Goal: Task Accomplishment & Management: Manage account settings

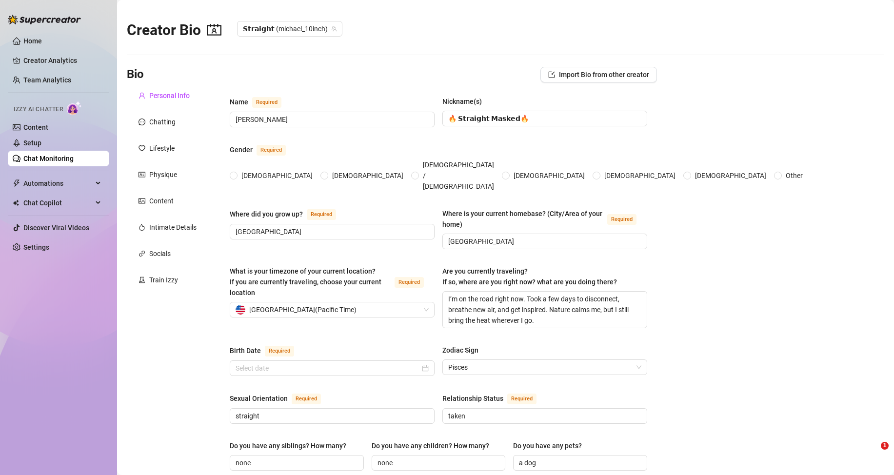
click at [48, 129] on link "Content" at bounding box center [35, 127] width 25 height 8
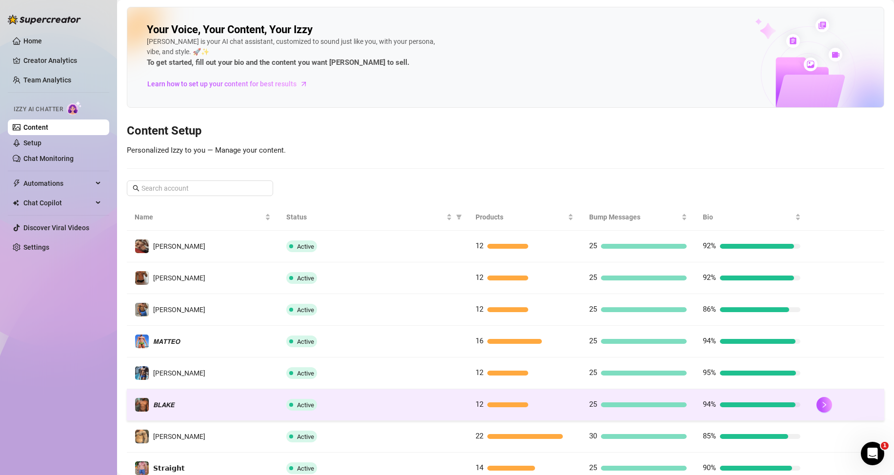
scroll to position [129, 0]
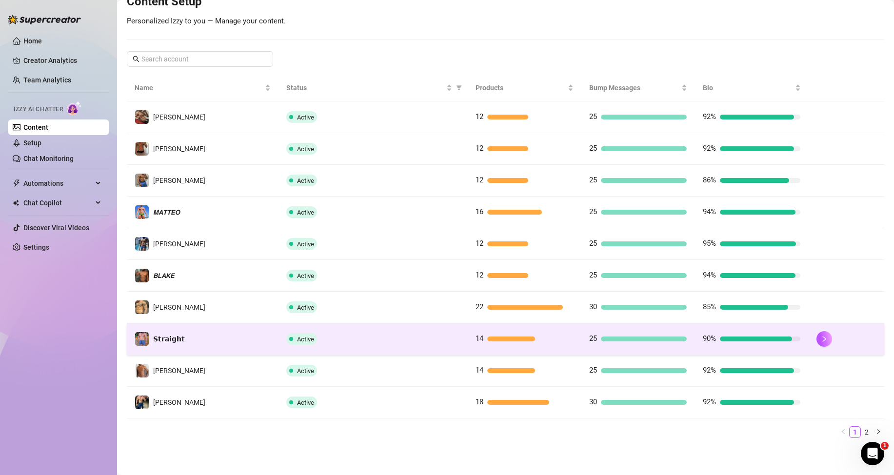
click at [493, 343] on div "14" at bounding box center [525, 339] width 98 height 12
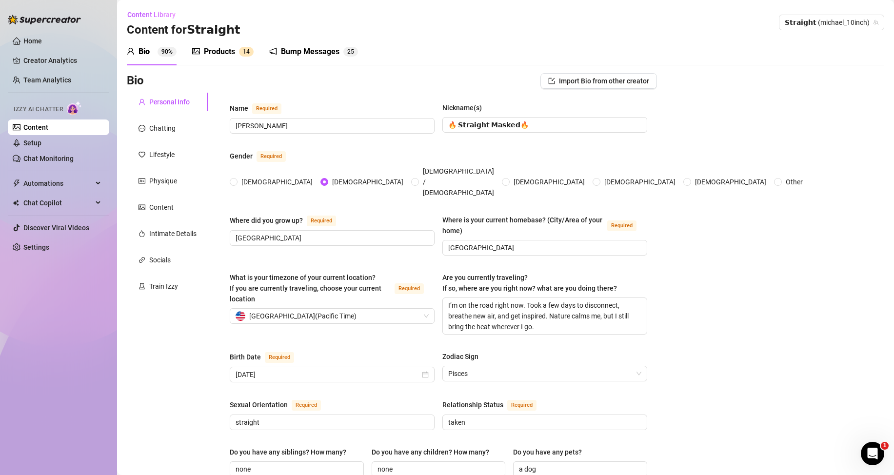
click at [278, 51] on div "Bump Messages 2 5" at bounding box center [313, 52] width 89 height 12
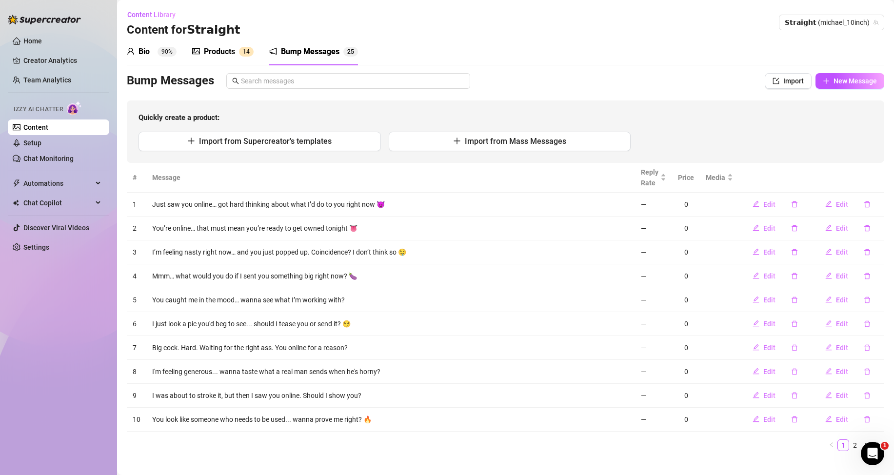
click at [222, 49] on div "Products" at bounding box center [219, 52] width 31 height 12
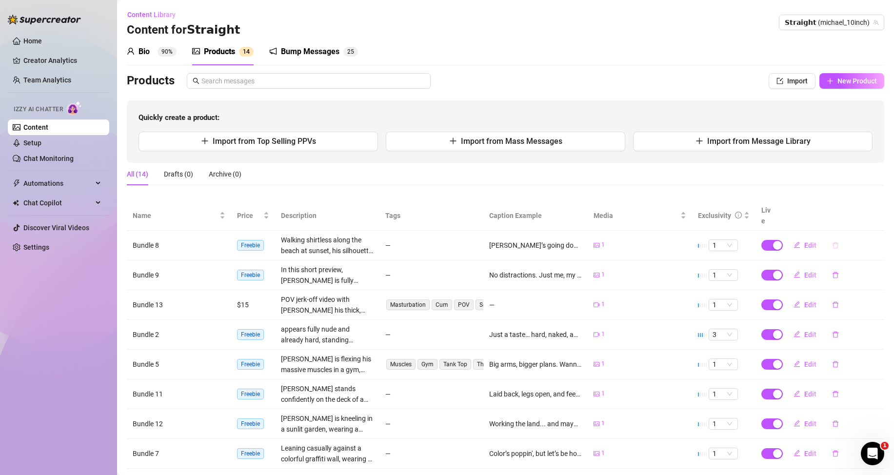
click at [832, 244] on icon "delete" at bounding box center [835, 245] width 7 height 7
click at [874, 220] on span "Yes" at bounding box center [879, 220] width 12 height 8
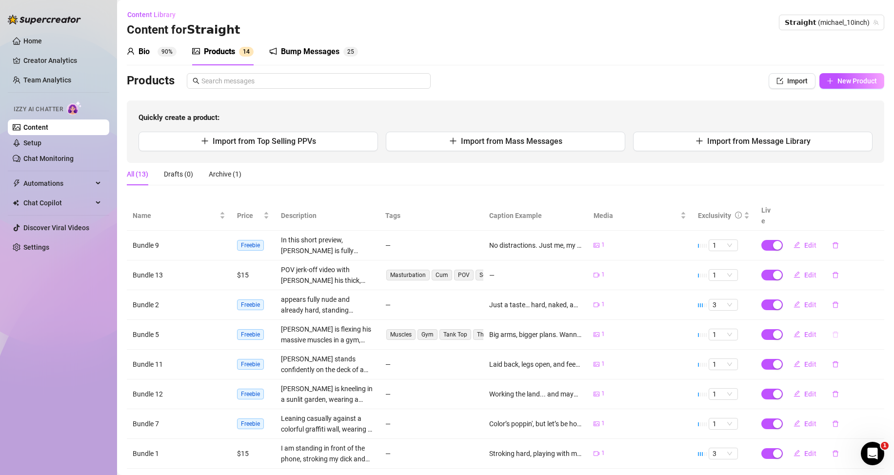
click at [832, 334] on icon "delete" at bounding box center [835, 334] width 7 height 7
click at [877, 308] on span "Yes" at bounding box center [879, 309] width 12 height 8
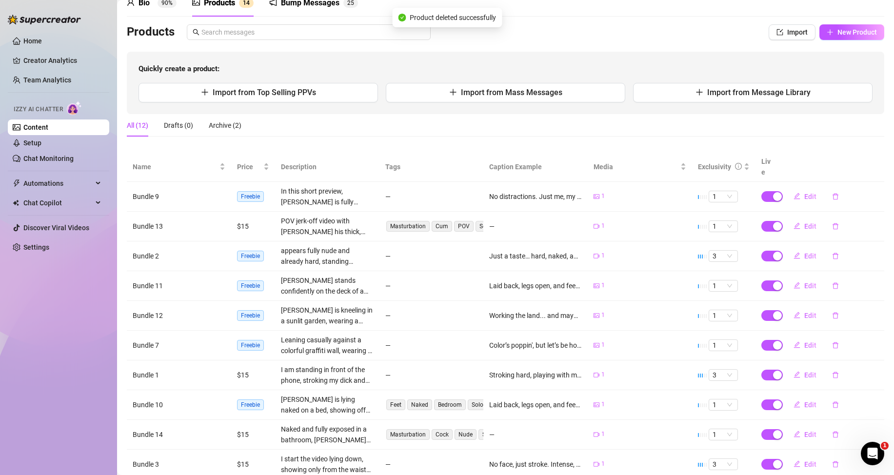
scroll to position [98, 0]
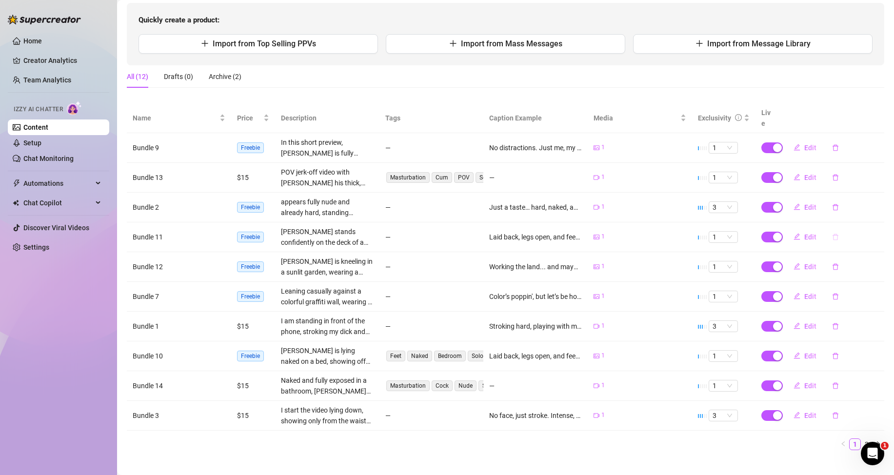
click at [832, 237] on icon "delete" at bounding box center [835, 237] width 7 height 7
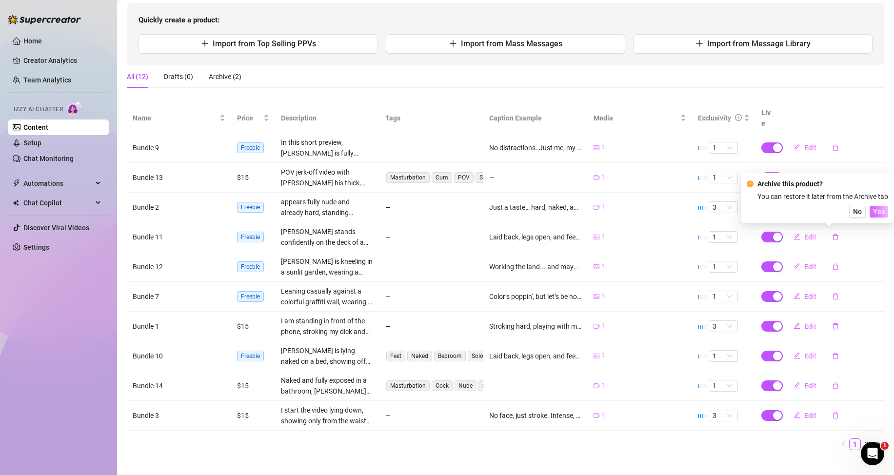
click at [885, 214] on button "Yes" at bounding box center [879, 212] width 19 height 12
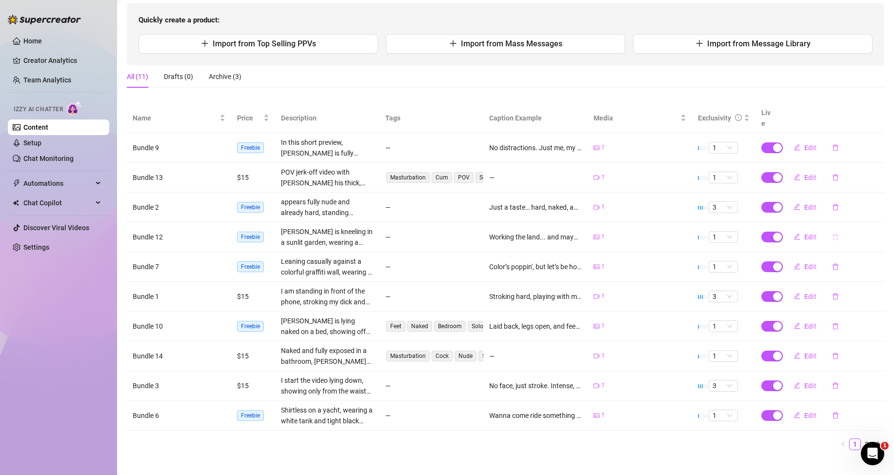
click at [832, 234] on icon "delete" at bounding box center [835, 237] width 7 height 7
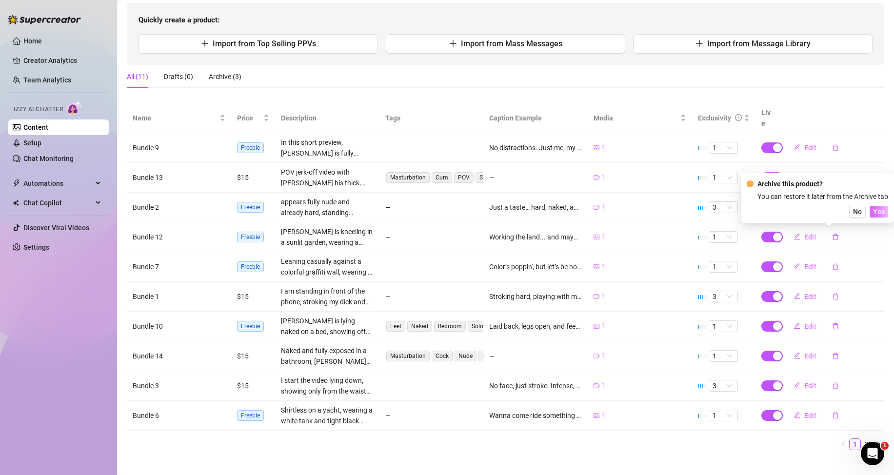
click at [886, 209] on button "Yes" at bounding box center [879, 212] width 19 height 12
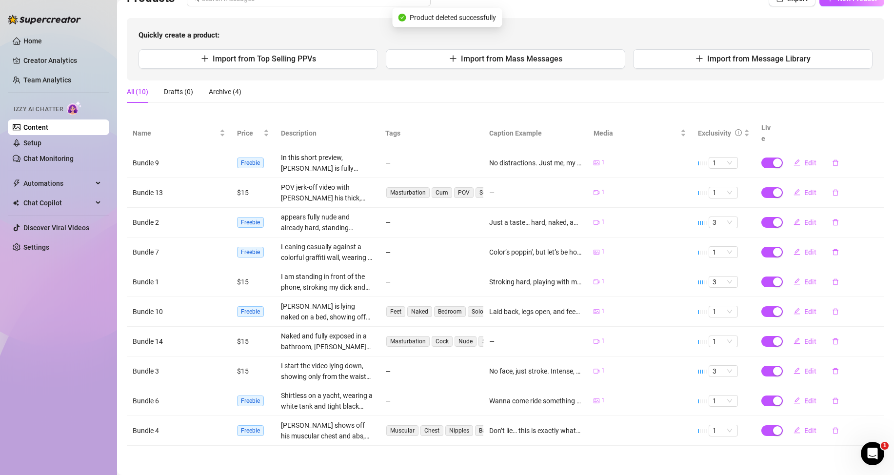
scroll to position [82, 0]
click at [832, 255] on icon "delete" at bounding box center [835, 252] width 7 height 7
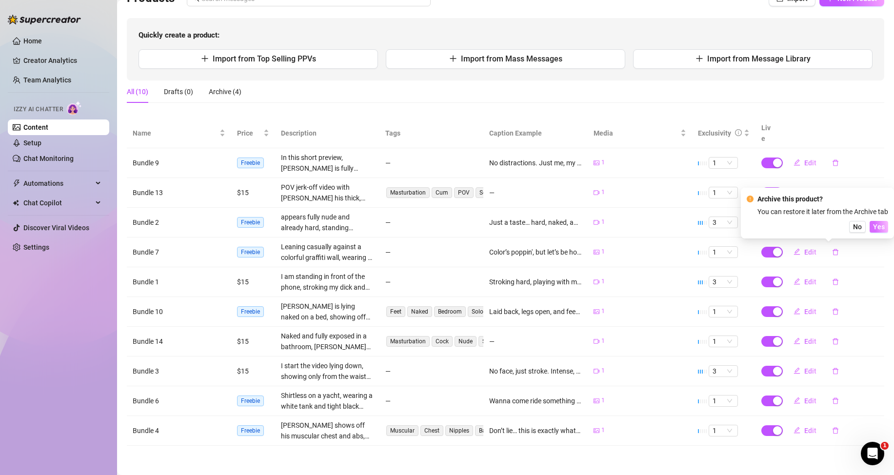
click at [880, 226] on span "Yes" at bounding box center [879, 227] width 12 height 8
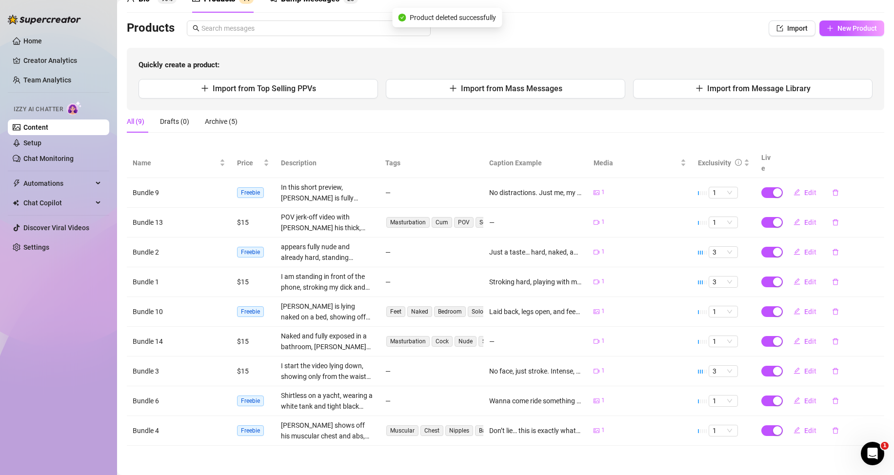
scroll to position [53, 0]
click at [832, 400] on icon "delete" at bounding box center [835, 401] width 7 height 7
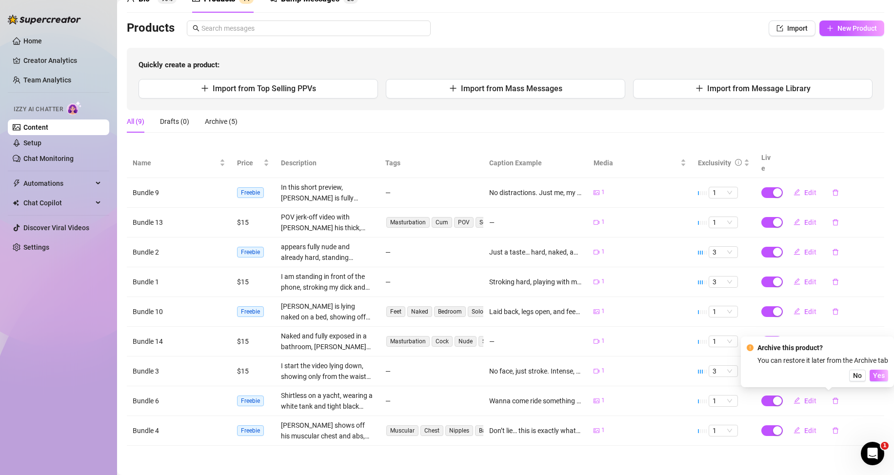
click at [875, 373] on span "Yes" at bounding box center [879, 376] width 12 height 8
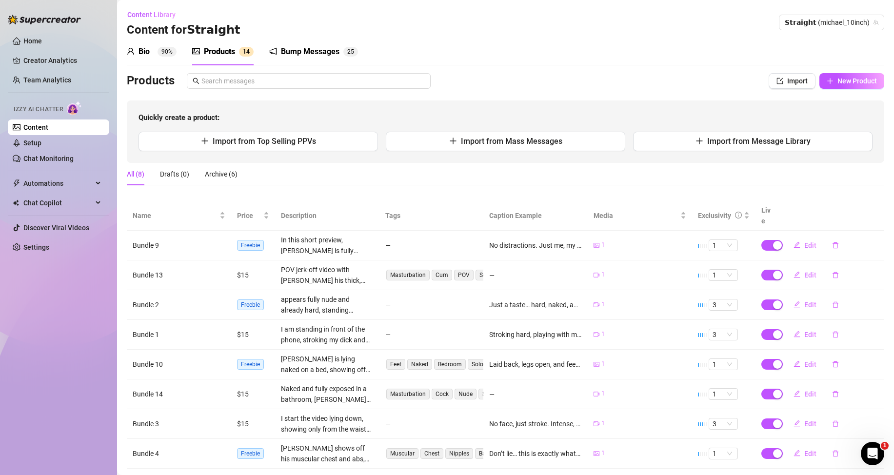
scroll to position [23, 0]
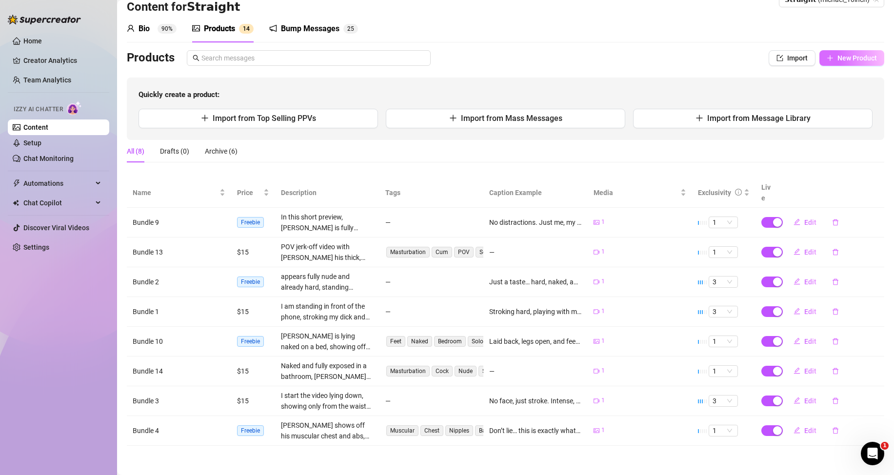
click at [838, 59] on span "New Product" at bounding box center [858, 58] width 40 height 8
type textarea "Type your message here..."
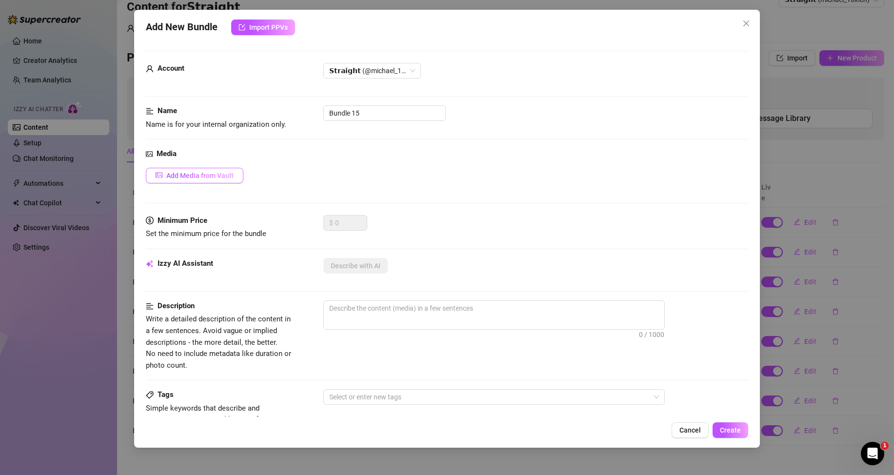
click at [197, 175] on span "Add Media from Vault" at bounding box center [199, 176] width 67 height 8
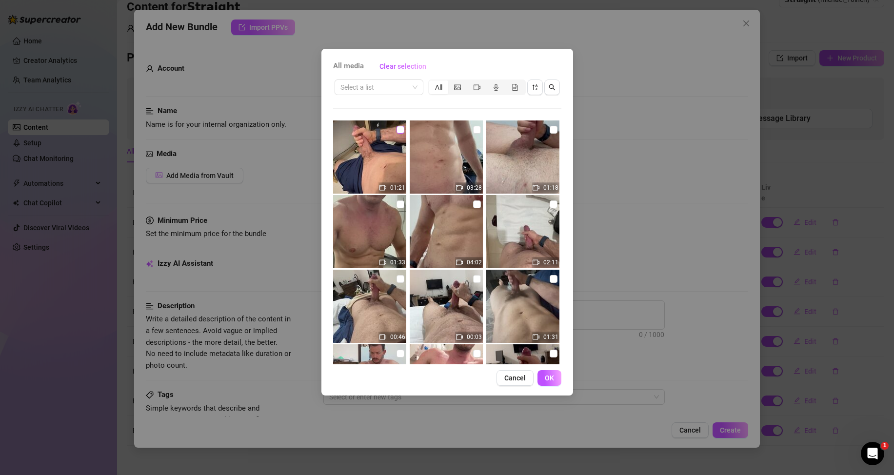
click at [397, 126] on input "checkbox" at bounding box center [401, 130] width 8 height 8
checkbox input "true"
click at [546, 376] on span "OK" at bounding box center [549, 378] width 9 height 8
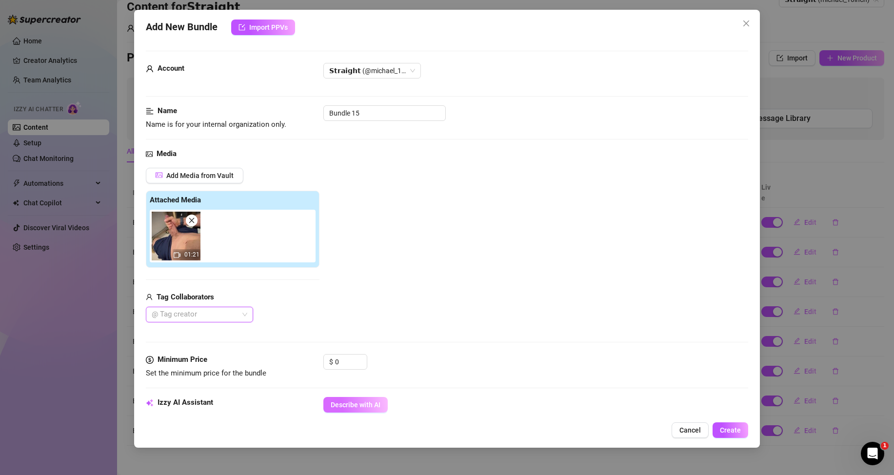
click at [353, 403] on span "Describe with AI" at bounding box center [356, 405] width 50 height 8
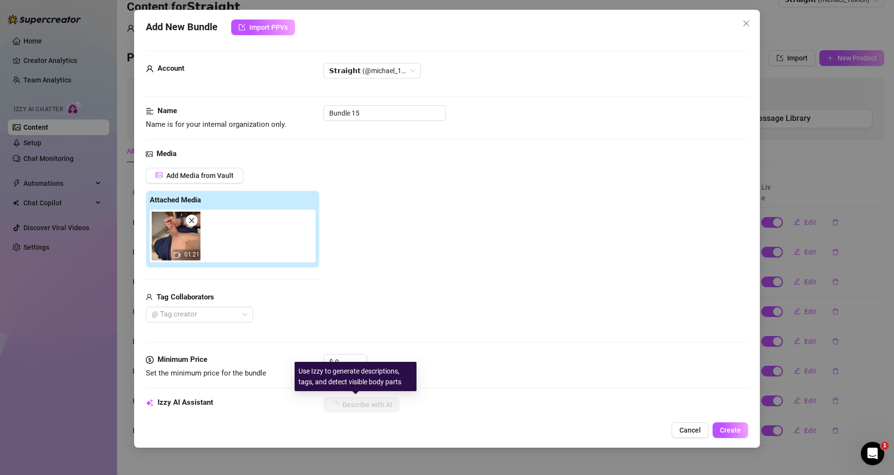
scroll to position [98, 0]
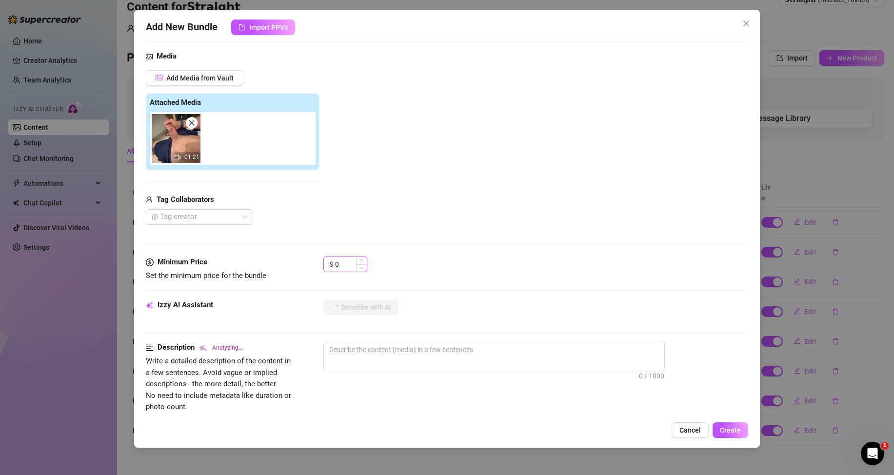
click at [352, 268] on input "0" at bounding box center [351, 264] width 32 height 15
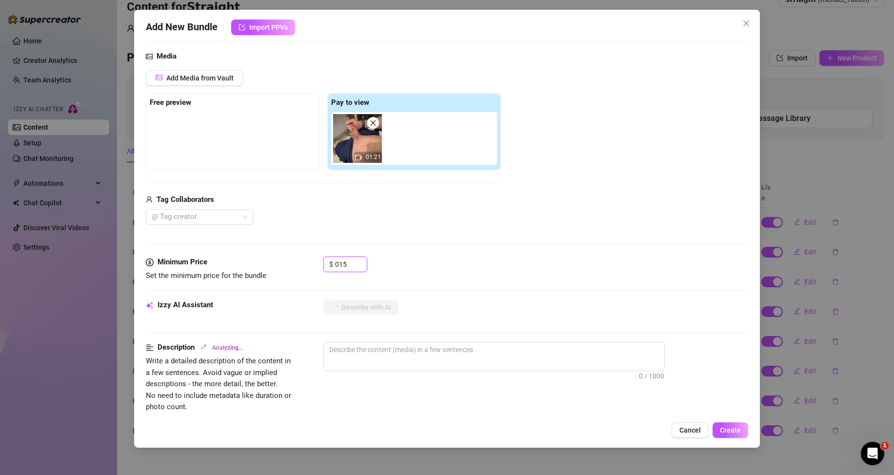
type input "15"
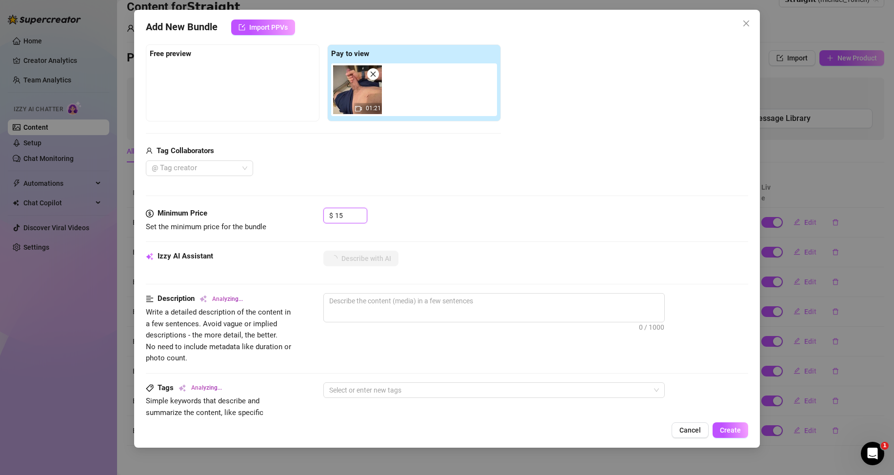
type textarea "[PERSON_NAME]"
type textarea "[PERSON_NAME] sits"
type textarea "[PERSON_NAME] sits back"
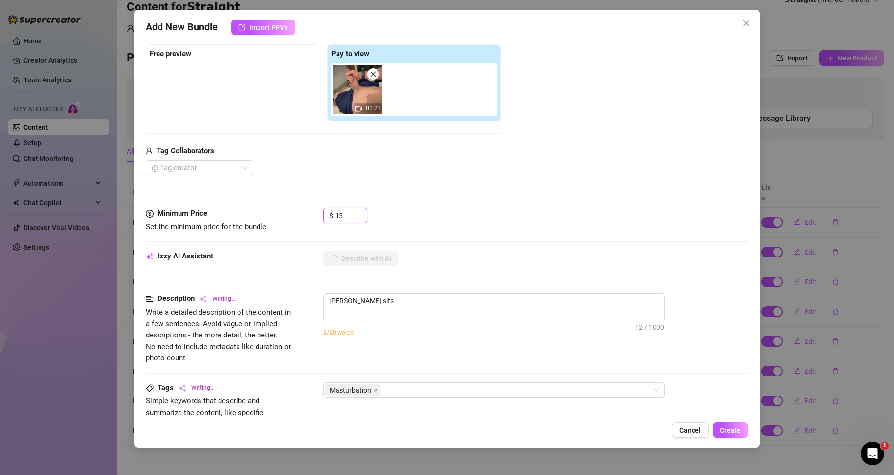
type textarea "[PERSON_NAME] sits back"
type textarea "[PERSON_NAME] sits back in"
type textarea "[PERSON_NAME] sits back in a"
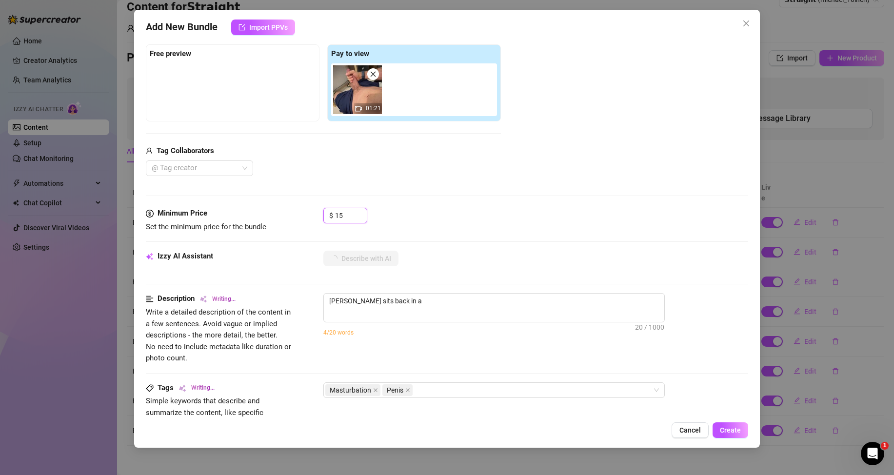
type textarea "[PERSON_NAME] sits back in a chair"
type textarea "[PERSON_NAME] sits back in a chair wearing"
type textarea "[PERSON_NAME] sits back in a chair wearing only"
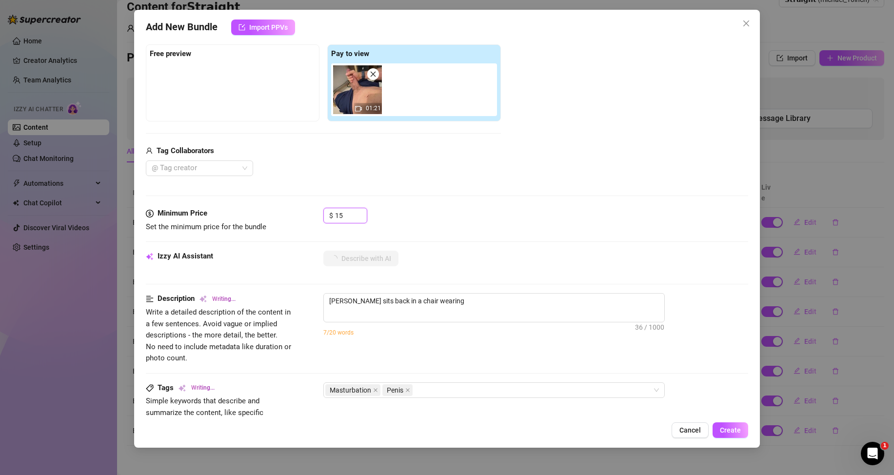
type textarea "[PERSON_NAME] sits back in a chair wearing only"
type textarea "[PERSON_NAME] sits back in a chair wearing only blue"
type textarea "[PERSON_NAME] sits back in a chair wearing only blue shorts"
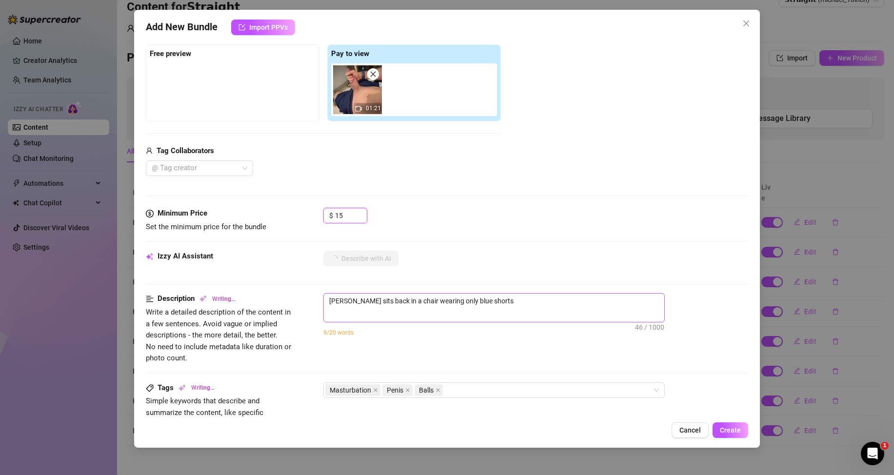
type textarea "[PERSON_NAME] sits back in a chair wearing only blue shorts pulled"
type textarea "[PERSON_NAME] sits back in a chair wearing only blue shorts pulled down"
type textarea "[PERSON_NAME] sits back in a chair wearing only blue shorts pulled down to"
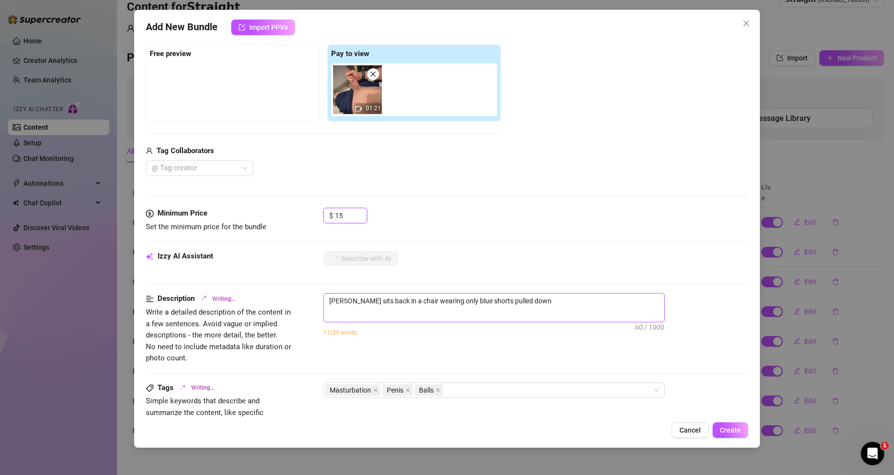
type textarea "[PERSON_NAME] sits back in a chair wearing only blue shorts pulled down to"
type textarea "[PERSON_NAME] sits back in a chair wearing only blue shorts pulled down to expo…"
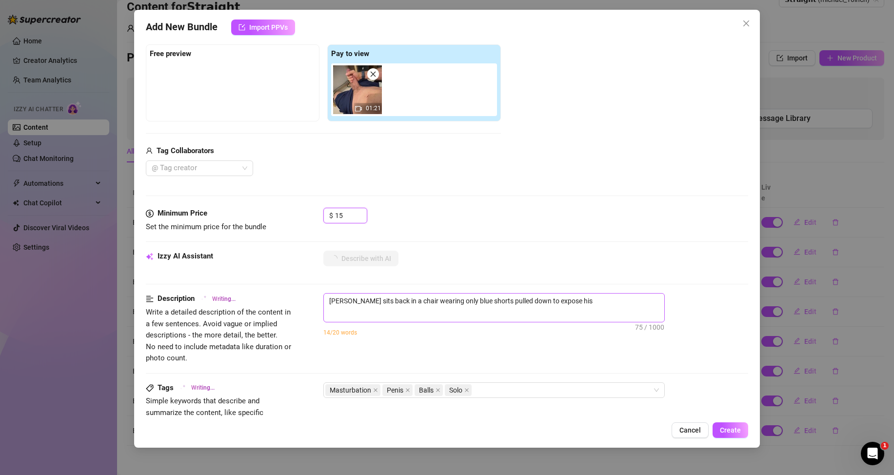
type textarea "[PERSON_NAME] sits back in a chair wearing only blue shorts pulled down to expo…"
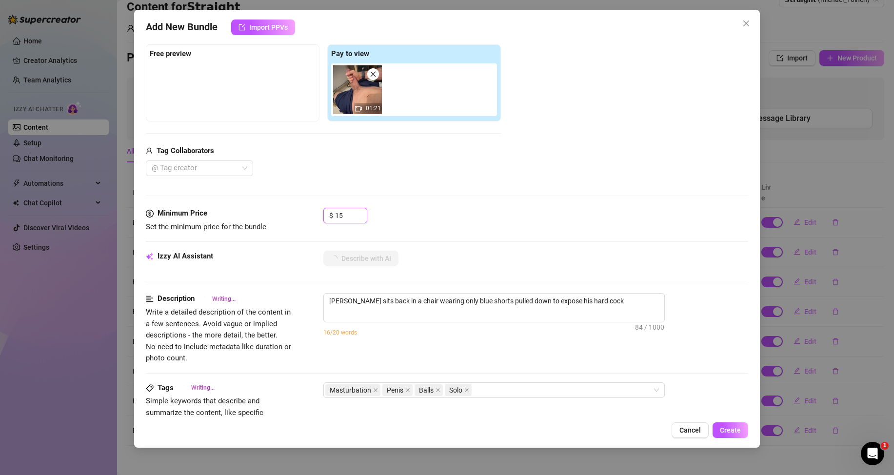
type textarea "[PERSON_NAME] sits back in a chair wearing only blue shorts pulled down to expo…"
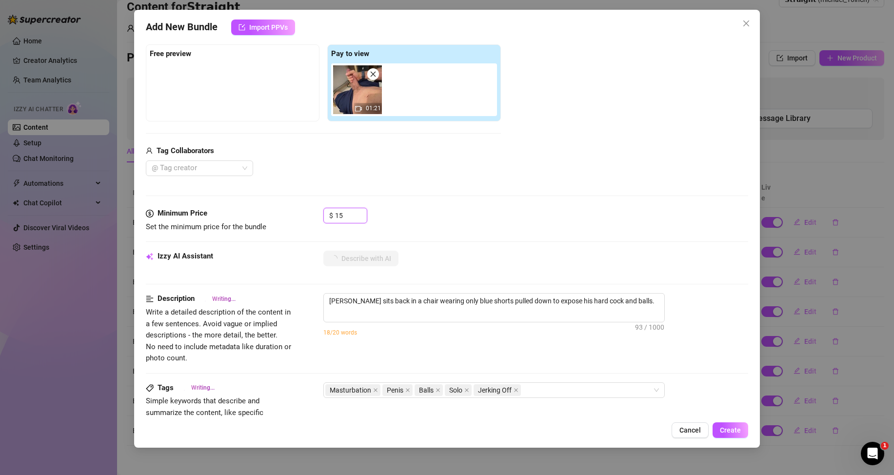
type textarea "[PERSON_NAME] sits back in a chair wearing only blue shorts pulled down to expo…"
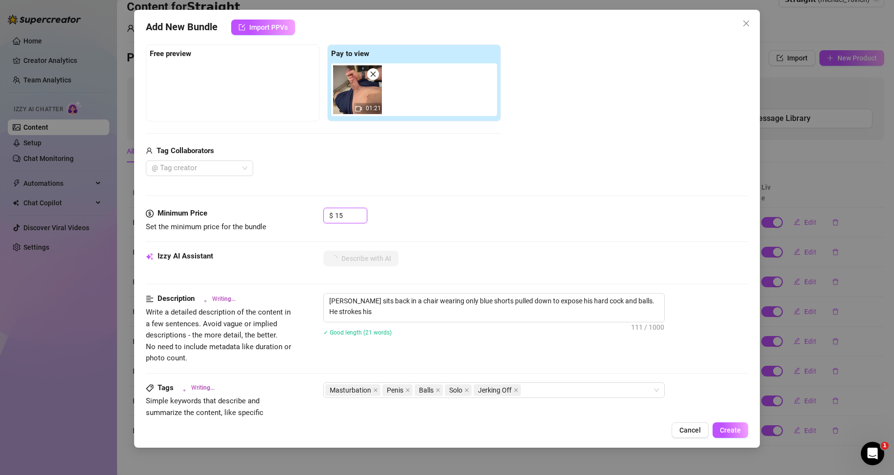
type textarea "[PERSON_NAME] sits back in a chair wearing only blue shorts pulled down to expo…"
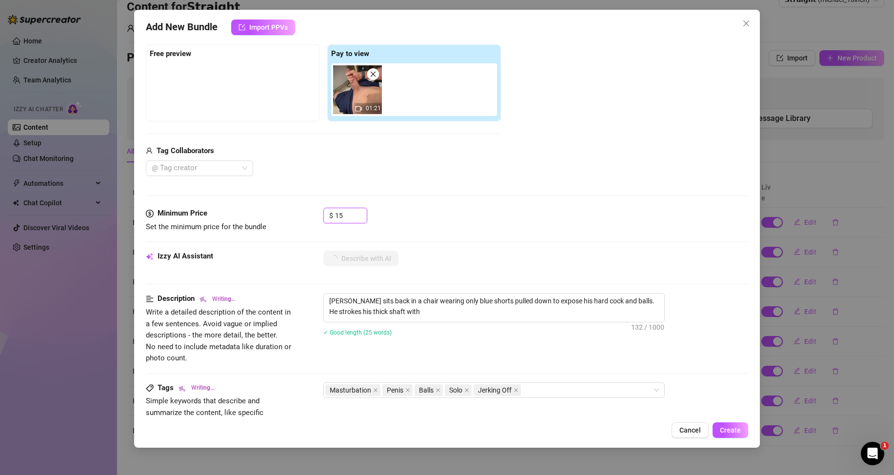
type textarea "[PERSON_NAME] sits back in a chair wearing only blue shorts pulled down to expo…"
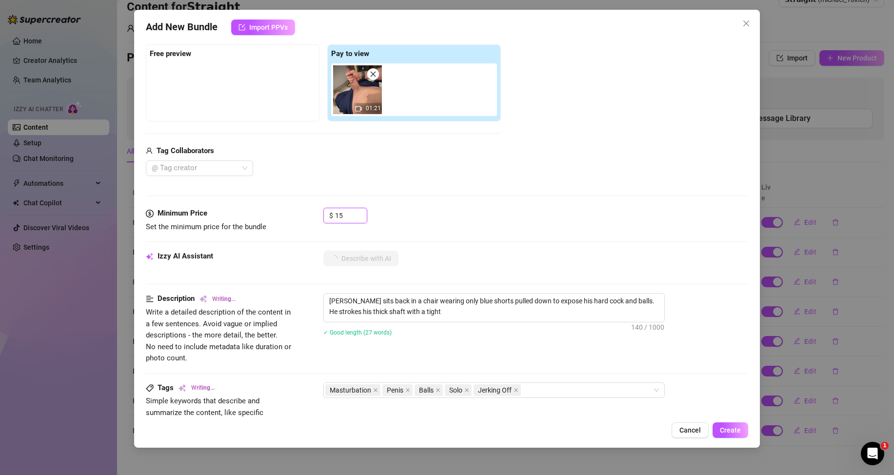
type textarea "[PERSON_NAME] sits back in a chair wearing only blue shorts pulled down to expo…"
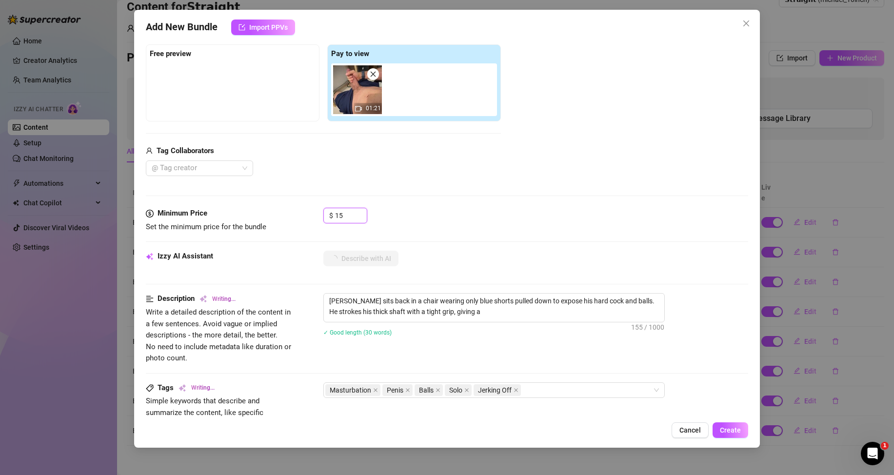
type textarea "[PERSON_NAME] sits back in a chair wearing only blue shorts pulled down to expo…"
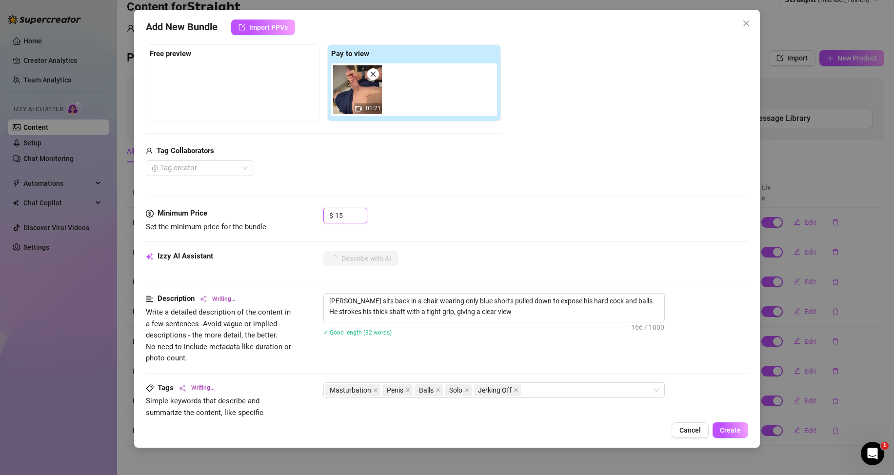
type textarea "[PERSON_NAME] sits back in a chair wearing only blue shorts pulled down to expo…"
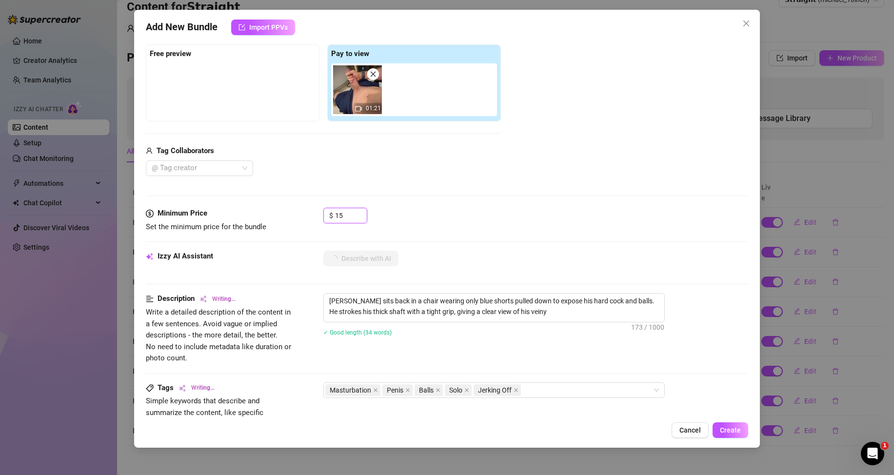
type textarea "[PERSON_NAME] sits back in a chair wearing only blue shorts pulled down to expo…"
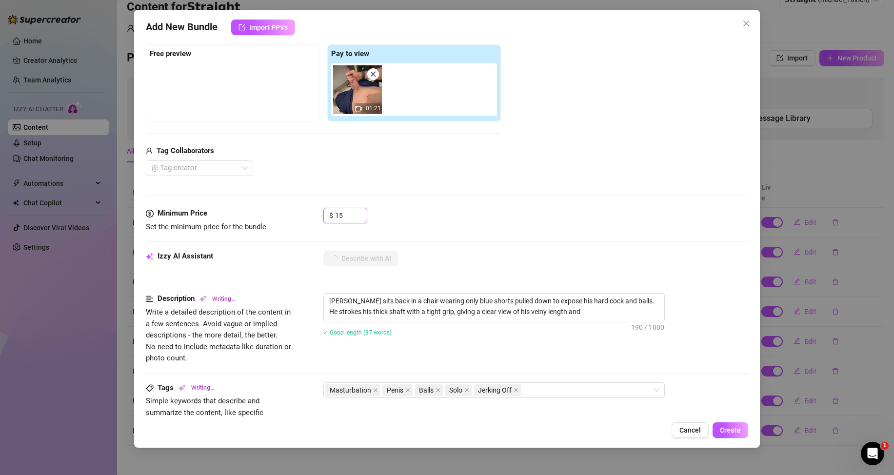
type textarea "[PERSON_NAME] sits back in a chair wearing only blue shorts pulled down to expo…"
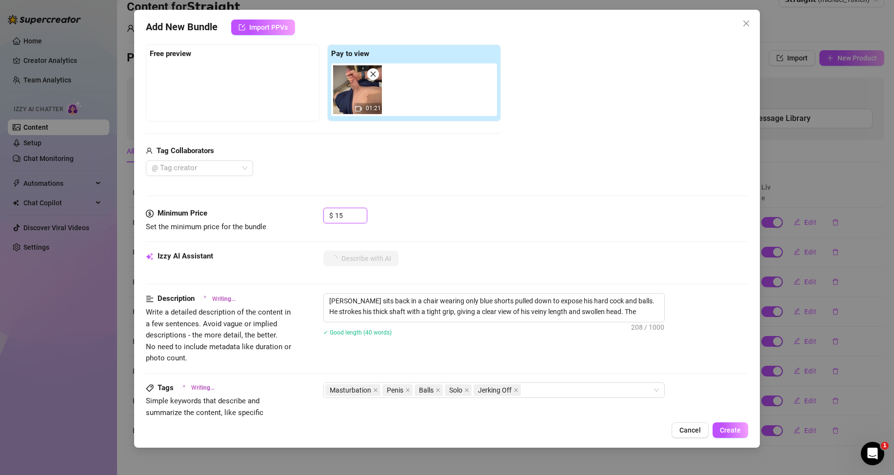
type textarea "[PERSON_NAME] sits back in a chair wearing only blue shorts pulled down to expo…"
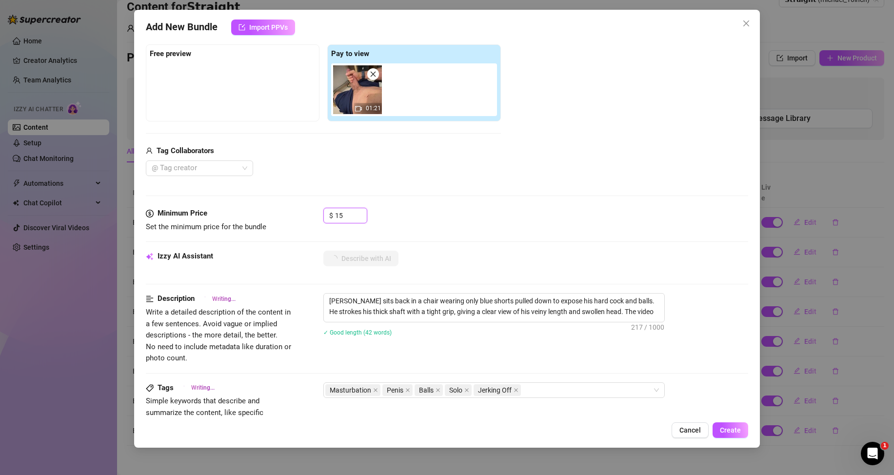
type textarea "[PERSON_NAME] sits back in a chair wearing only blue shorts pulled down to expo…"
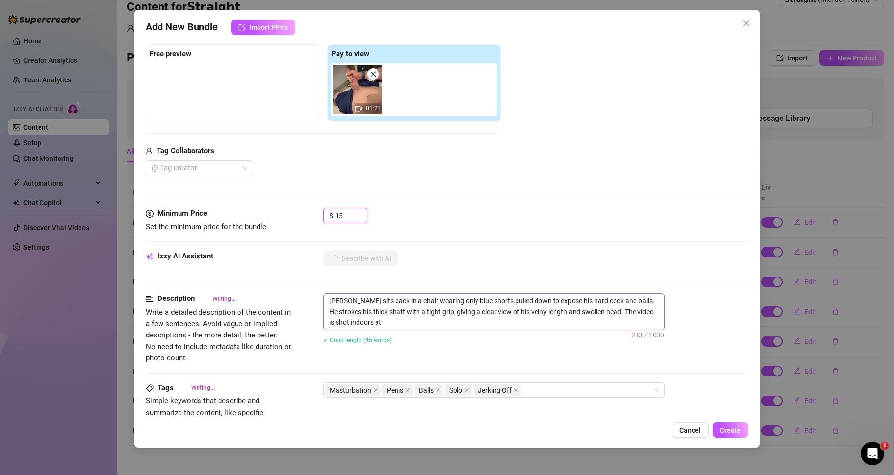
type textarea "[PERSON_NAME] sits back in a chair wearing only blue shorts pulled down to expo…"
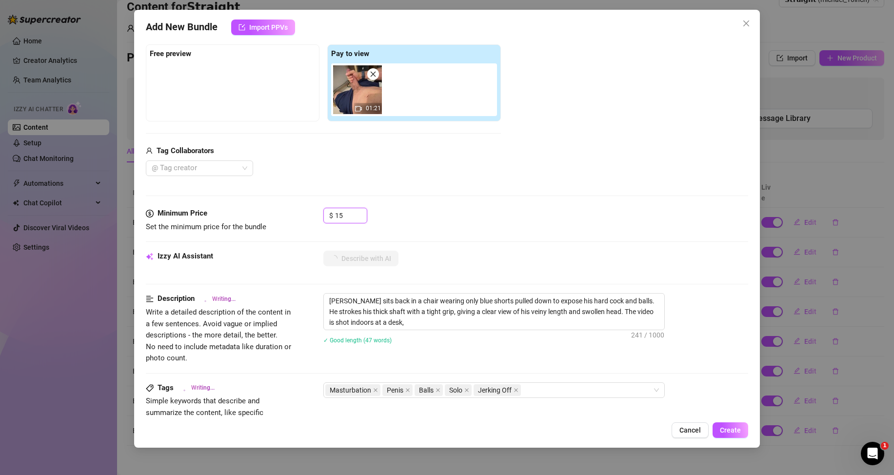
type textarea "[PERSON_NAME] sits back in a chair wearing only blue shorts pulled down to expo…"
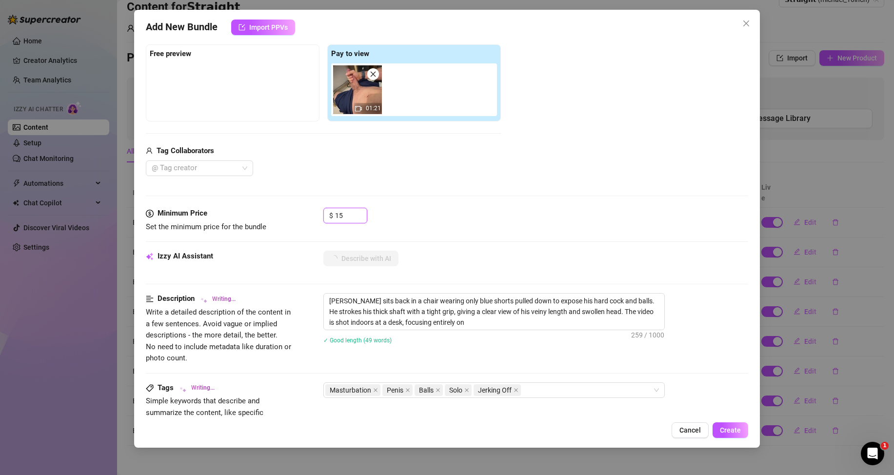
type textarea "[PERSON_NAME] sits back in a chair wearing only blue shorts pulled down to expo…"
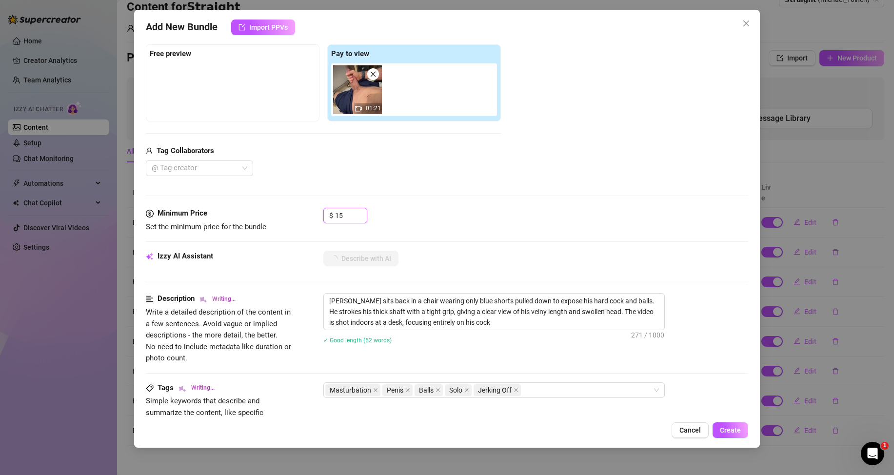
type textarea "[PERSON_NAME] sits back in a chair wearing only blue shorts pulled down to expo…"
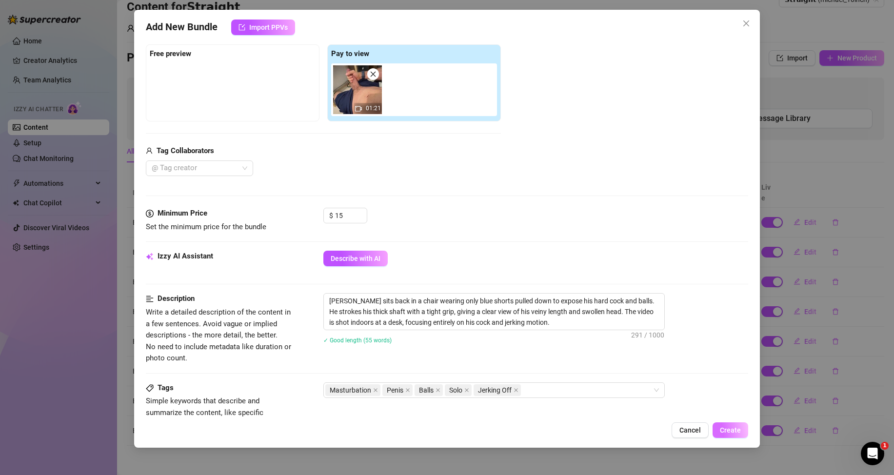
click at [729, 429] on span "Create" at bounding box center [730, 430] width 21 height 8
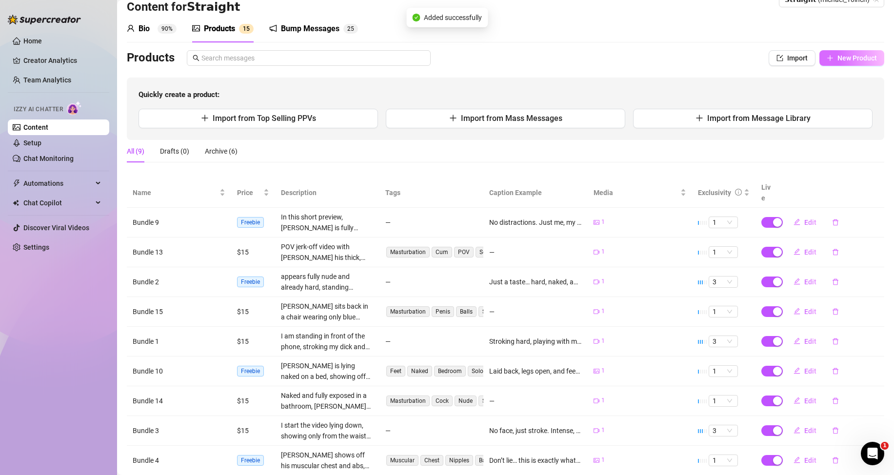
click at [838, 58] on span "New Product" at bounding box center [858, 58] width 40 height 8
type textarea "Type your message here..."
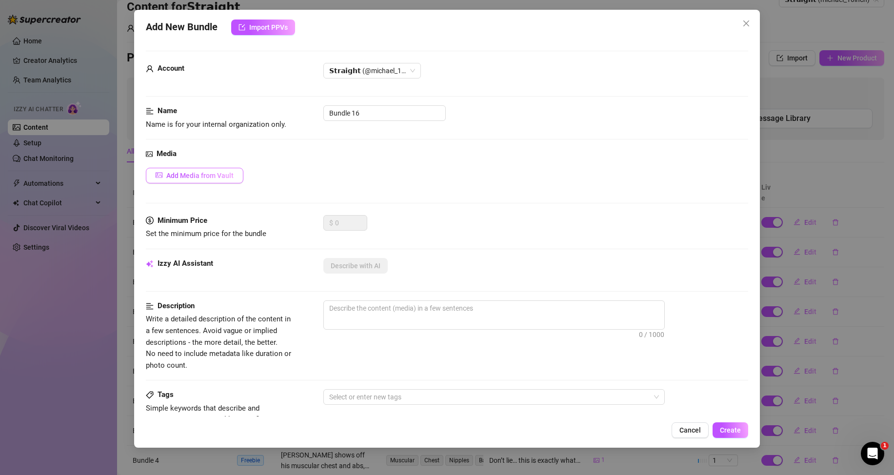
click at [170, 178] on span "Add Media from Vault" at bounding box center [199, 176] width 67 height 8
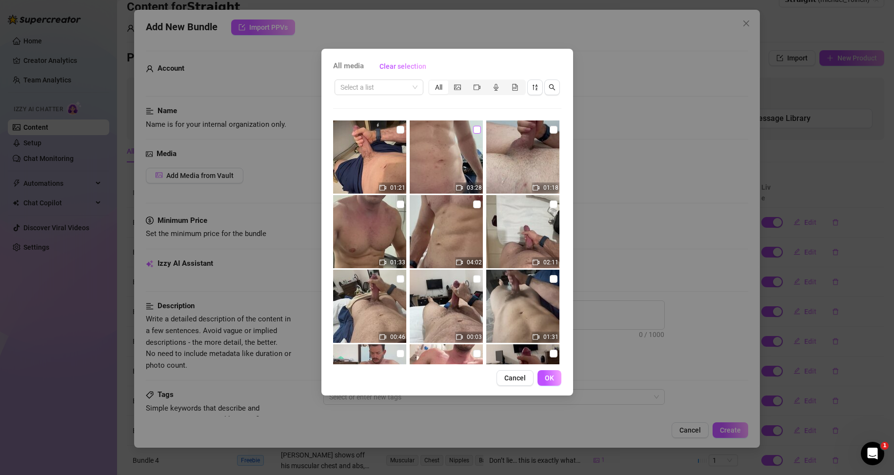
click at [473, 131] on input "checkbox" at bounding box center [477, 130] width 8 height 8
checkbox input "true"
click at [548, 375] on span "OK" at bounding box center [549, 378] width 9 height 8
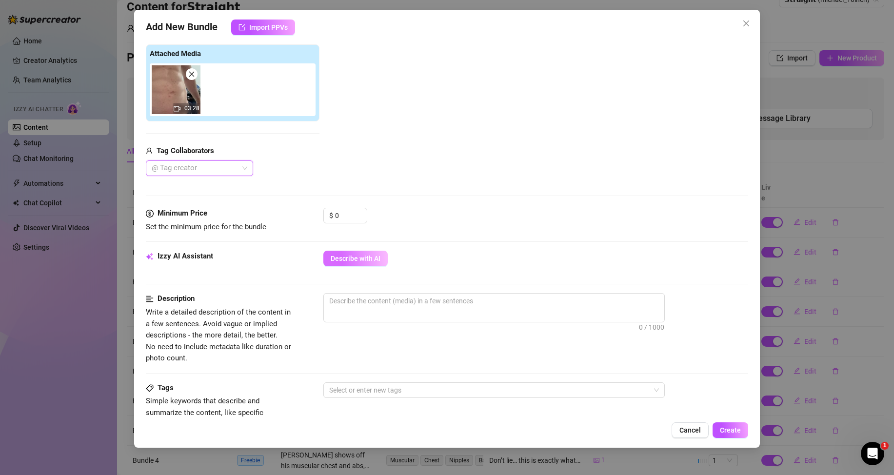
click at [357, 256] on span "Describe with AI" at bounding box center [356, 259] width 50 height 8
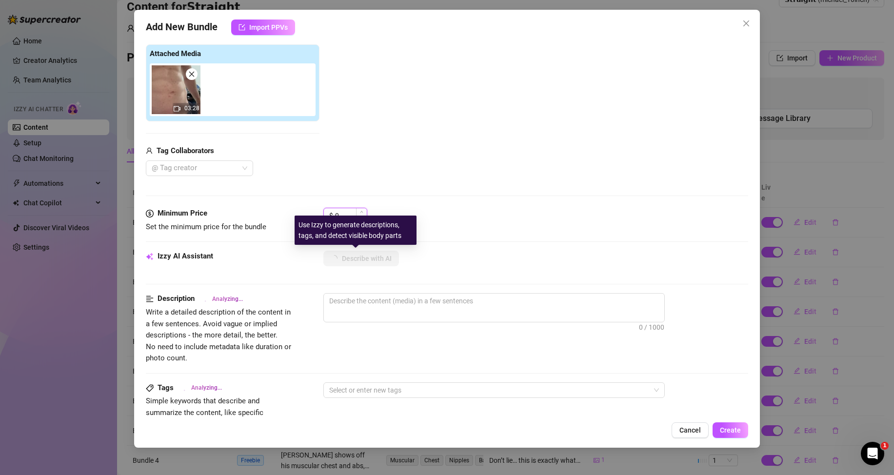
click at [349, 210] on input "0" at bounding box center [351, 215] width 32 height 15
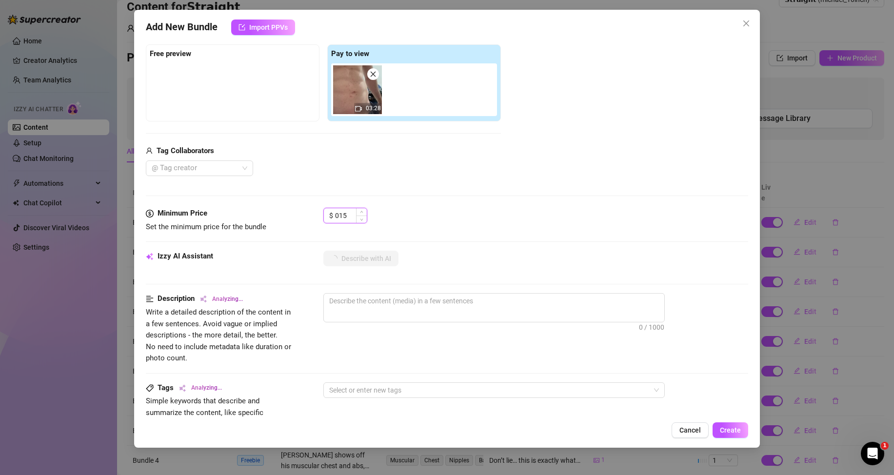
type input "15"
type textarea "Shirtless"
type textarea "Shirtless and"
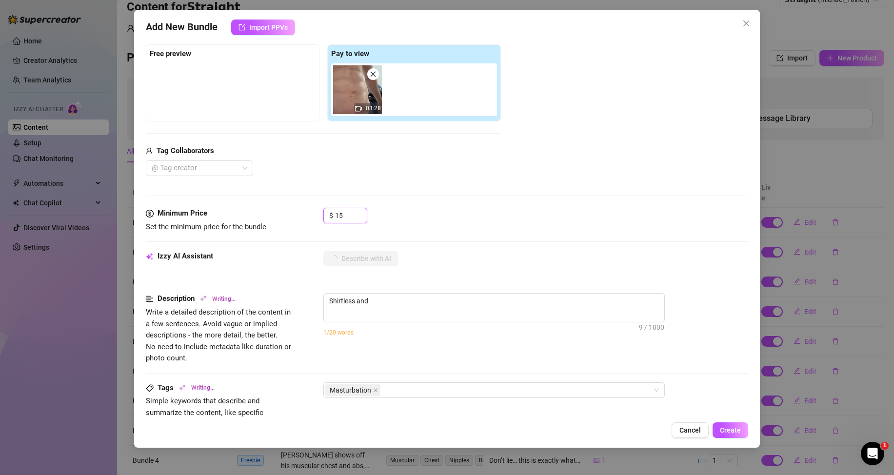
type textarea "Shirtless and in"
type textarea "Shirtless and in jeans,"
type textarea "Shirtless and in jeans, [PERSON_NAME]"
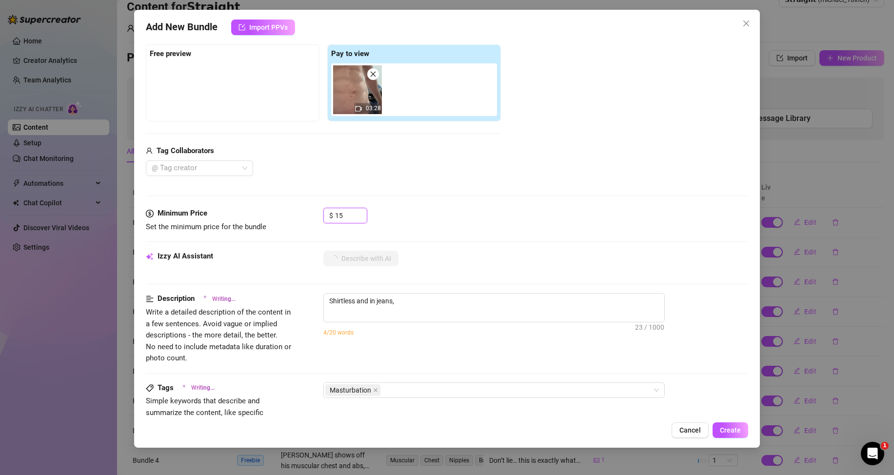
type textarea "Shirtless and in jeans, [PERSON_NAME]"
type textarea "Shirtless and in jeans, [PERSON_NAME] teases by"
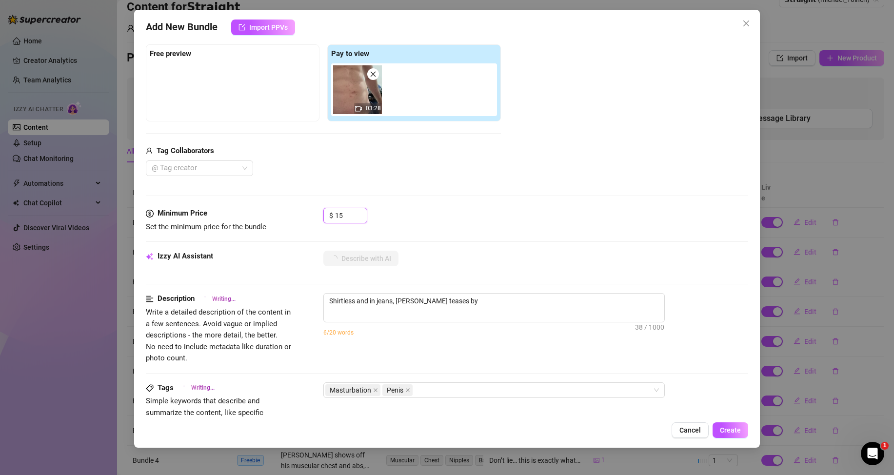
type textarea "Shirtless and in jeans, [PERSON_NAME] teases by slowly"
type textarea "Shirtless and in jeans, [PERSON_NAME] teases by slowly stroking"
type textarea "Shirtless and in jeans, [PERSON_NAME] teases by slowly stroking his"
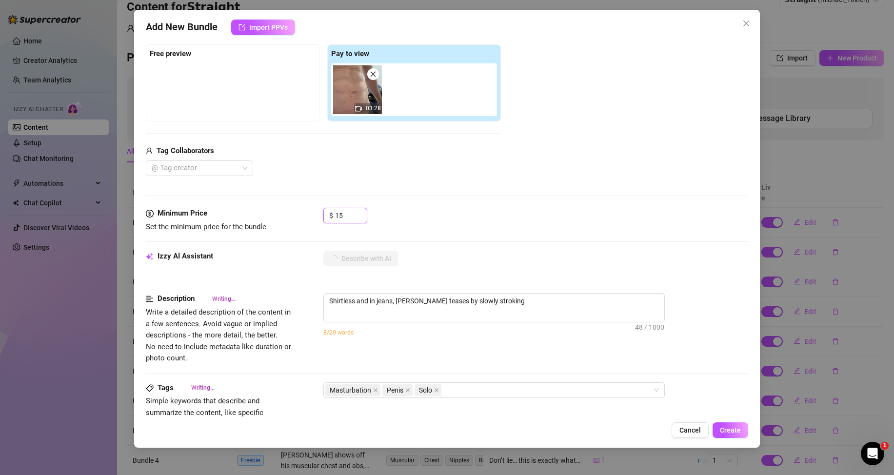
type textarea "Shirtless and in jeans, [PERSON_NAME] teases by slowly stroking his"
type textarea "Shirtless and in jeans, [PERSON_NAME] teases by slowly stroking his thick,"
type textarea "Shirtless and in jeans, [PERSON_NAME] teases by slowly stroking his thick, hard"
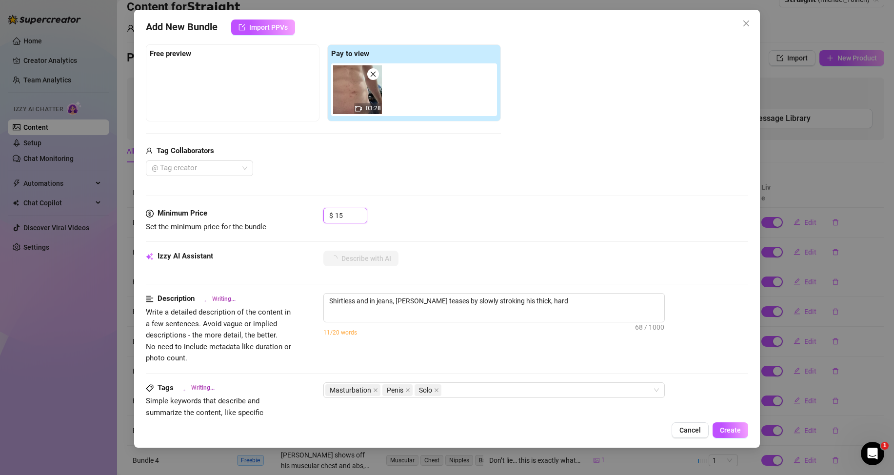
type textarea "Shirtless and in jeans, [PERSON_NAME] teases by slowly stroking his thick, hard…"
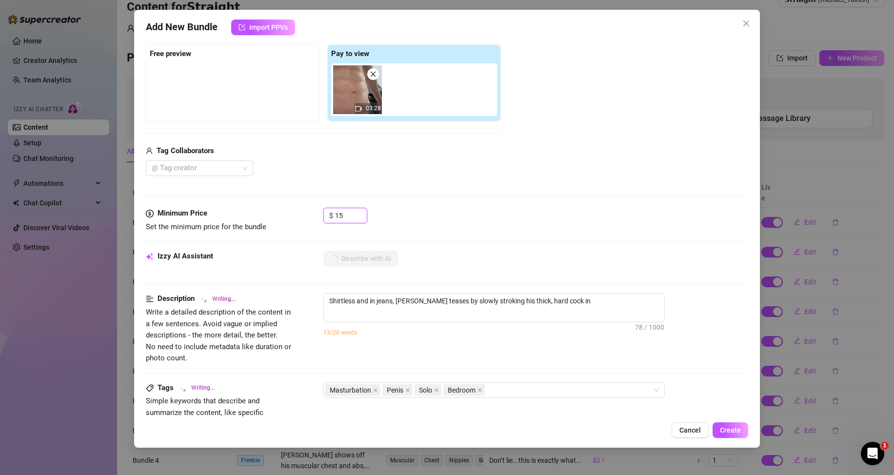
type textarea "Shirtless and in jeans, [PERSON_NAME] teases by slowly stroking his thick, hard…"
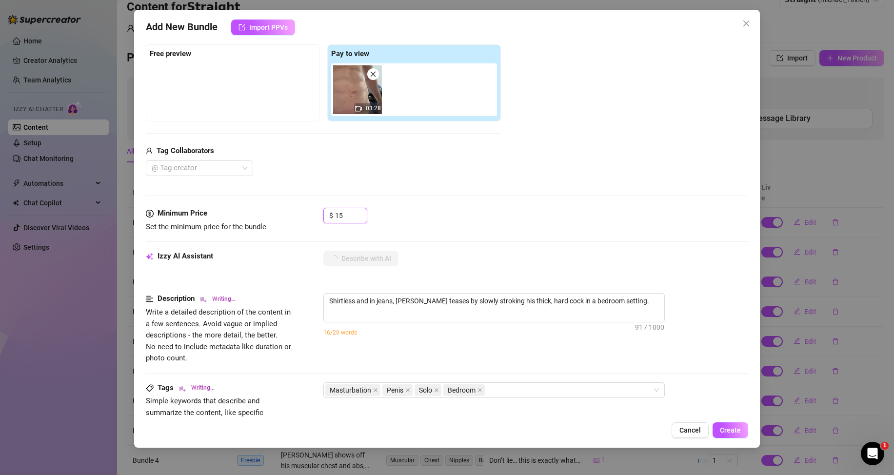
type textarea "Shirtless and in jeans, [PERSON_NAME] teases by slowly stroking his thick, hard…"
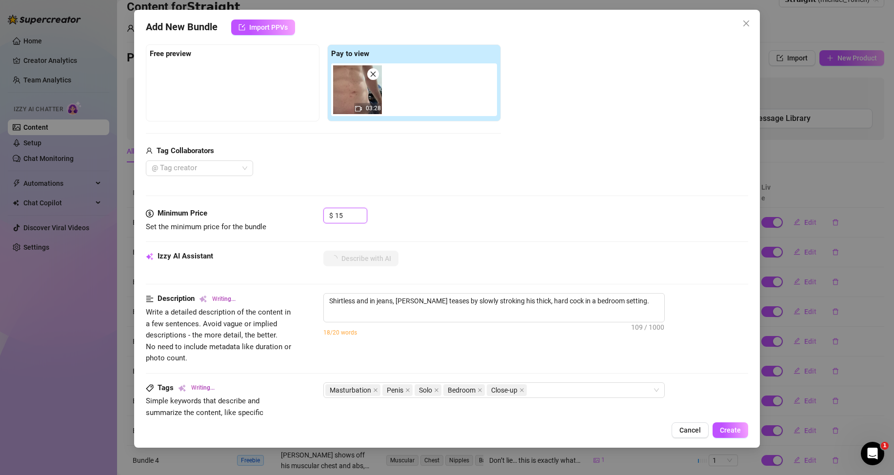
type textarea "Shirtless and in jeans, [PERSON_NAME] teases by slowly stroking his thick, hard…"
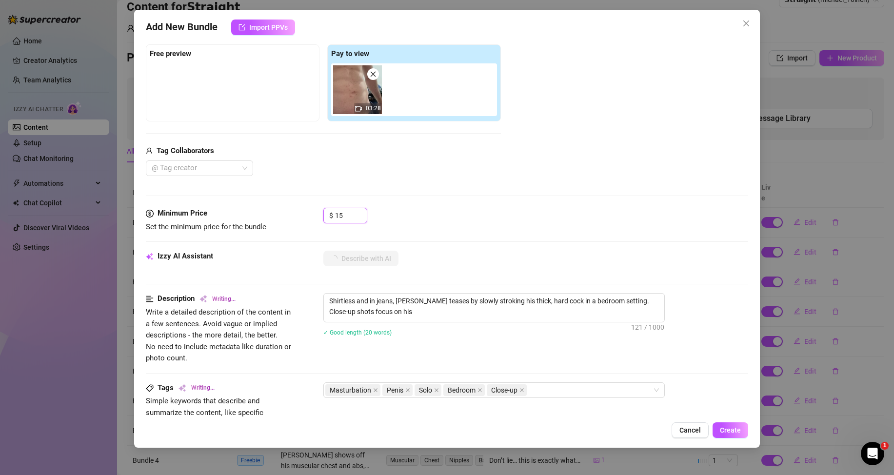
type textarea "Shirtless and in jeans, [PERSON_NAME] teases by slowly stroking his thick, hard…"
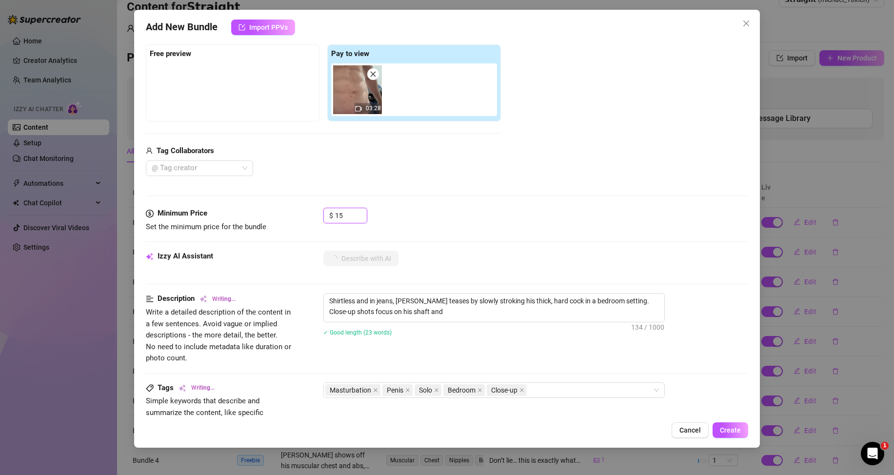
type textarea "Shirtless and in jeans, [PERSON_NAME] teases by slowly stroking his thick, hard…"
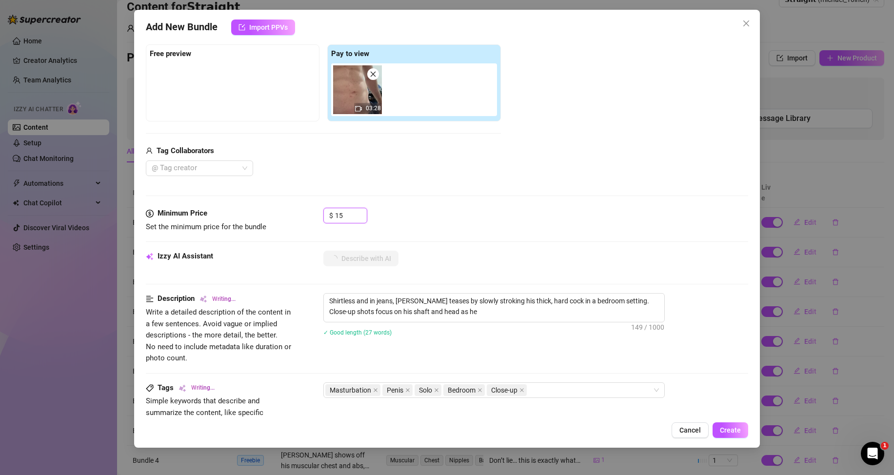
type textarea "Shirtless and in jeans, [PERSON_NAME] teases by slowly stroking his thick, hard…"
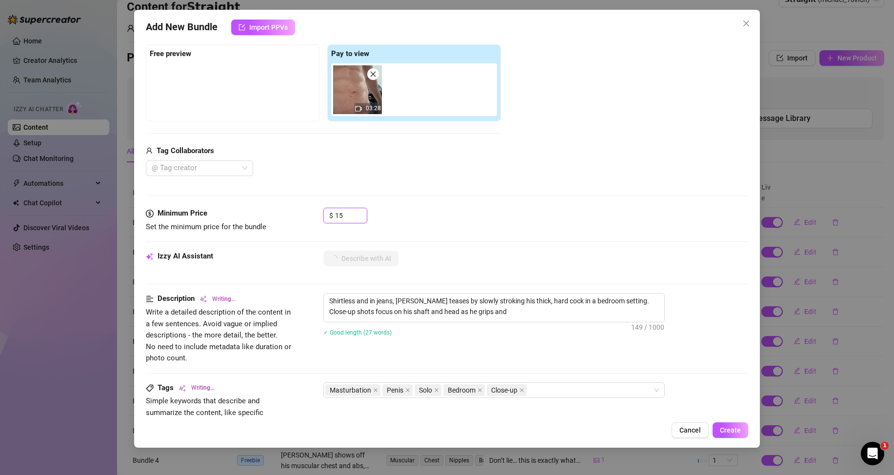
type textarea "Shirtless and in jeans, [PERSON_NAME] teases by slowly stroking his thick, hard…"
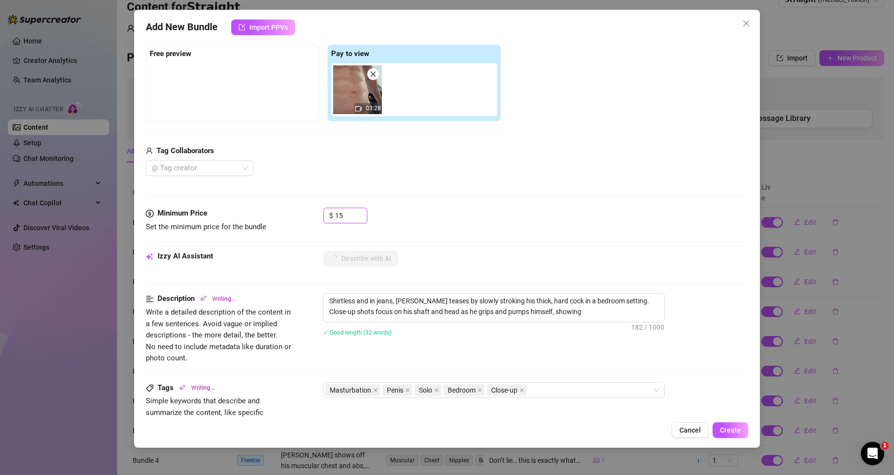
type textarea "Shirtless and in jeans, [PERSON_NAME] teases by slowly stroking his thick, hard…"
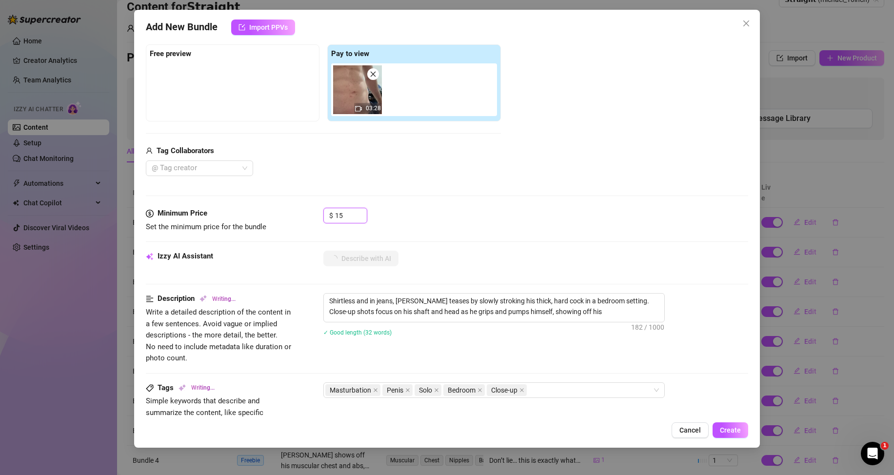
type textarea "Shirtless and in jeans, [PERSON_NAME] teases by slowly stroking his thick, hard…"
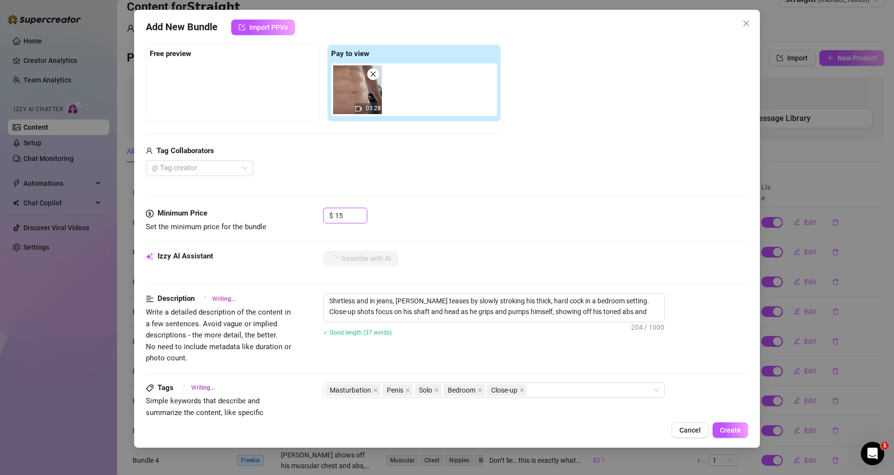
type textarea "Shirtless and in jeans, [PERSON_NAME] teases by slowly stroking his thick, hard…"
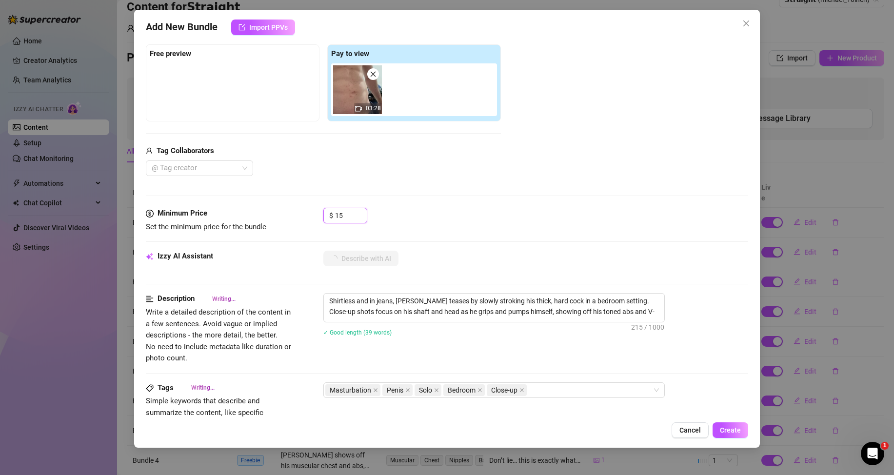
type textarea "Shirtless and in jeans, [PERSON_NAME] teases by slowly stroking his thick, hard…"
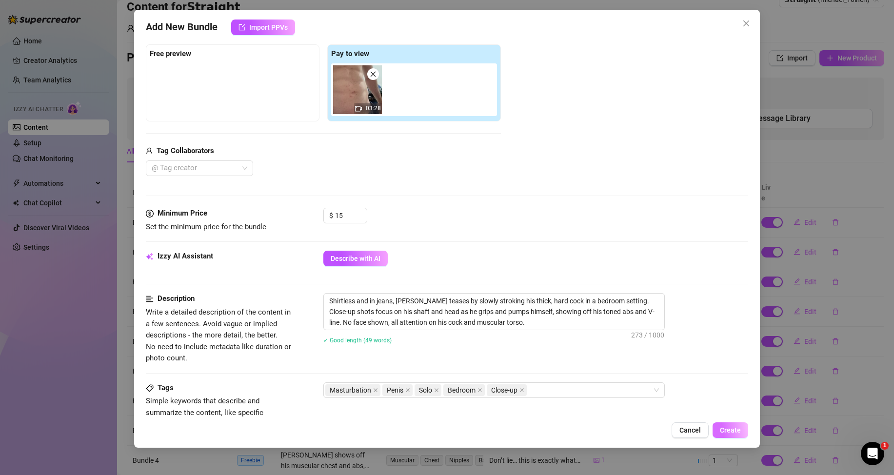
click at [726, 425] on button "Create" at bounding box center [731, 430] width 36 height 16
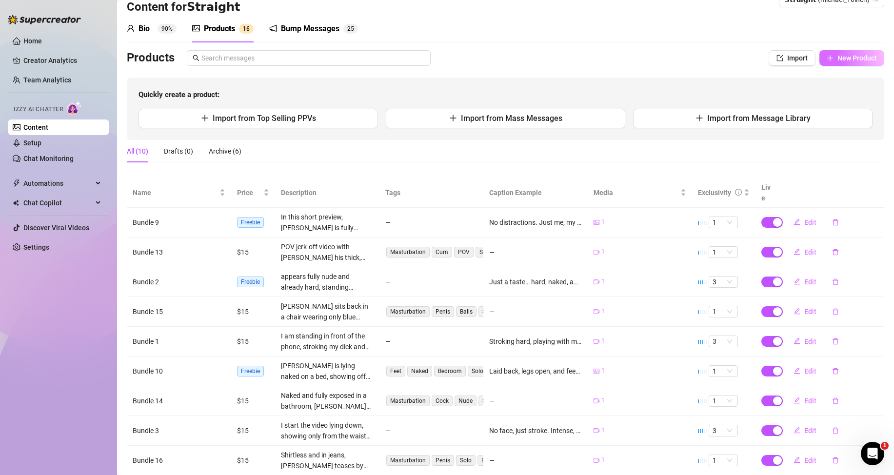
click at [848, 60] on span "New Product" at bounding box center [858, 58] width 40 height 8
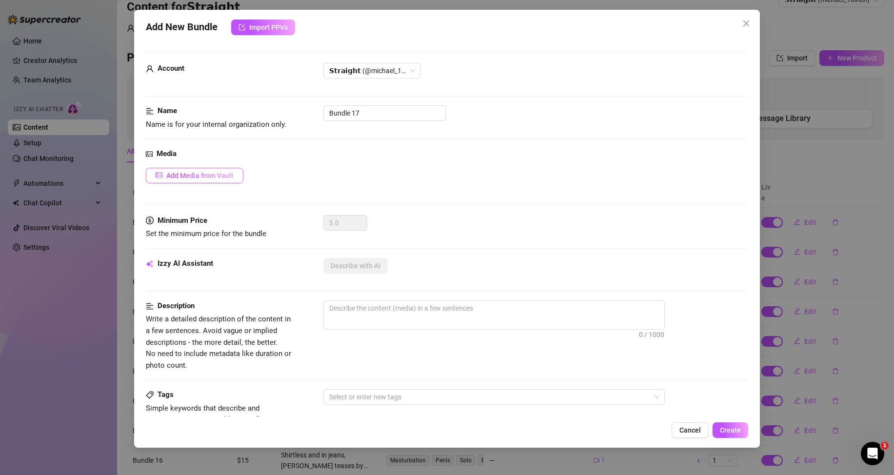
click at [226, 179] on span "Add Media from Vault" at bounding box center [199, 176] width 67 height 8
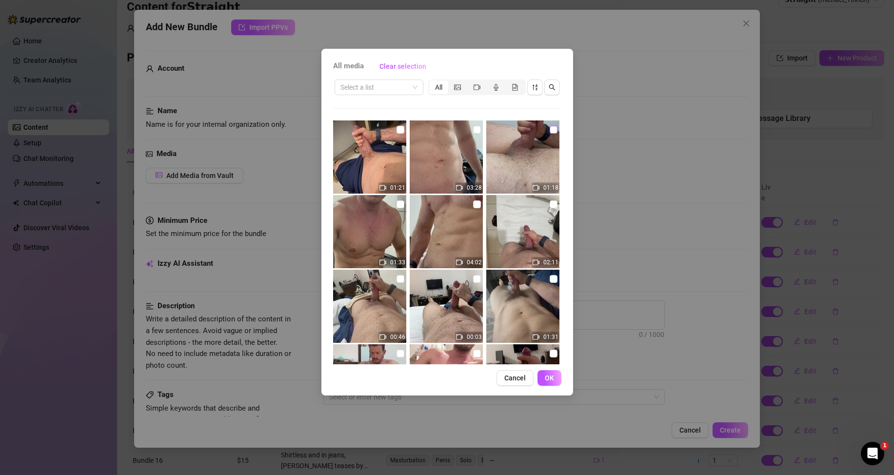
click at [550, 132] on input "checkbox" at bounding box center [554, 130] width 8 height 8
click at [556, 379] on button "OK" at bounding box center [550, 378] width 24 height 16
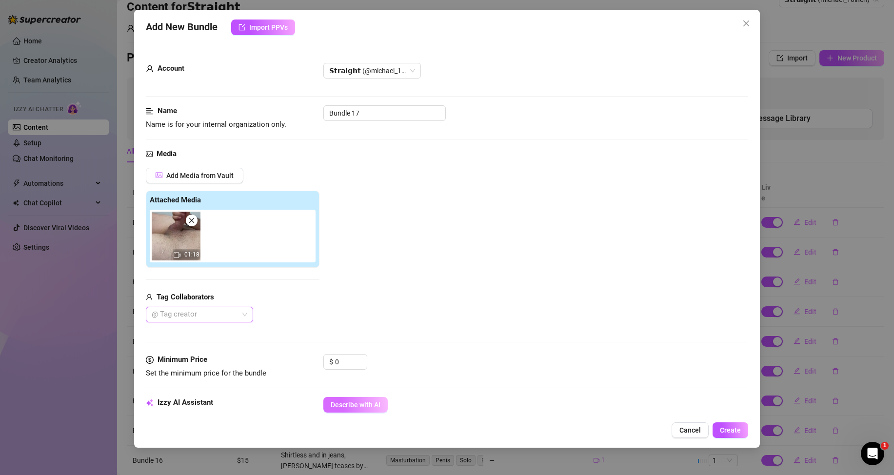
scroll to position [98, 0]
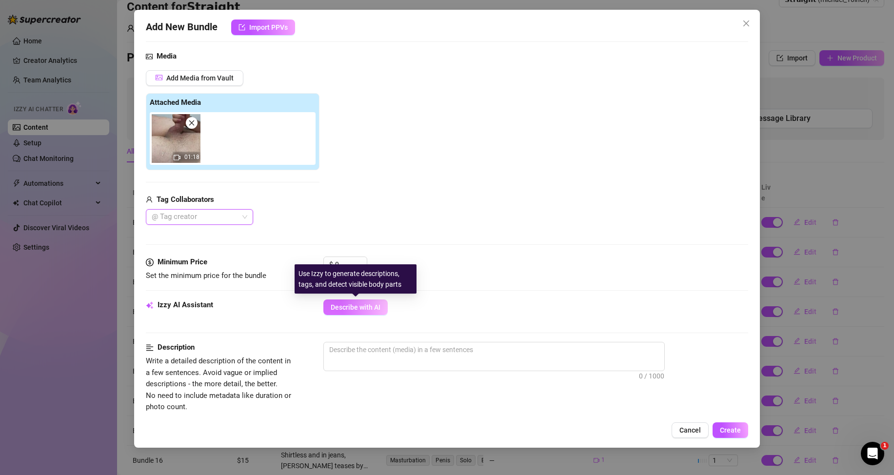
click at [364, 311] on span "Describe with AI" at bounding box center [356, 307] width 50 height 8
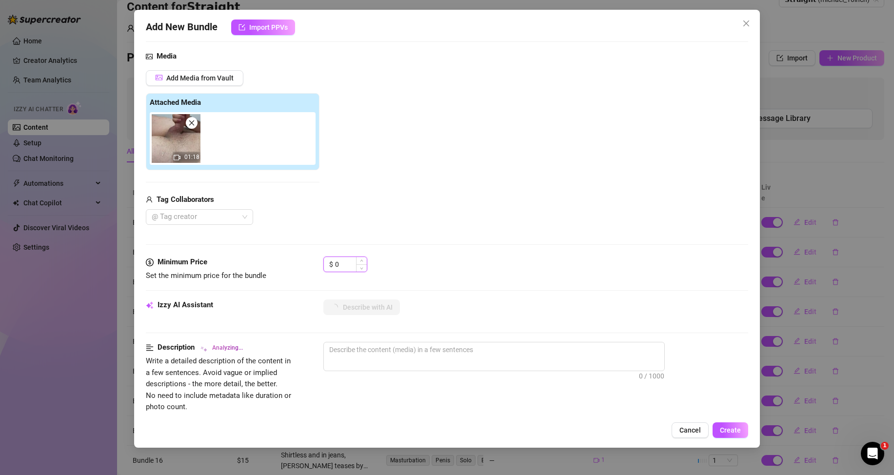
click at [353, 262] on input "0" at bounding box center [351, 264] width 32 height 15
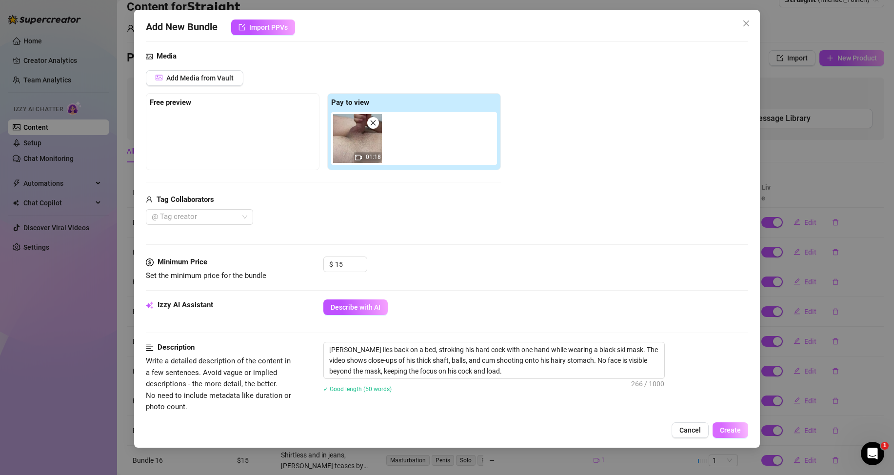
click at [723, 429] on span "Create" at bounding box center [730, 430] width 21 height 8
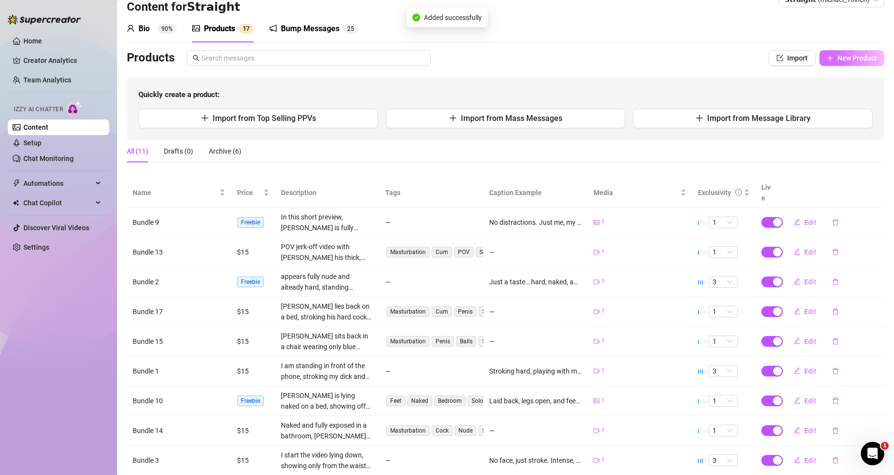
click at [839, 60] on span "New Product" at bounding box center [858, 58] width 40 height 8
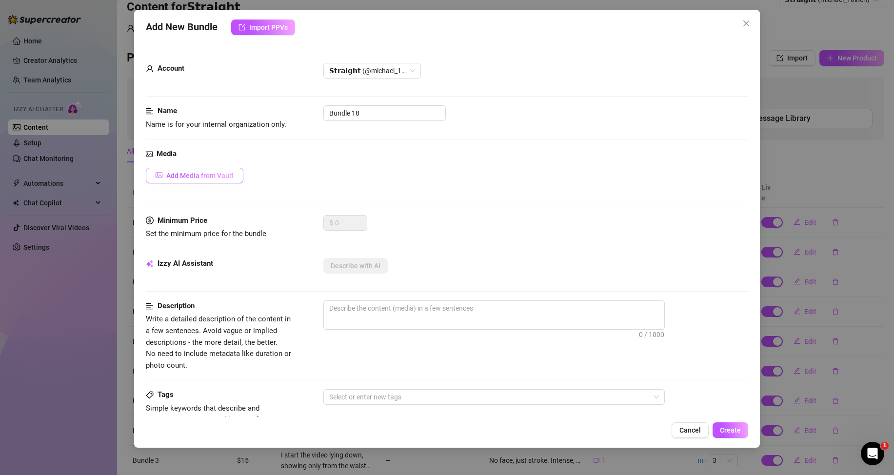
click at [227, 179] on span "Add Media from Vault" at bounding box center [199, 176] width 67 height 8
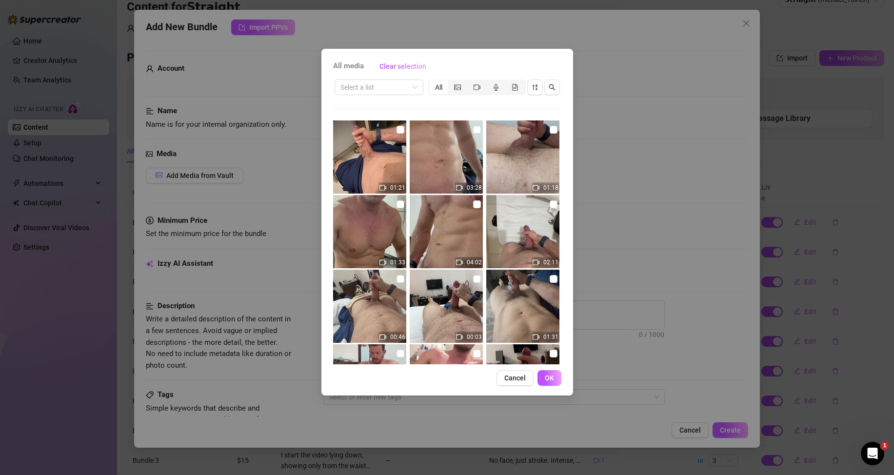
click at [392, 206] on img at bounding box center [369, 231] width 73 height 73
click at [398, 204] on input "checkbox" at bounding box center [401, 204] width 8 height 8
click at [555, 375] on button "OK" at bounding box center [550, 378] width 24 height 16
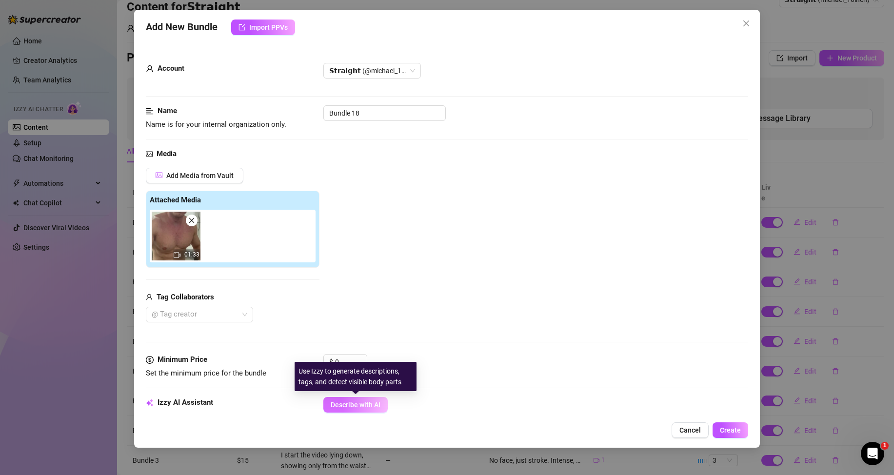
click at [348, 404] on span "Describe with AI" at bounding box center [356, 405] width 50 height 8
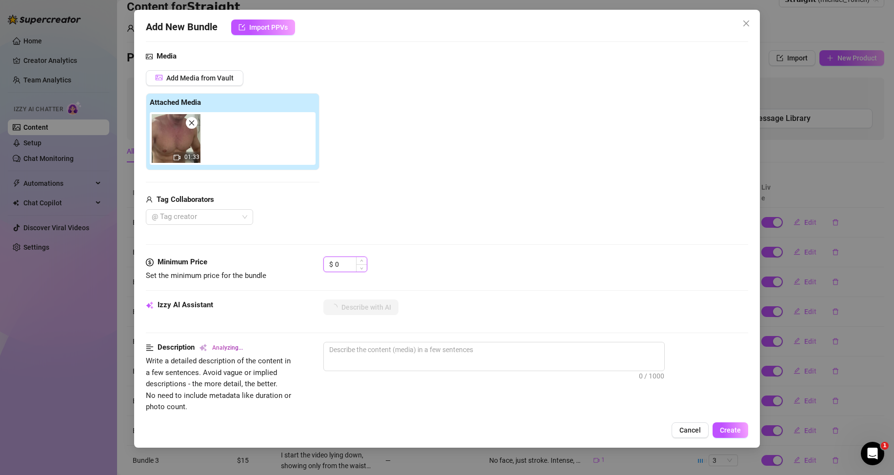
click at [341, 267] on input "0" at bounding box center [351, 264] width 32 height 15
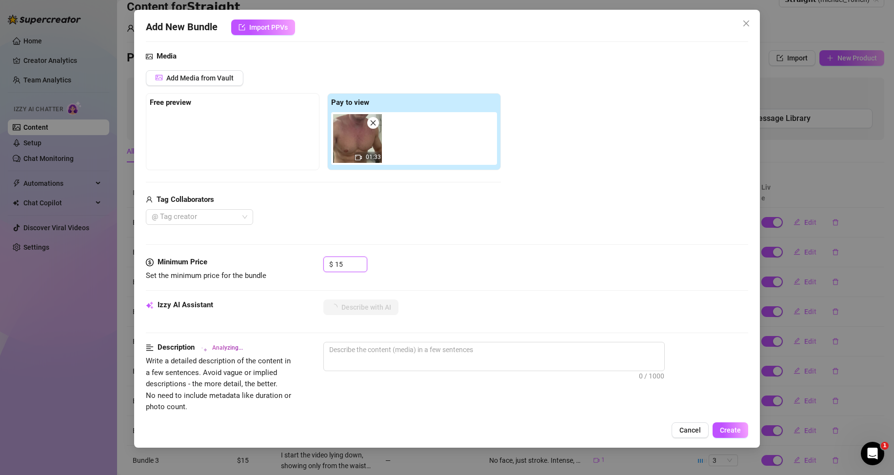
scroll to position [146, 0]
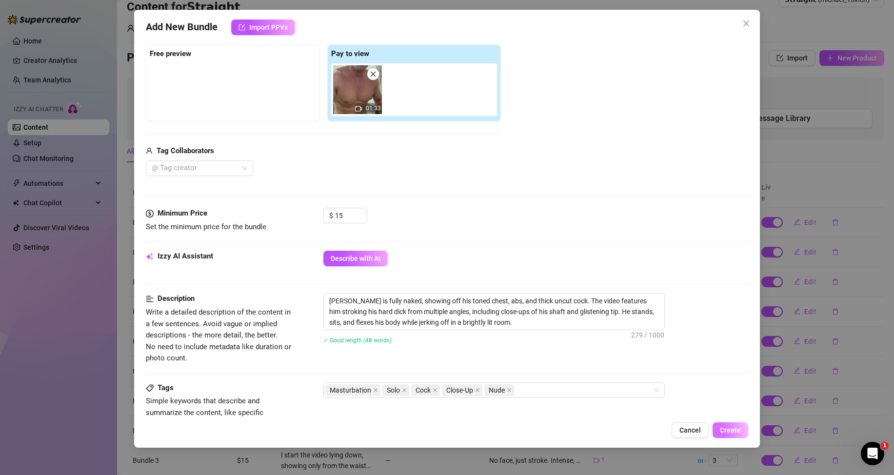
click at [738, 430] on span "Create" at bounding box center [730, 430] width 21 height 8
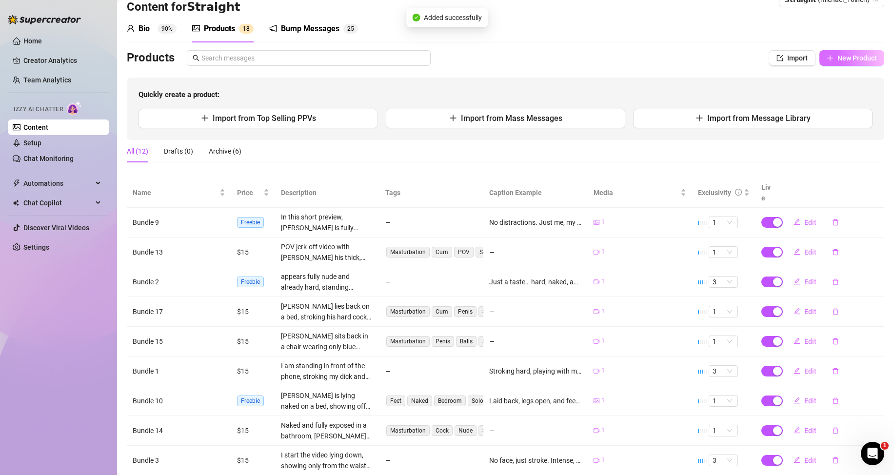
click at [853, 59] on span "New Product" at bounding box center [858, 58] width 40 height 8
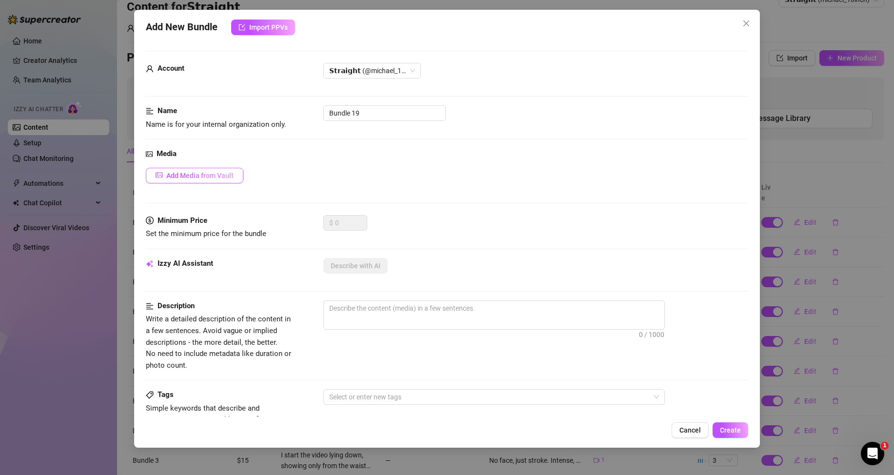
click at [236, 174] on button "Add Media from Vault" at bounding box center [195, 176] width 98 height 16
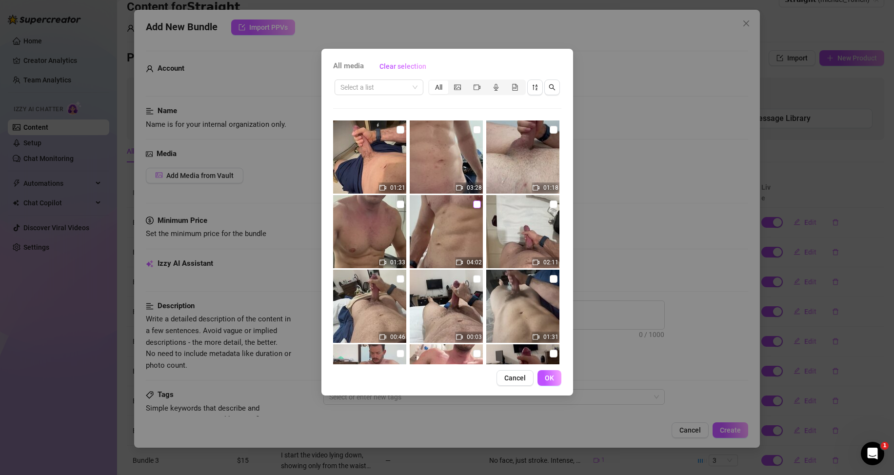
click at [475, 203] on input "checkbox" at bounding box center [477, 204] width 8 height 8
click at [558, 376] on button "OK" at bounding box center [550, 378] width 24 height 16
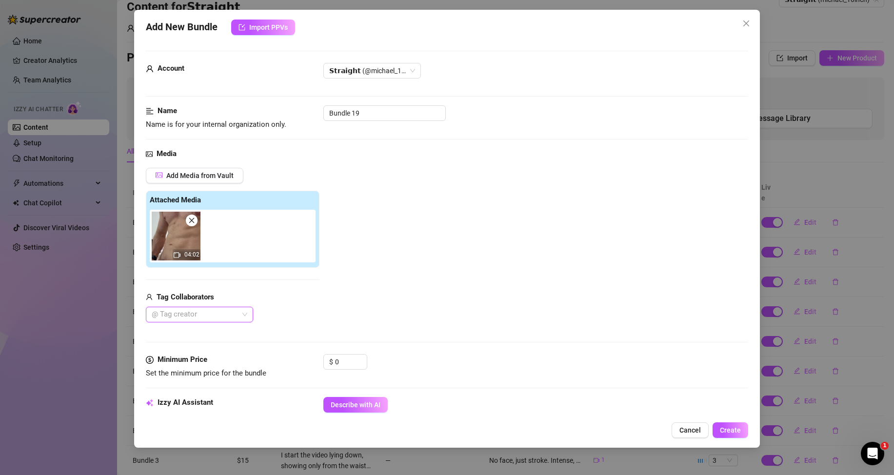
scroll to position [98, 0]
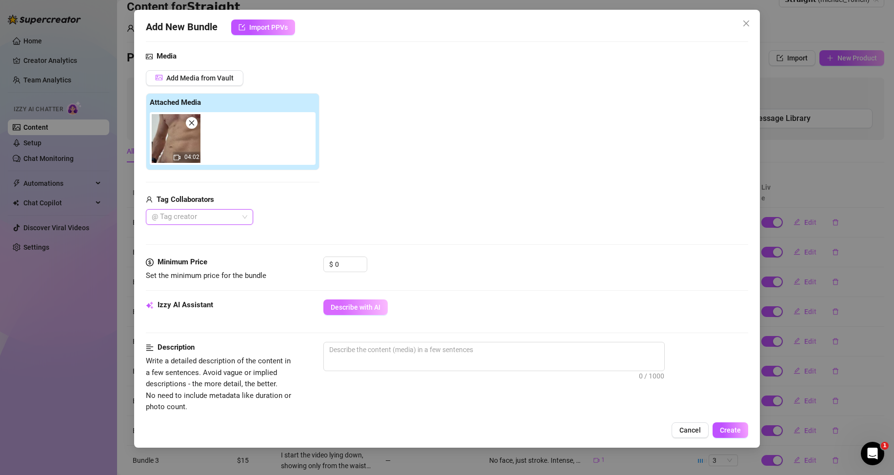
click at [349, 308] on span "Describe with AI" at bounding box center [356, 307] width 50 height 8
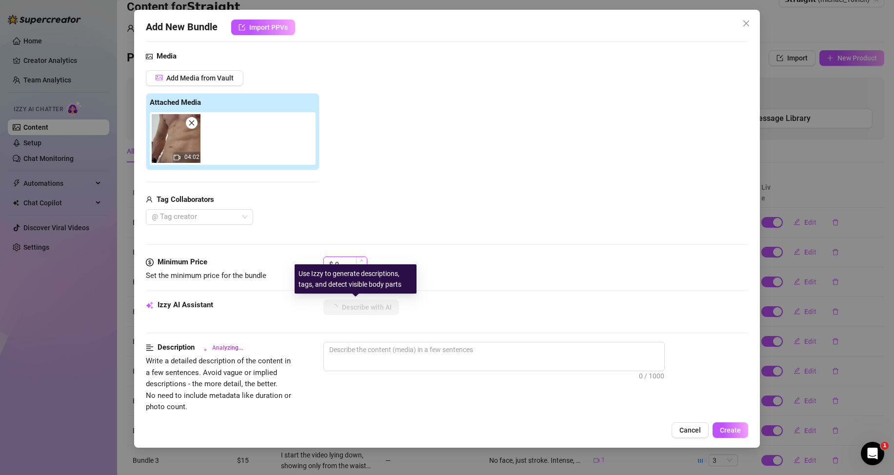
click at [348, 262] on input "0" at bounding box center [351, 264] width 32 height 15
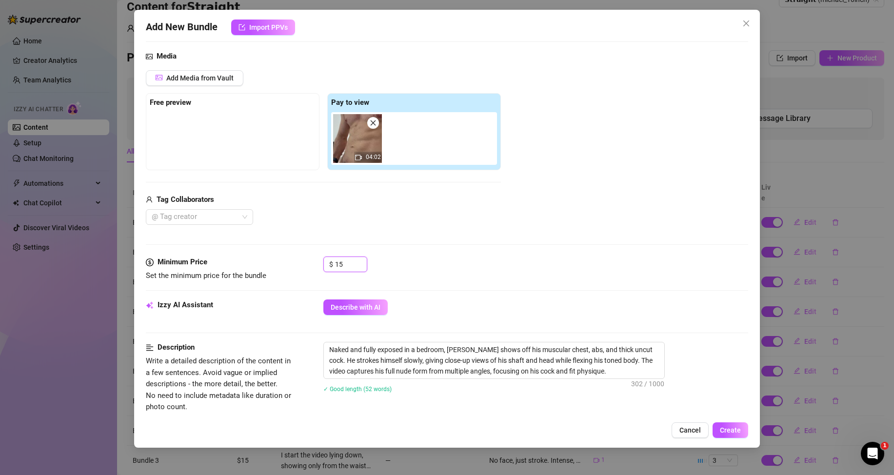
scroll to position [195, 0]
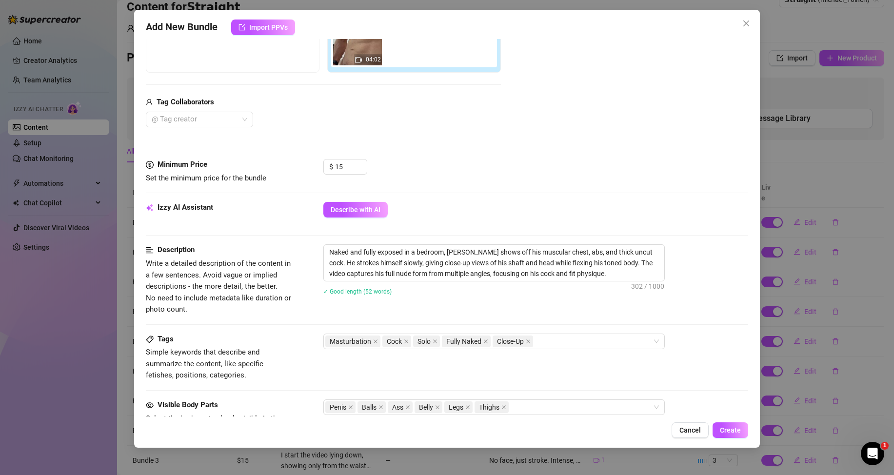
drag, startPoint x: 732, startPoint y: 432, endPoint x: 720, endPoint y: 413, distance: 22.3
click at [732, 433] on span "Create" at bounding box center [730, 430] width 21 height 8
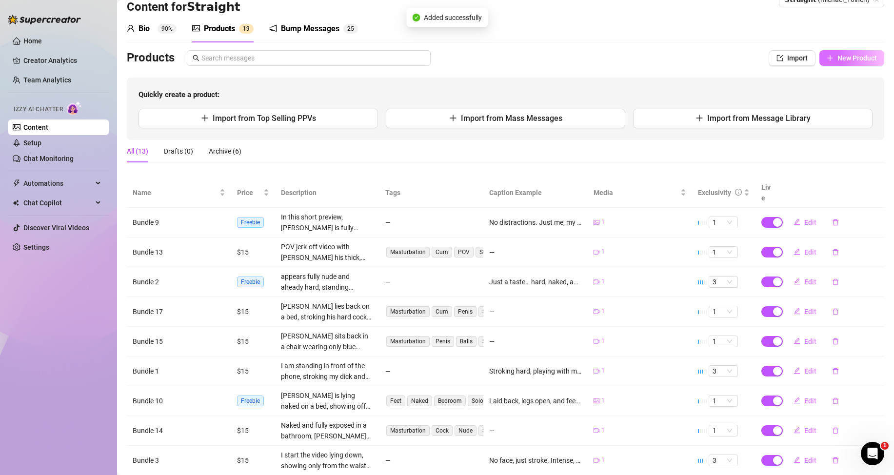
click at [839, 65] on button "New Product" at bounding box center [851, 58] width 65 height 16
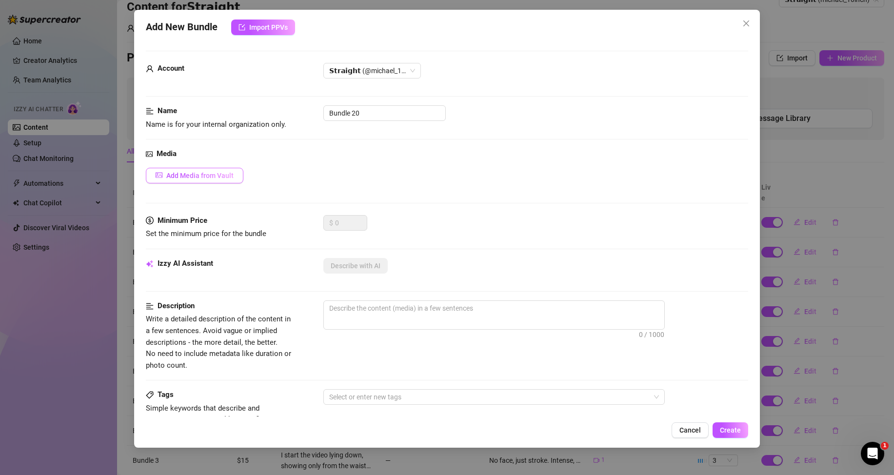
click at [204, 178] on span "Add Media from Vault" at bounding box center [199, 176] width 67 height 8
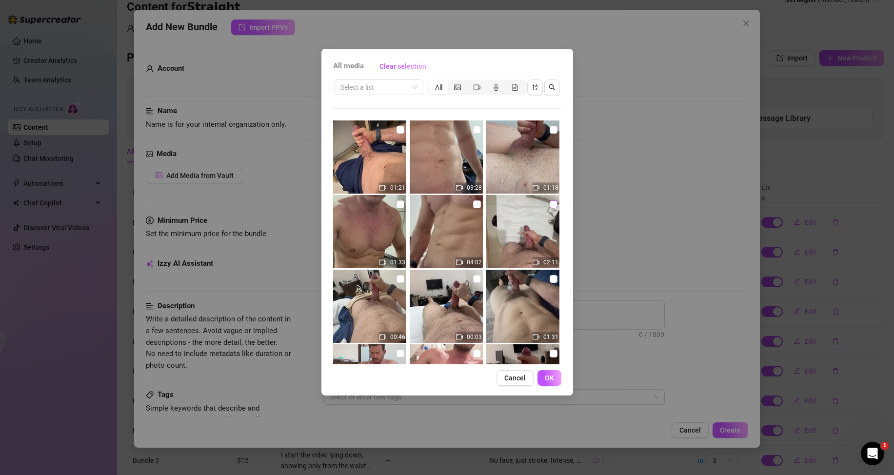
click at [550, 206] on input "checkbox" at bounding box center [554, 204] width 8 height 8
click at [554, 377] on span "OK" at bounding box center [549, 378] width 9 height 8
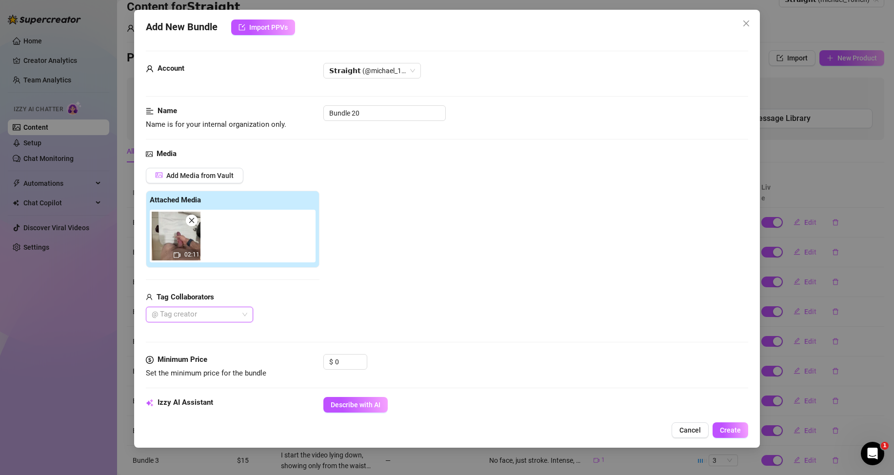
scroll to position [98, 0]
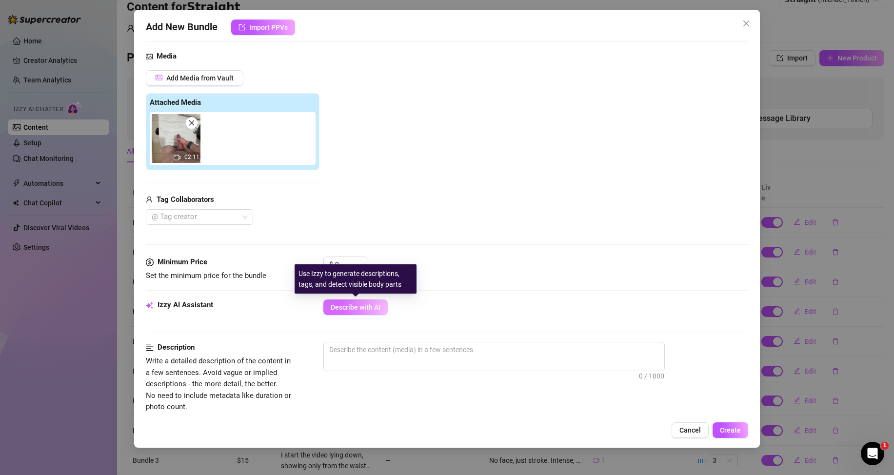
click at [353, 306] on span "Describe with AI" at bounding box center [356, 307] width 50 height 8
click at [347, 260] on input "0" at bounding box center [351, 264] width 32 height 15
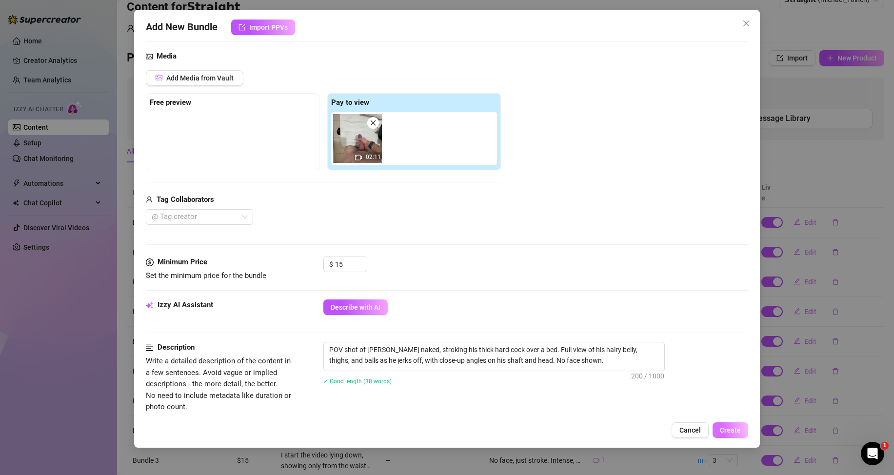
click at [721, 424] on button "Create" at bounding box center [731, 430] width 36 height 16
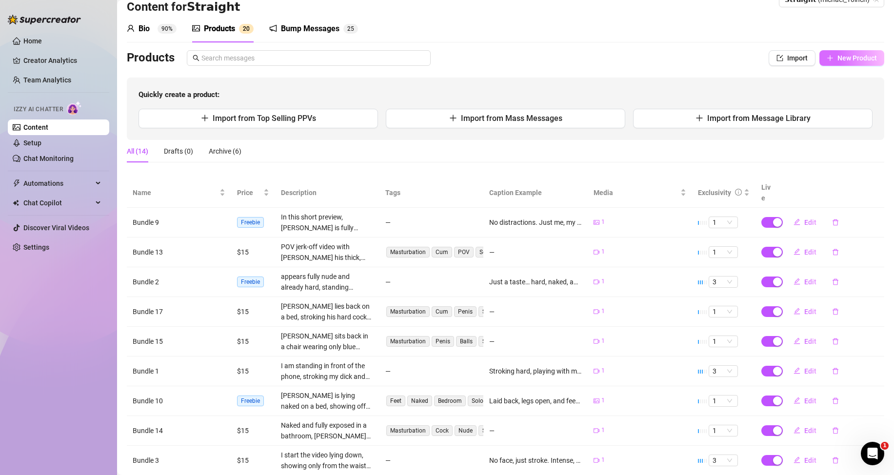
click at [858, 64] on button "New Product" at bounding box center [851, 58] width 65 height 16
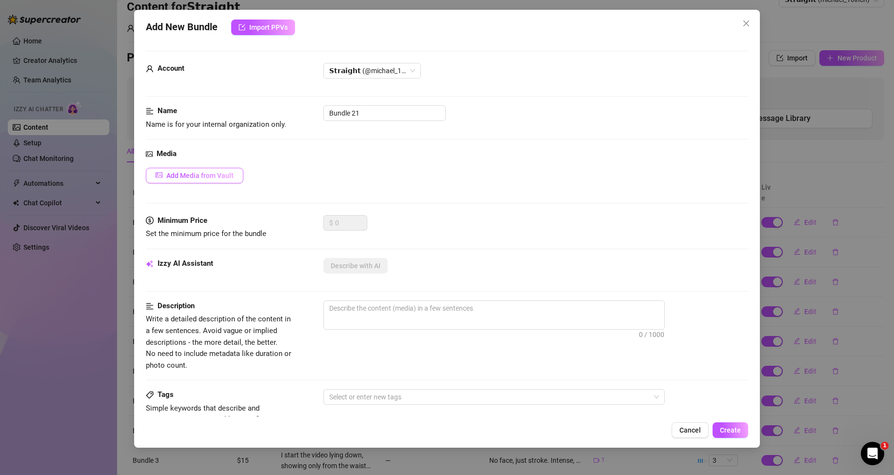
click at [220, 173] on span "Add Media from Vault" at bounding box center [199, 176] width 67 height 8
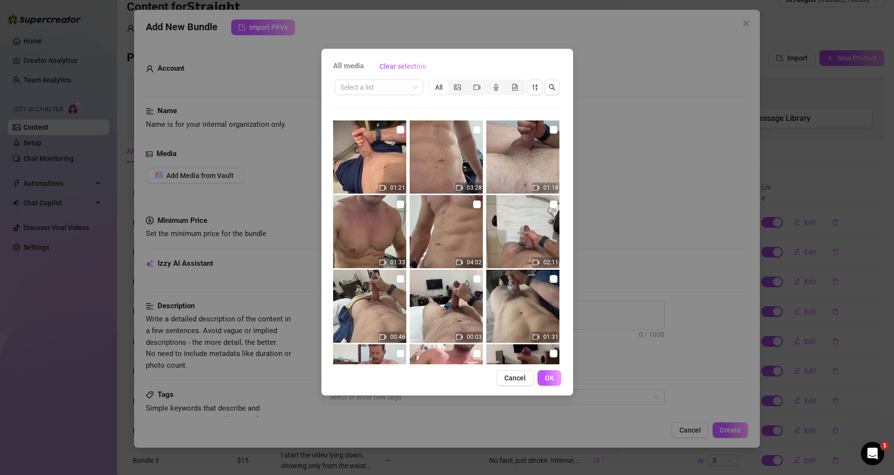
click at [399, 279] on input "checkbox" at bounding box center [401, 279] width 8 height 8
click at [553, 376] on span "OK" at bounding box center [549, 378] width 9 height 8
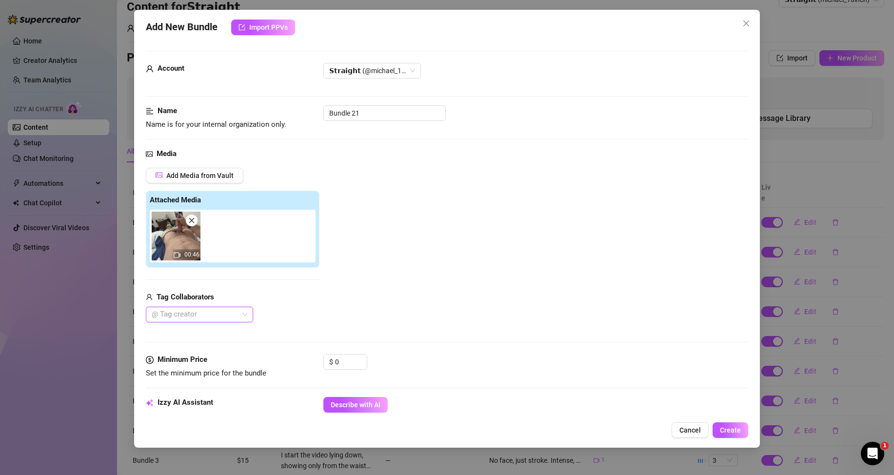
scroll to position [146, 0]
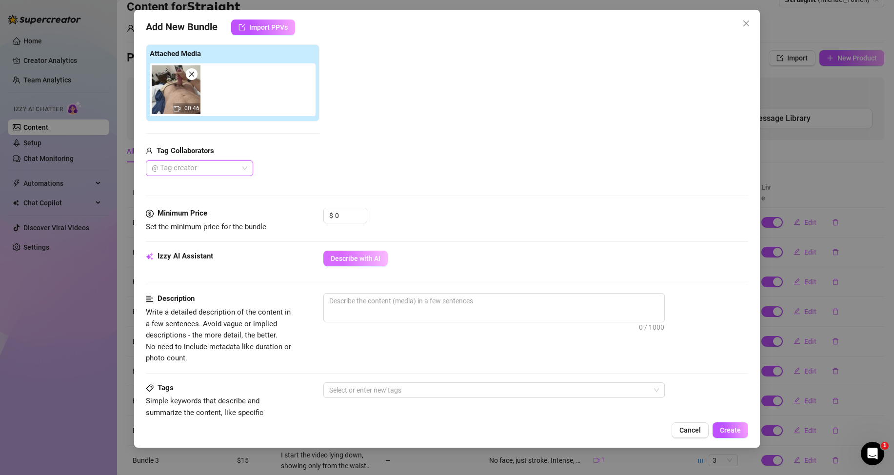
click at [343, 261] on span "Describe with AI" at bounding box center [356, 259] width 50 height 8
click at [345, 214] on input "0" at bounding box center [351, 215] width 32 height 15
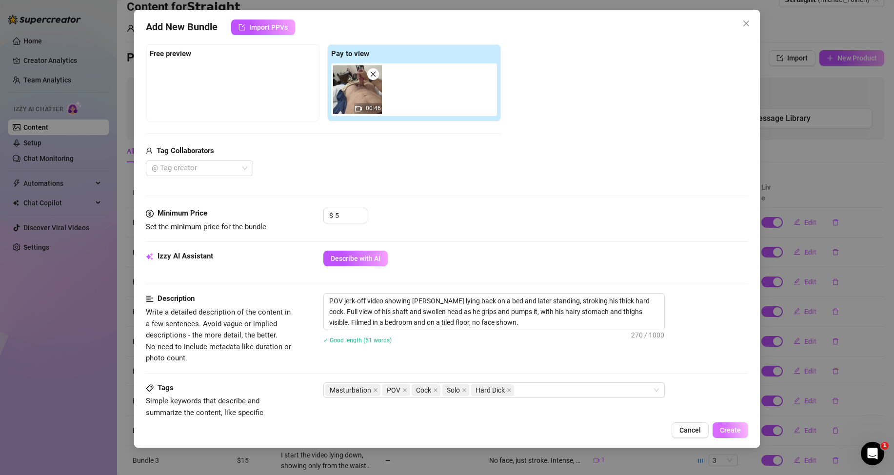
click at [721, 427] on span "Create" at bounding box center [730, 430] width 21 height 8
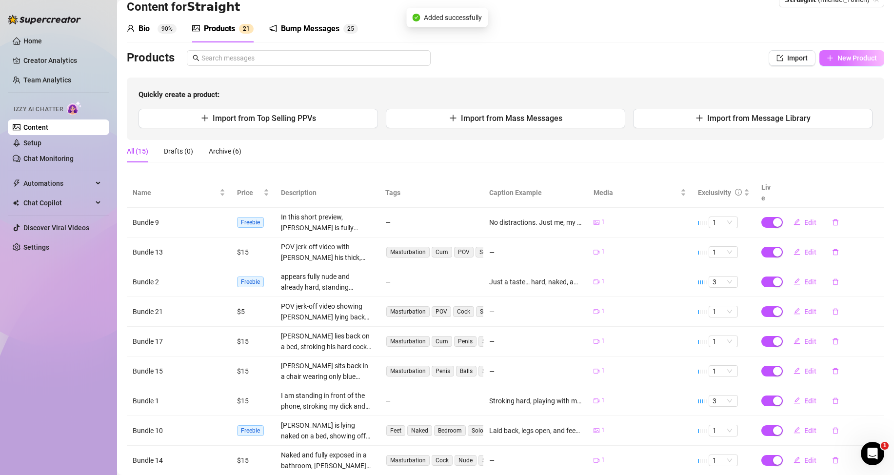
click at [836, 53] on button "New Product" at bounding box center [851, 58] width 65 height 16
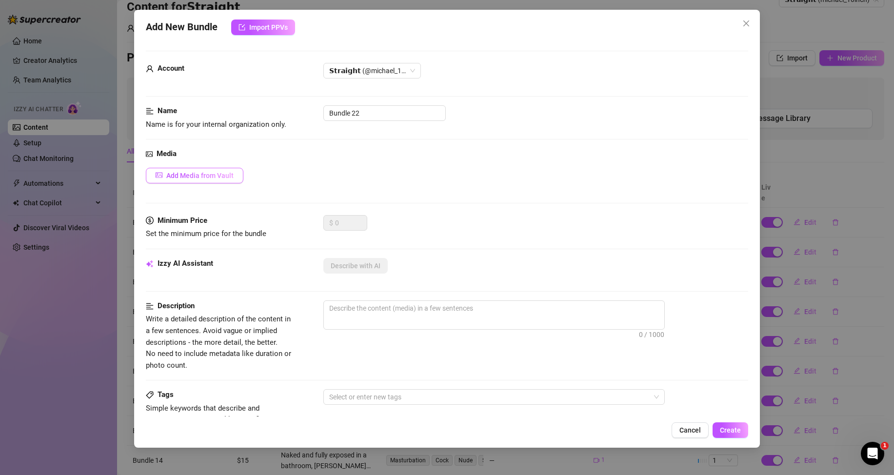
click at [218, 174] on span "Add Media from Vault" at bounding box center [199, 176] width 67 height 8
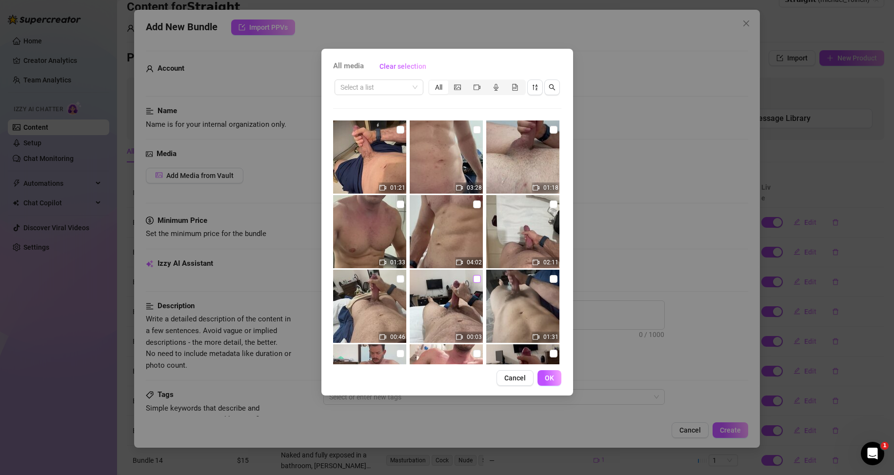
click at [473, 278] on input "checkbox" at bounding box center [477, 279] width 8 height 8
click at [546, 381] on span "OK" at bounding box center [549, 378] width 9 height 8
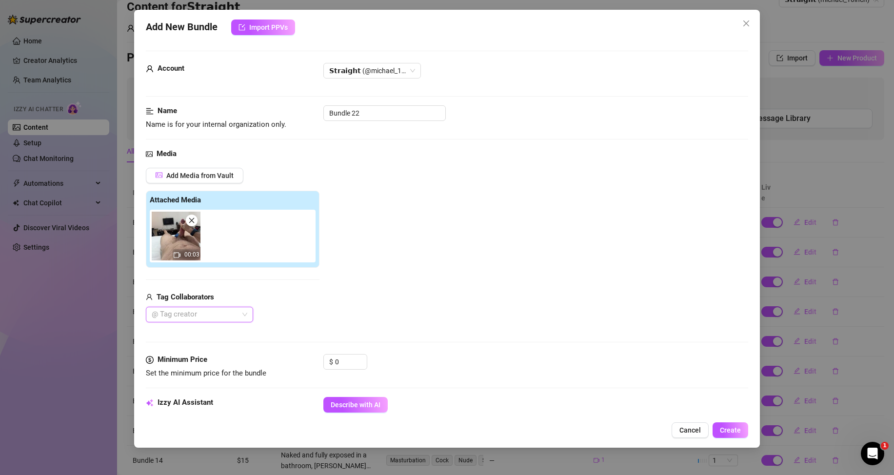
scroll to position [49, 0]
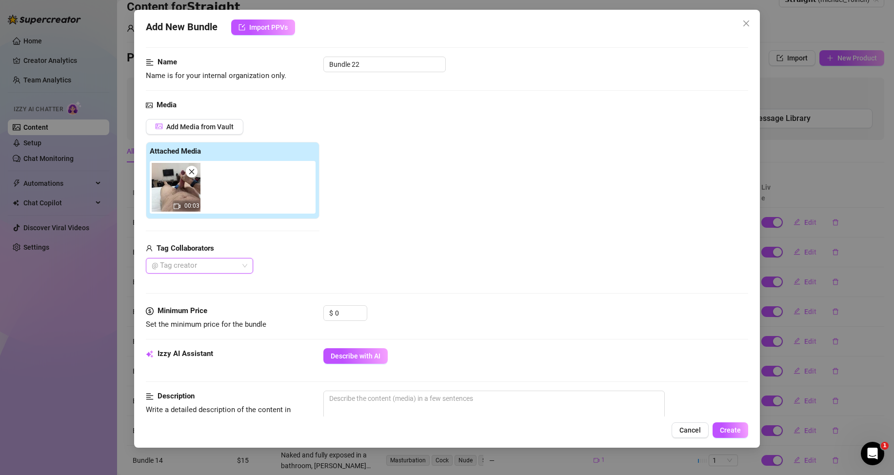
click at [371, 364] on button "Describe with AI" at bounding box center [355, 356] width 64 height 16
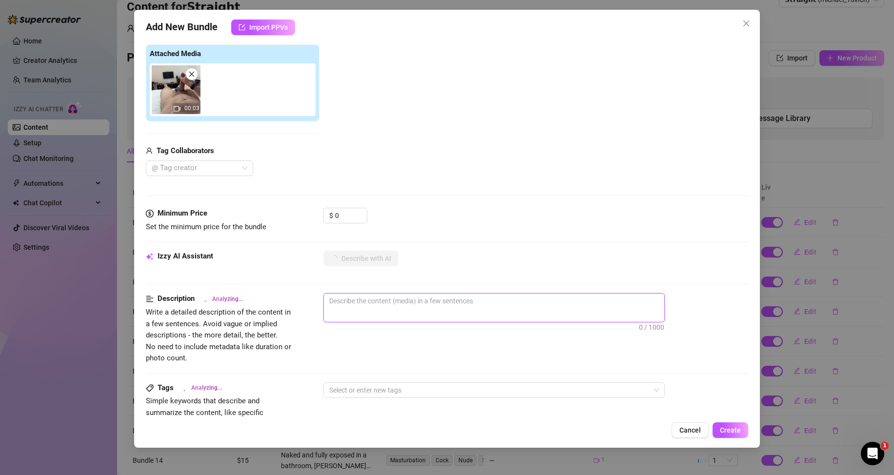
click at [380, 303] on textarea at bounding box center [494, 301] width 340 height 15
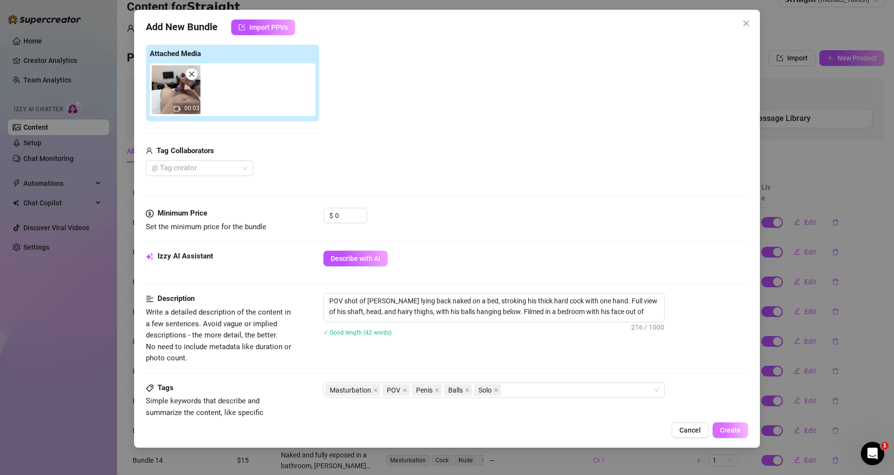
click at [729, 426] on button "Create" at bounding box center [731, 430] width 36 height 16
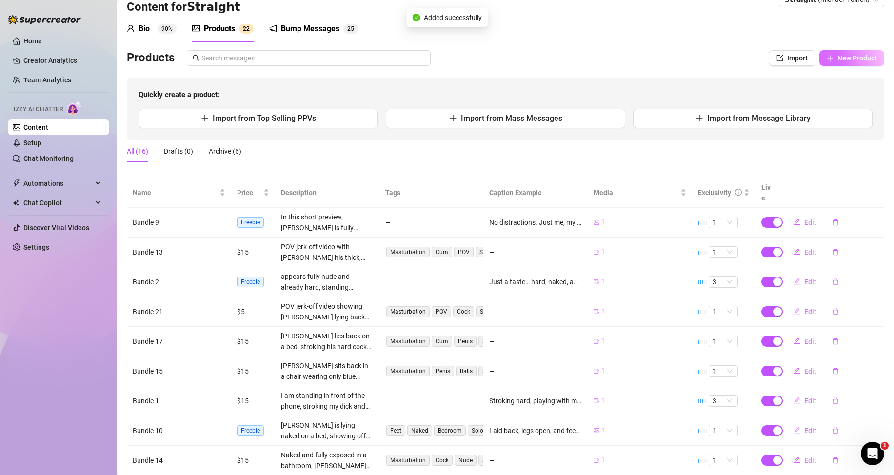
click at [838, 60] on span "New Product" at bounding box center [858, 58] width 40 height 8
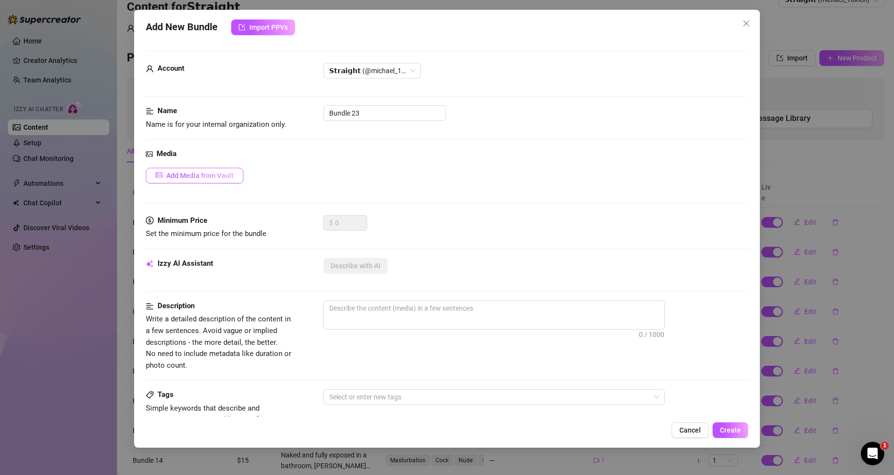
click at [235, 173] on button "Add Media from Vault" at bounding box center [195, 176] width 98 height 16
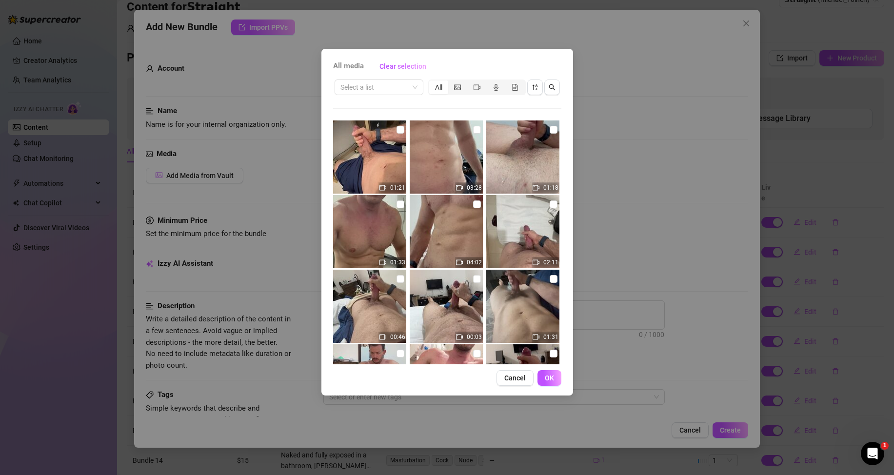
scroll to position [49, 0]
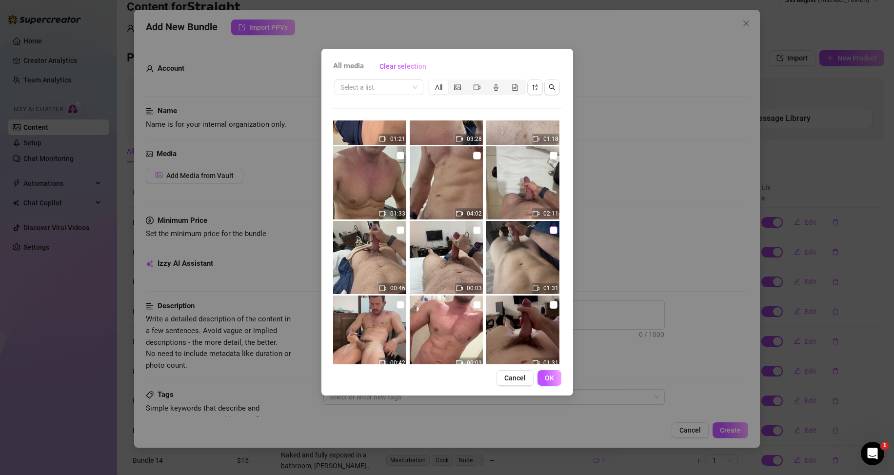
click at [550, 230] on input "checkbox" at bounding box center [554, 230] width 8 height 8
click at [406, 88] on input "search" at bounding box center [374, 87] width 68 height 15
click at [388, 112] on div "Posts" at bounding box center [379, 107] width 85 height 16
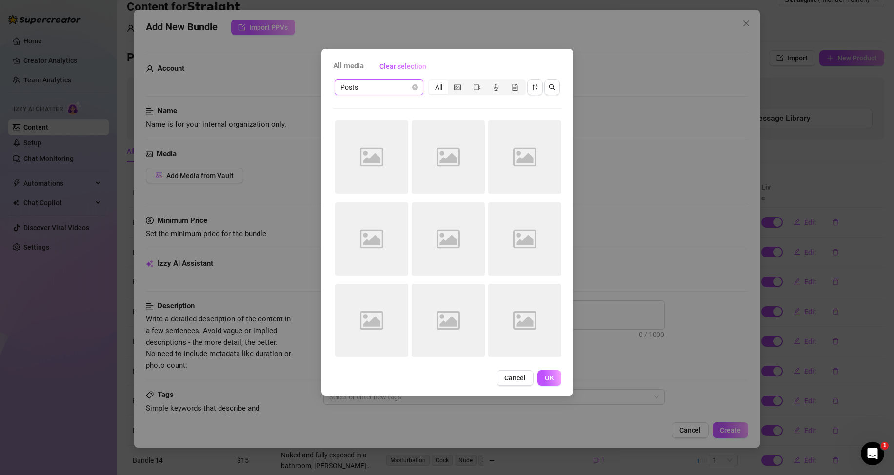
scroll to position [0, 0]
click at [382, 87] on span "Posts" at bounding box center [378, 87] width 77 height 15
click at [367, 122] on div "Messages" at bounding box center [378, 122] width 73 height 11
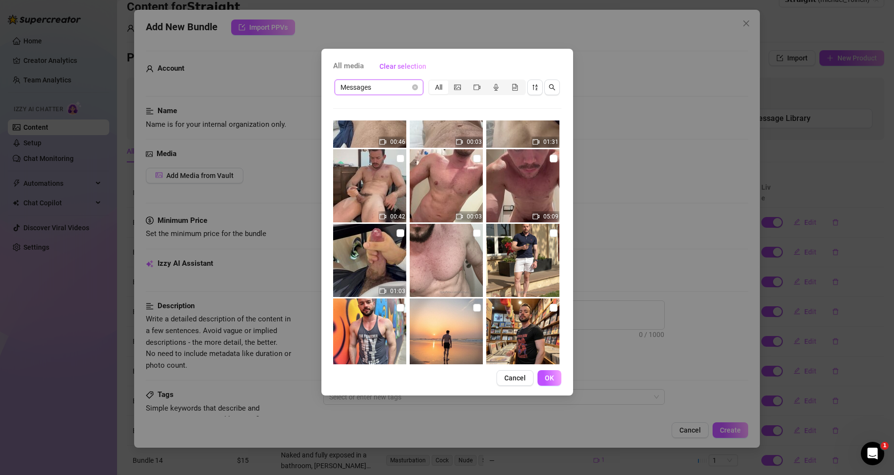
scroll to position [146, 0]
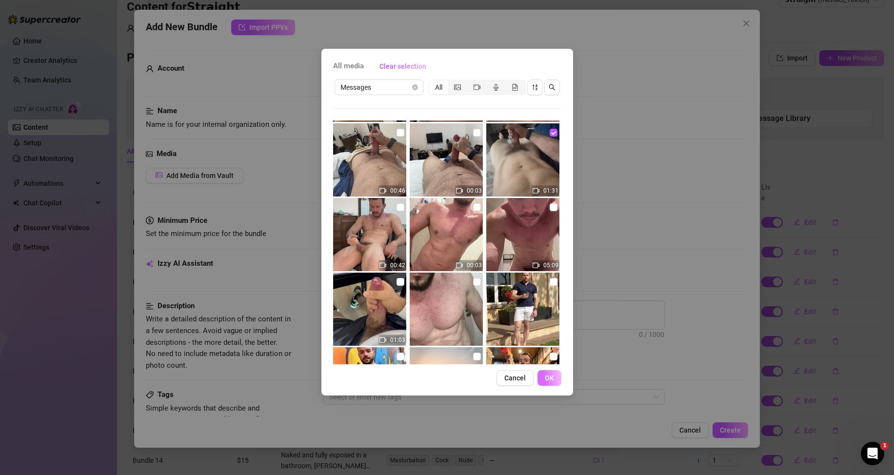
click at [554, 378] on button "OK" at bounding box center [550, 378] width 24 height 16
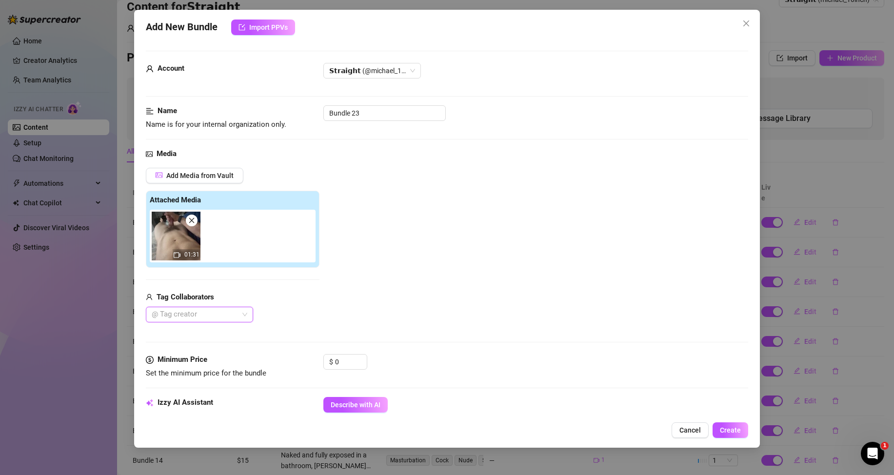
scroll to position [98, 0]
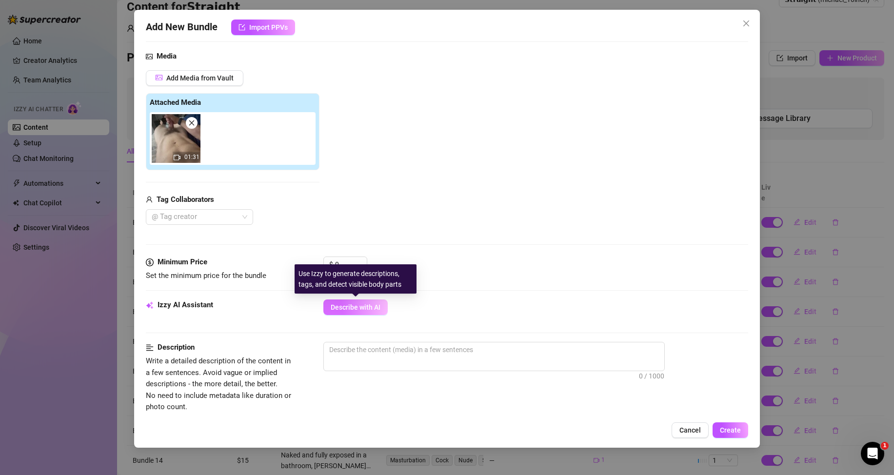
click at [346, 305] on span "Describe with AI" at bounding box center [356, 307] width 50 height 8
click at [347, 262] on input "0" at bounding box center [351, 264] width 32 height 15
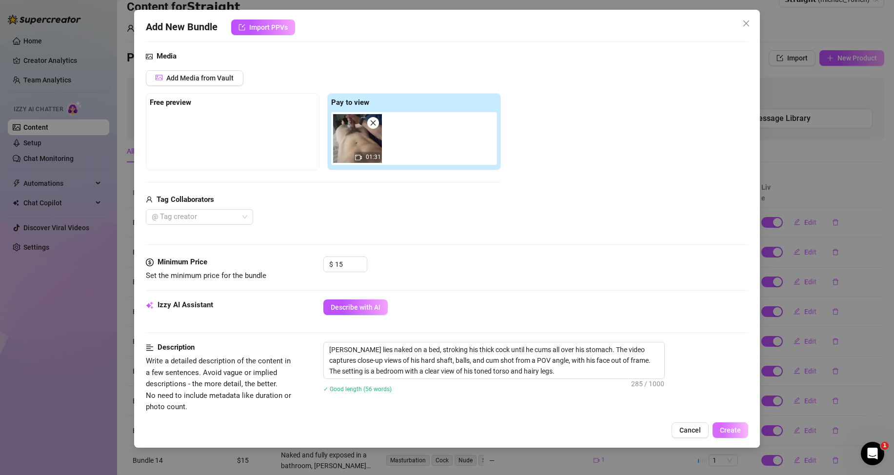
click at [737, 424] on button "Create" at bounding box center [731, 430] width 36 height 16
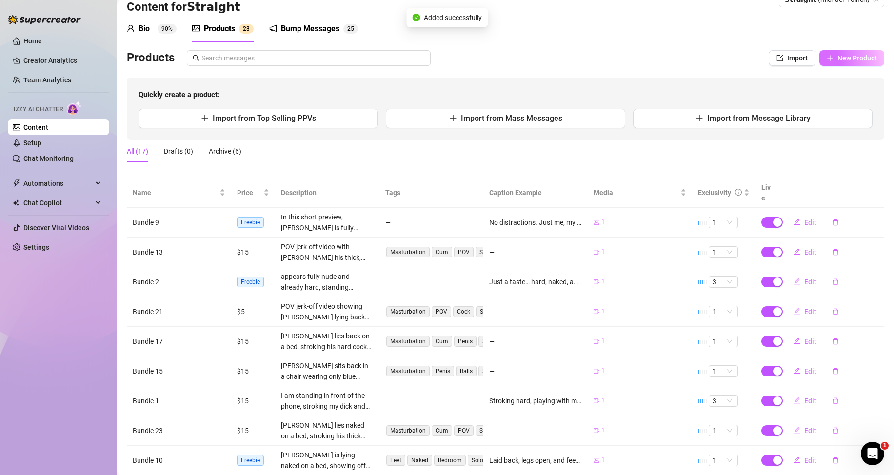
click at [831, 64] on button "New Product" at bounding box center [851, 58] width 65 height 16
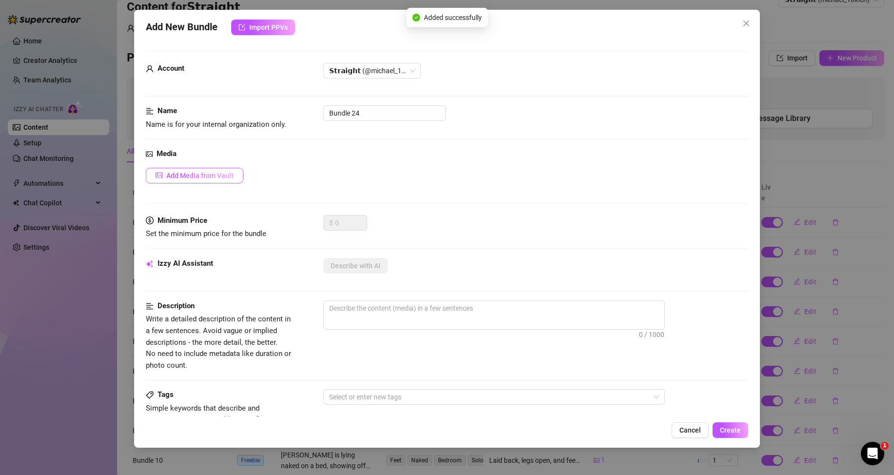
click at [205, 169] on button "Add Media from Vault" at bounding box center [195, 176] width 98 height 16
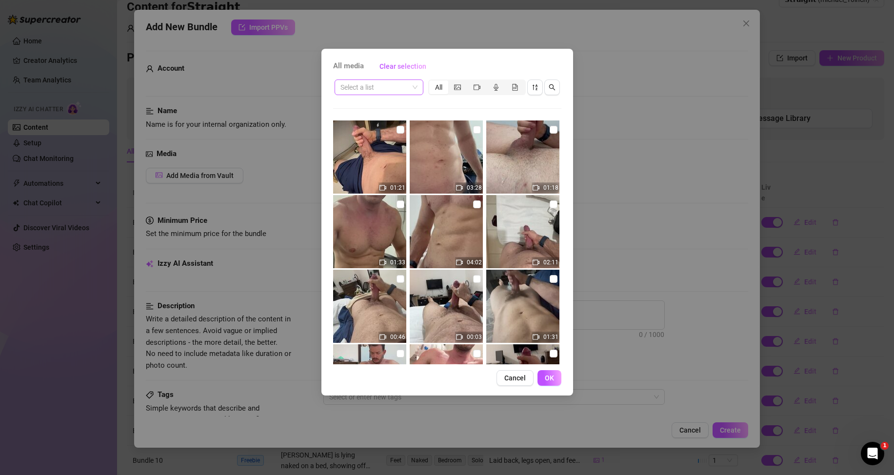
click at [412, 91] on span at bounding box center [378, 87] width 77 height 15
click at [367, 125] on div "Messages" at bounding box center [378, 122] width 73 height 11
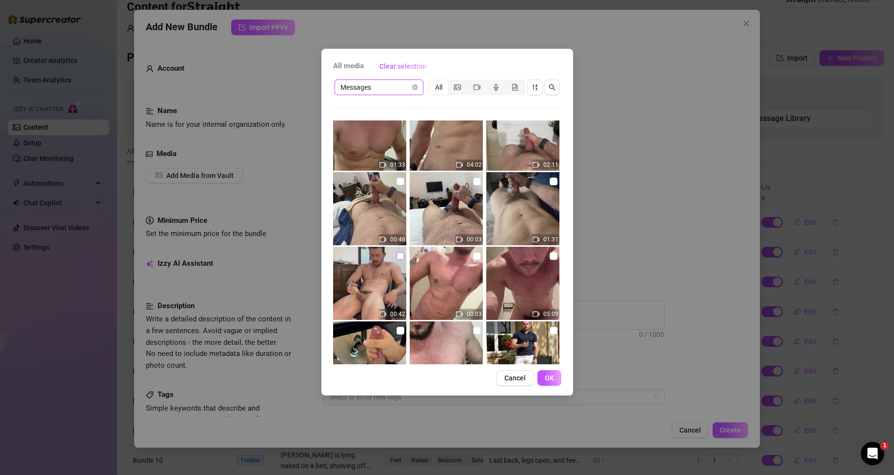
click at [398, 257] on input "checkbox" at bounding box center [401, 256] width 8 height 8
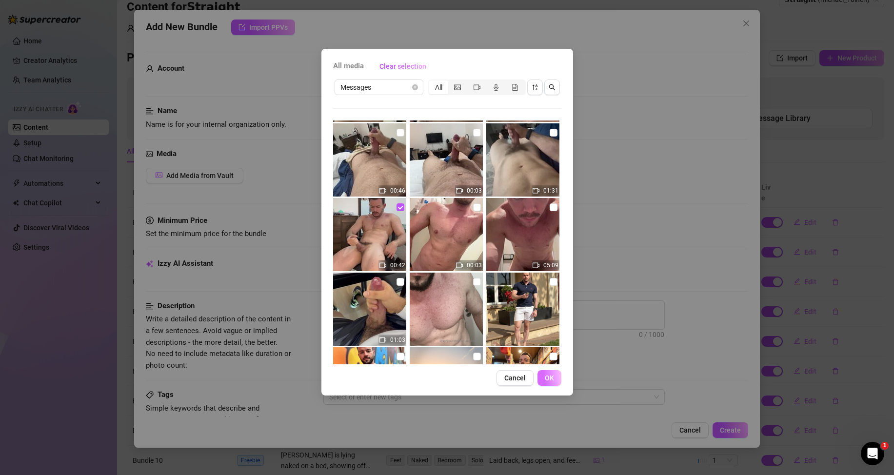
click at [547, 376] on span "OK" at bounding box center [549, 378] width 9 height 8
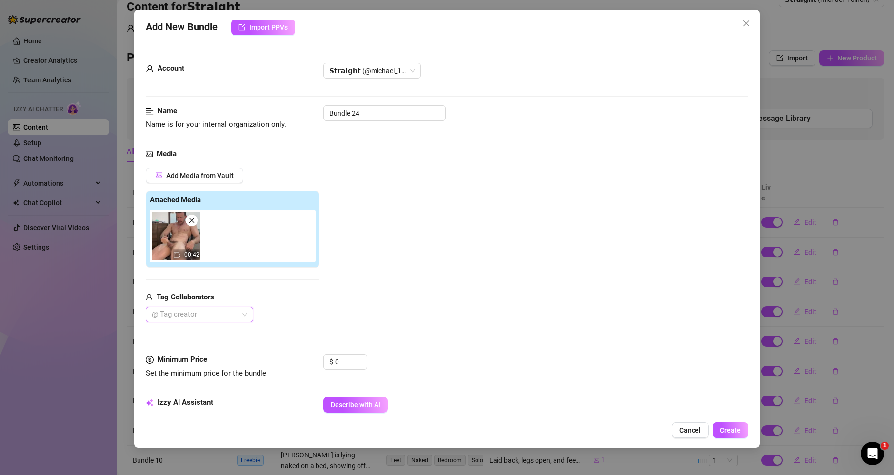
scroll to position [98, 0]
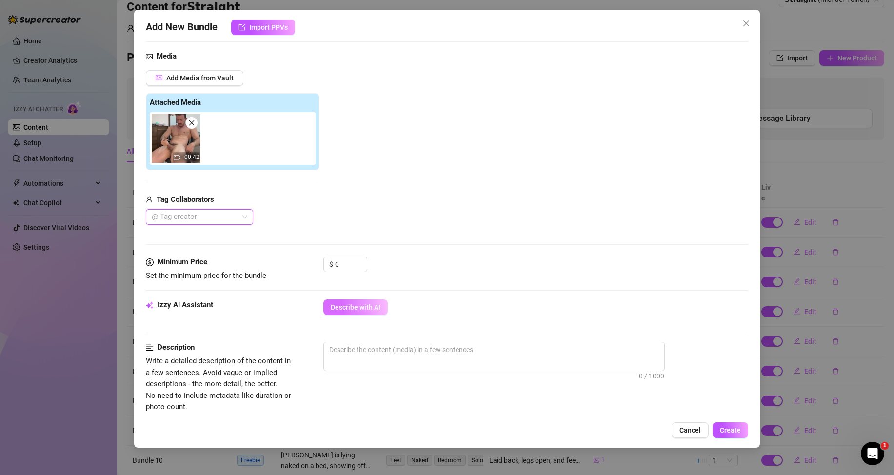
click at [360, 304] on span "Describe with AI" at bounding box center [356, 307] width 50 height 8
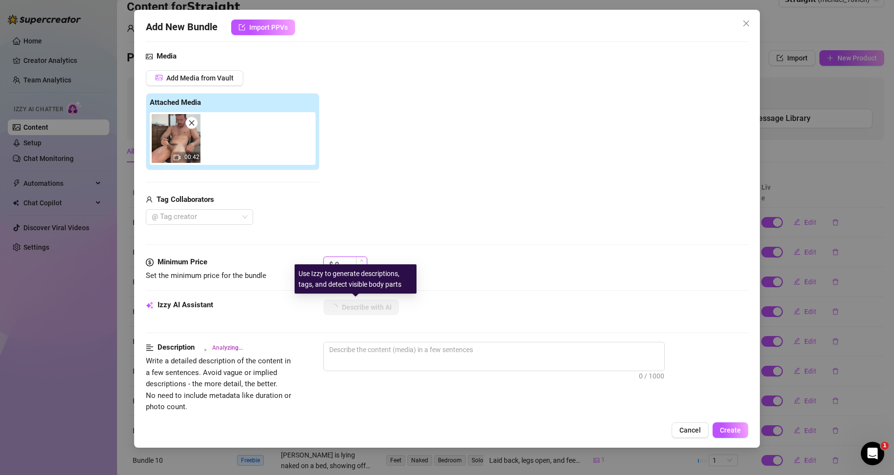
click at [352, 259] on input "0" at bounding box center [351, 264] width 32 height 15
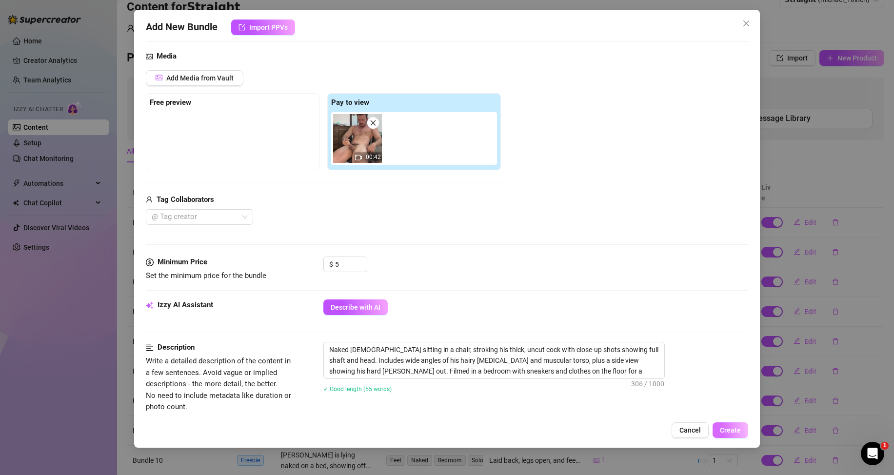
click at [727, 426] on span "Create" at bounding box center [730, 430] width 21 height 8
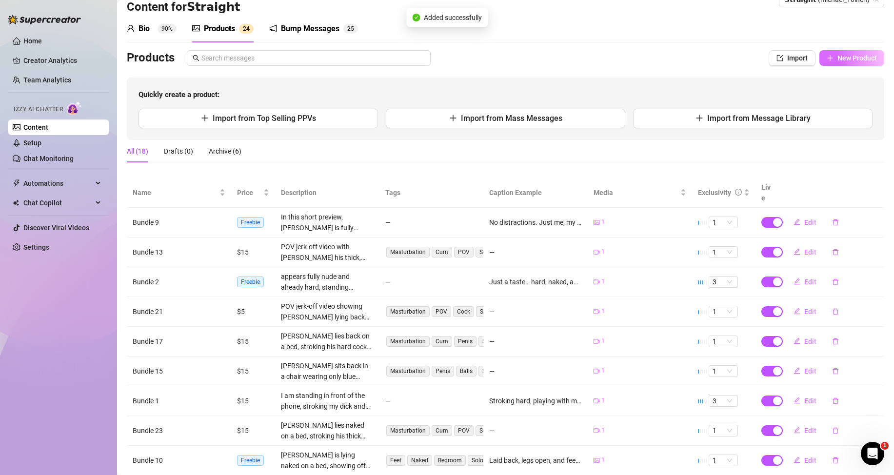
click at [840, 55] on span "New Product" at bounding box center [858, 58] width 40 height 8
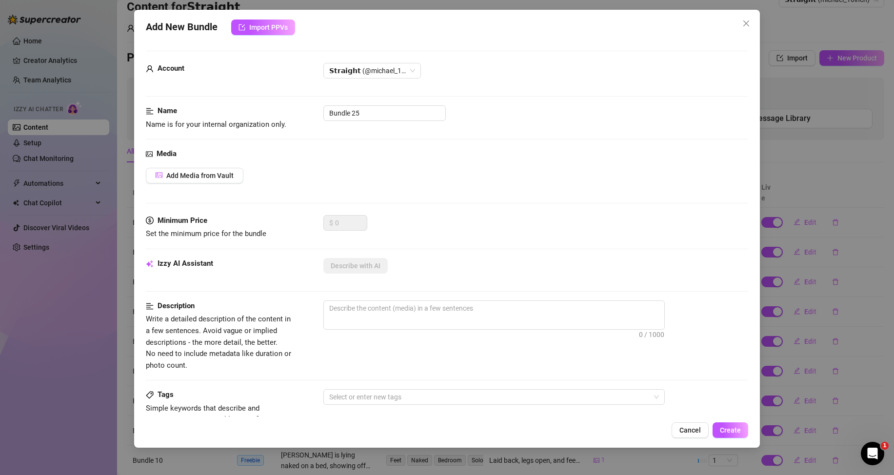
click at [220, 167] on div "Media Add Media from Vault" at bounding box center [447, 181] width 602 height 67
click at [222, 175] on span "Add Media from Vault" at bounding box center [199, 176] width 67 height 8
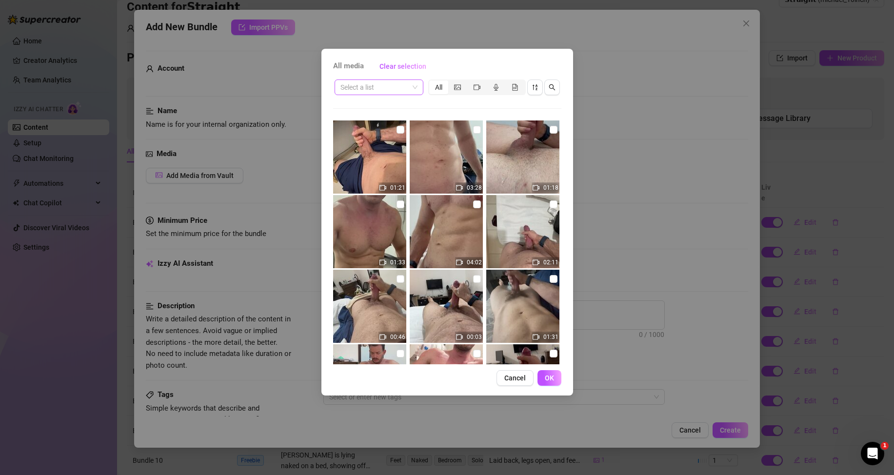
click at [415, 92] on span at bounding box center [378, 87] width 77 height 15
click at [374, 122] on div "Messages" at bounding box center [378, 122] width 73 height 11
click at [475, 83] on div "segmented control" at bounding box center [476, 87] width 19 height 14
click at [470, 82] on input "segmented control" at bounding box center [470, 82] width 0 height 0
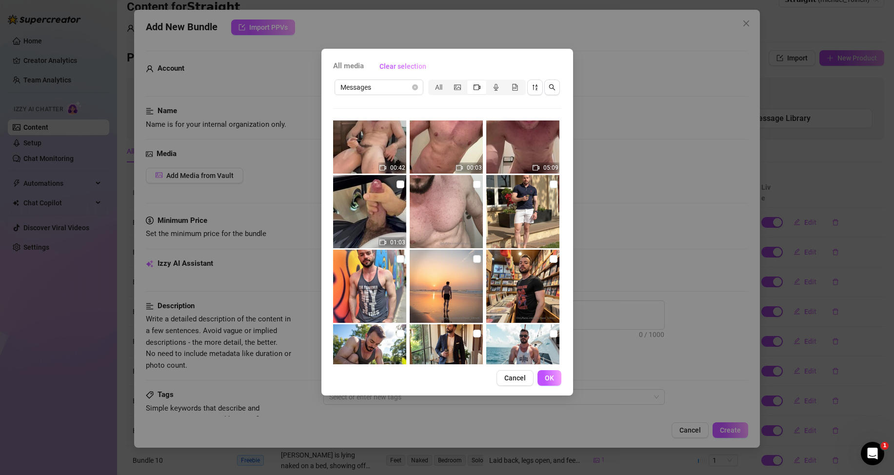
scroll to position [195, 0]
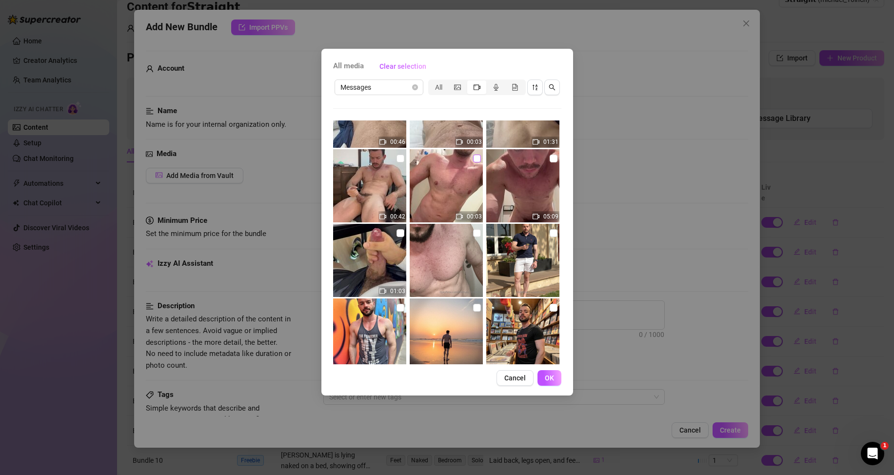
click at [473, 159] on input "checkbox" at bounding box center [477, 159] width 8 height 8
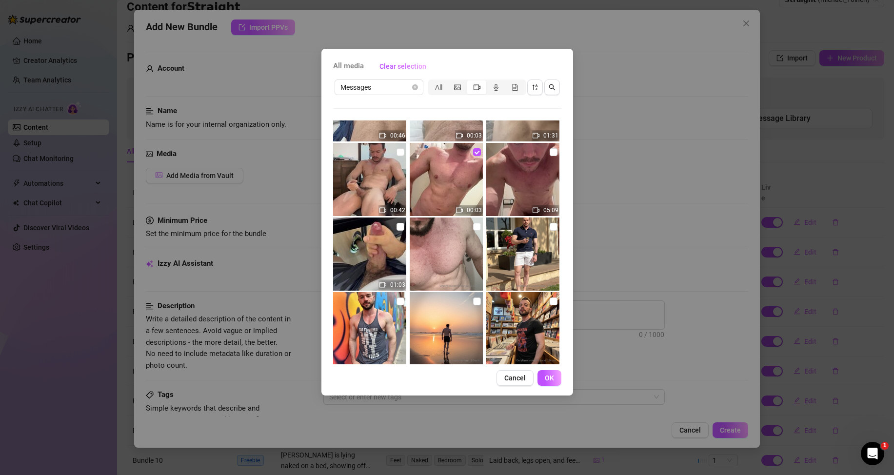
scroll to position [153, 0]
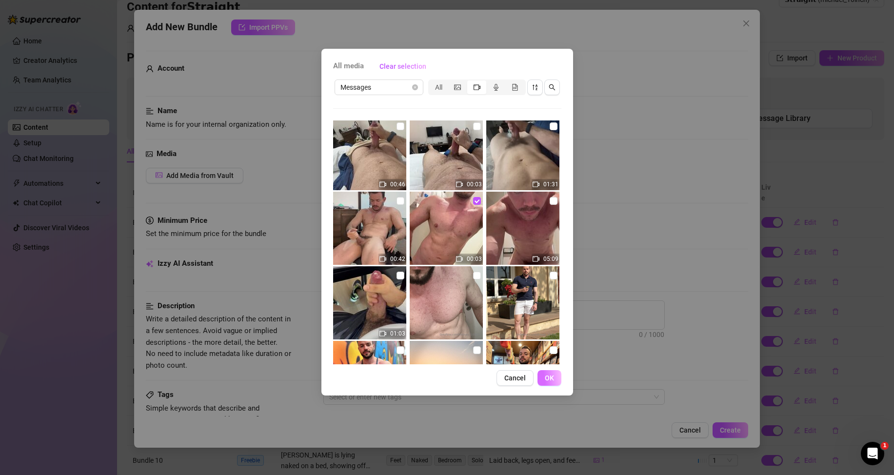
click at [543, 376] on button "OK" at bounding box center [550, 378] width 24 height 16
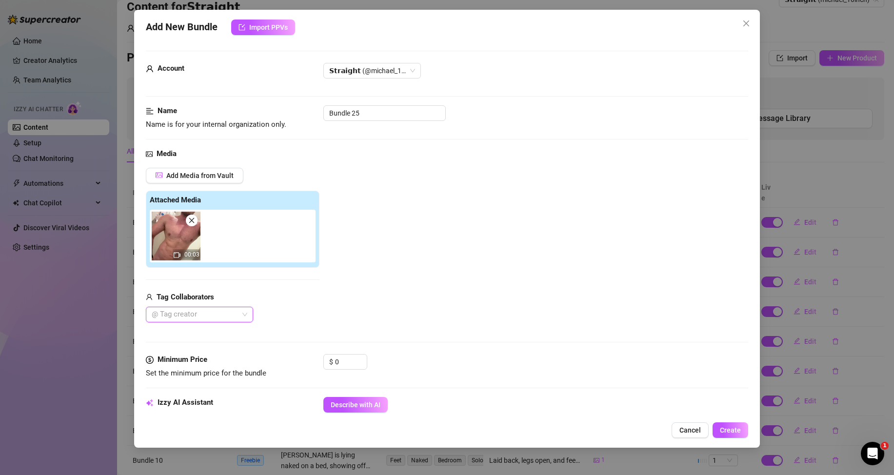
scroll to position [146, 0]
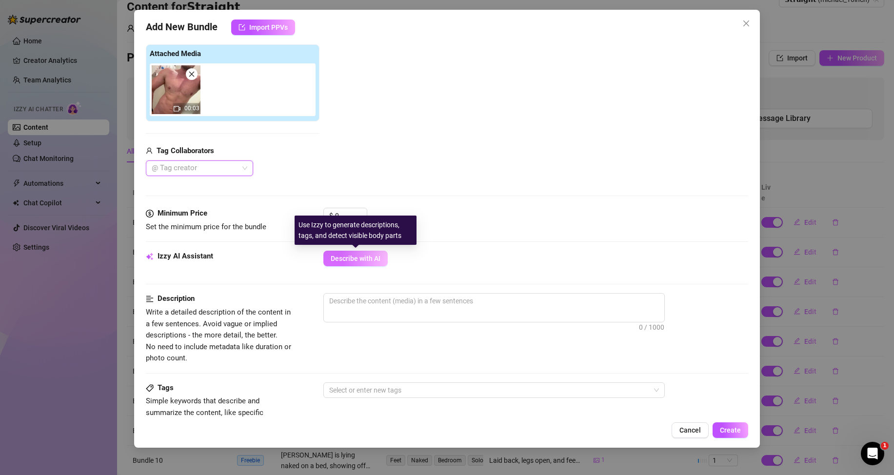
click at [354, 258] on span "Describe with AI" at bounding box center [356, 259] width 50 height 8
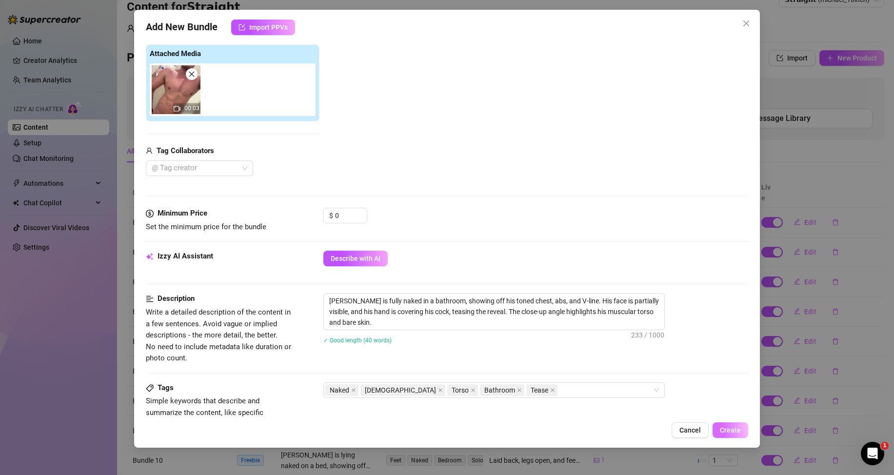
click at [737, 425] on button "Create" at bounding box center [731, 430] width 36 height 16
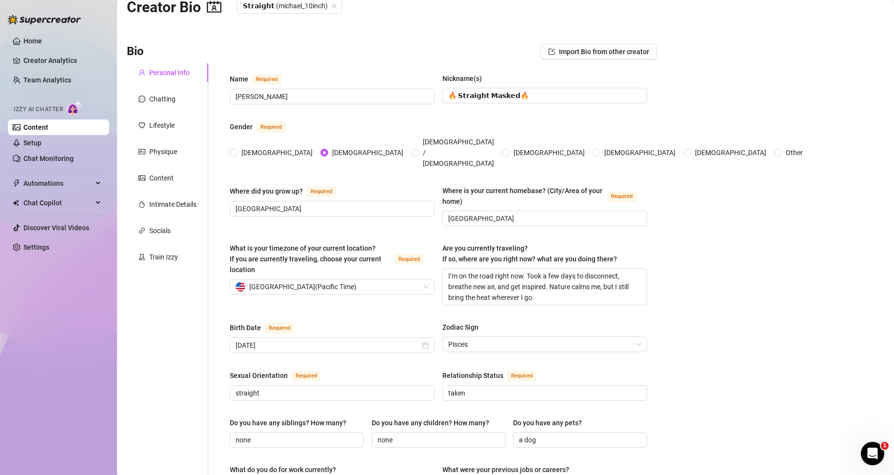
click at [37, 126] on link "Content" at bounding box center [35, 127] width 25 height 8
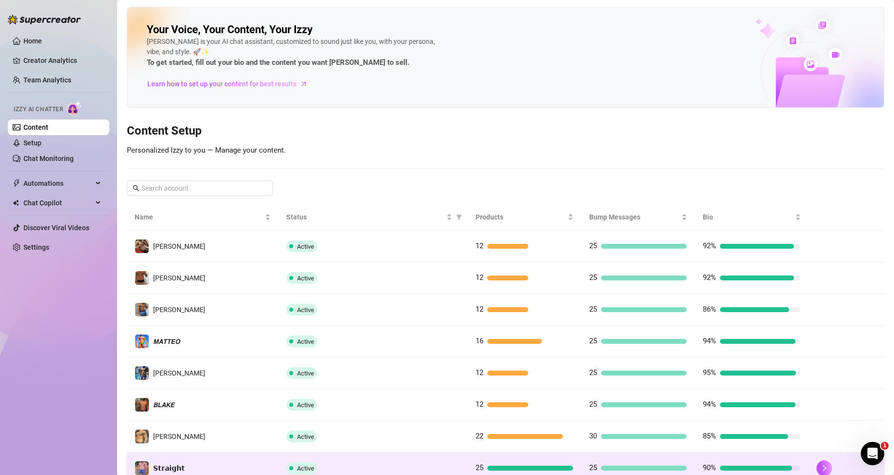
scroll to position [129, 0]
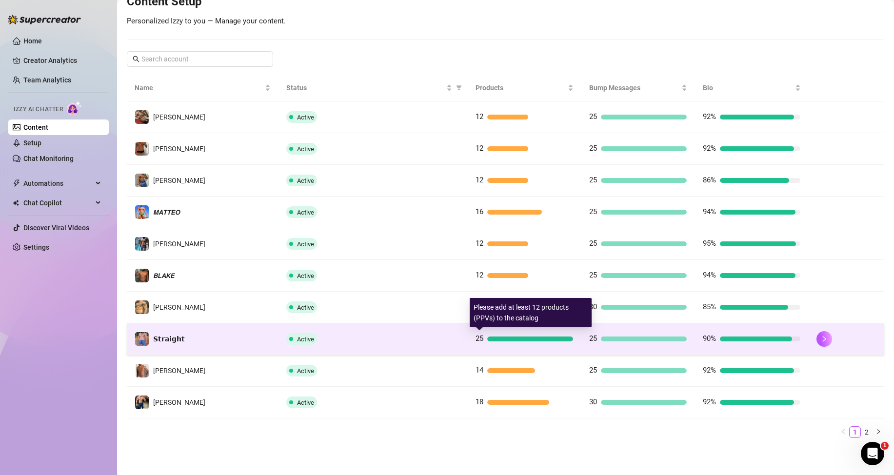
click at [524, 341] on div at bounding box center [530, 339] width 86 height 5
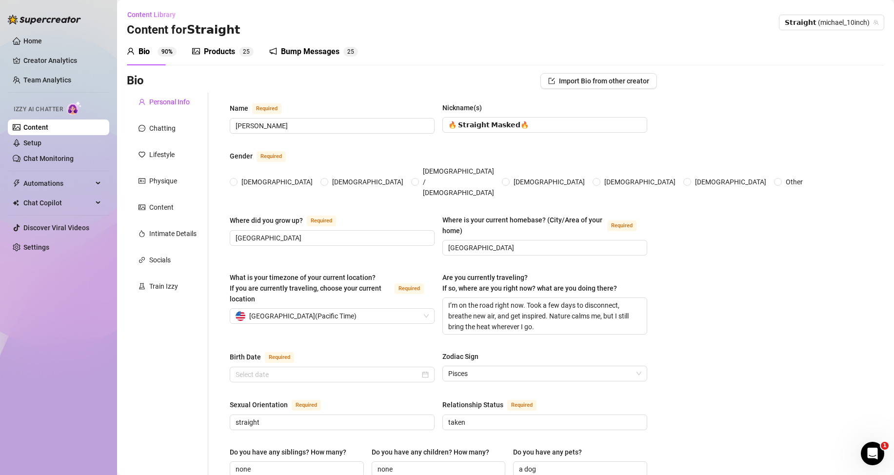
radio input "true"
type input "[DATE]"
click at [49, 54] on link "Creator Analytics" at bounding box center [62, 61] width 78 height 16
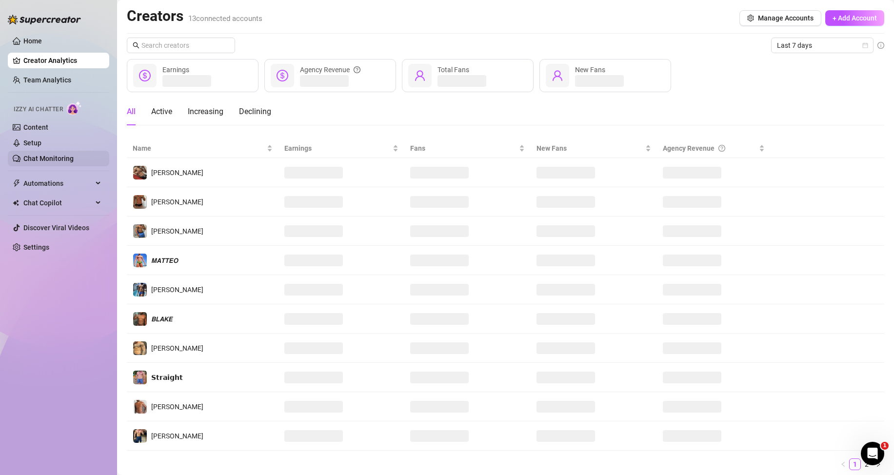
click at [60, 157] on link "Chat Monitoring" at bounding box center [48, 159] width 50 height 8
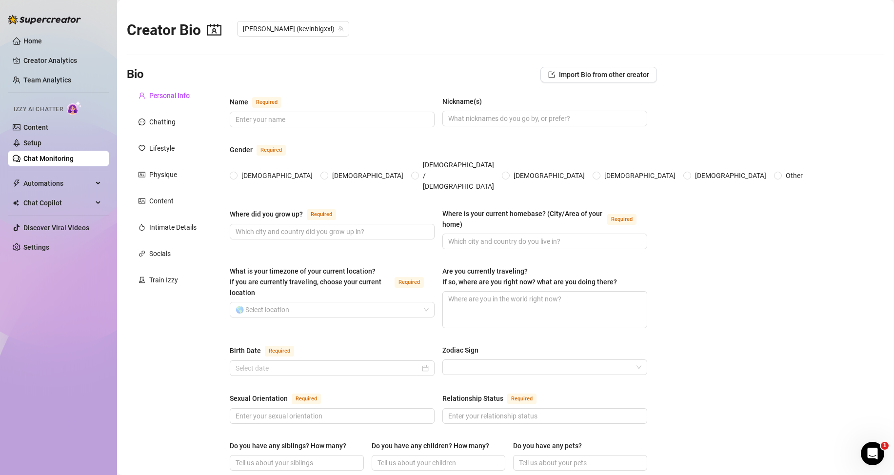
type input "Kevin Joony"
type input "Kev"
type input "New York"
type input "USA"
type input "Bisexual"
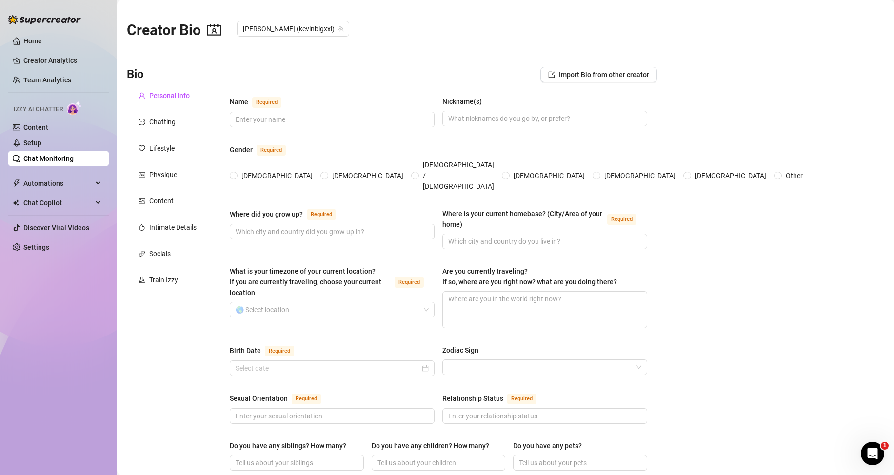
type input "Single"
type input "no"
type input "one dog"
type input "Health Profesional"
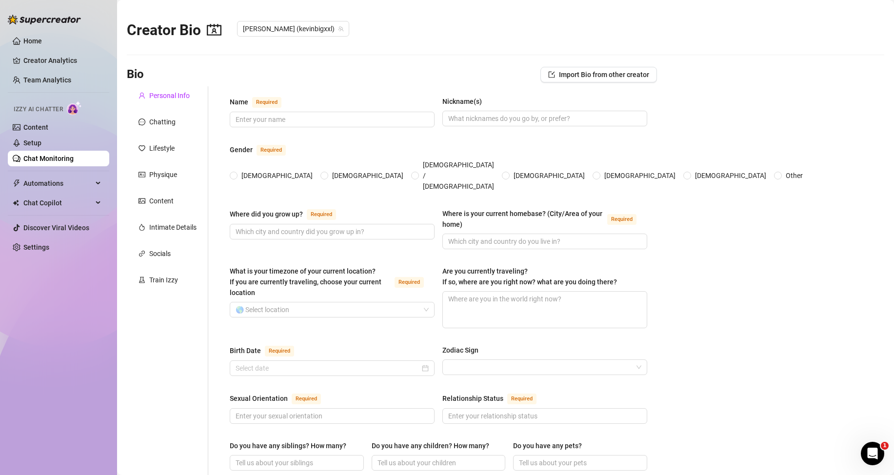
type input "I did some lifeguard shifts during the summer and worked as a fitness instructo…"
type input "I studied health sciences and completed certifications in physical therapy and …"
type input "none"
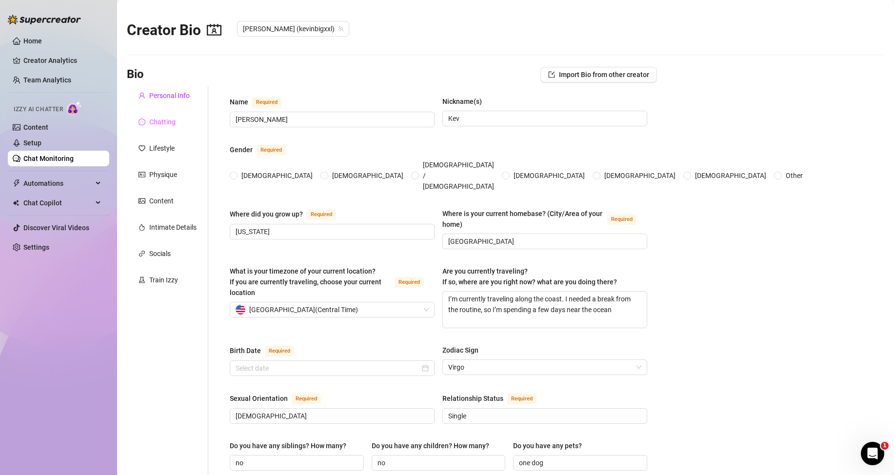
radio input "true"
type input "September 10th, 1997"
click at [48, 131] on link "Content" at bounding box center [35, 127] width 25 height 8
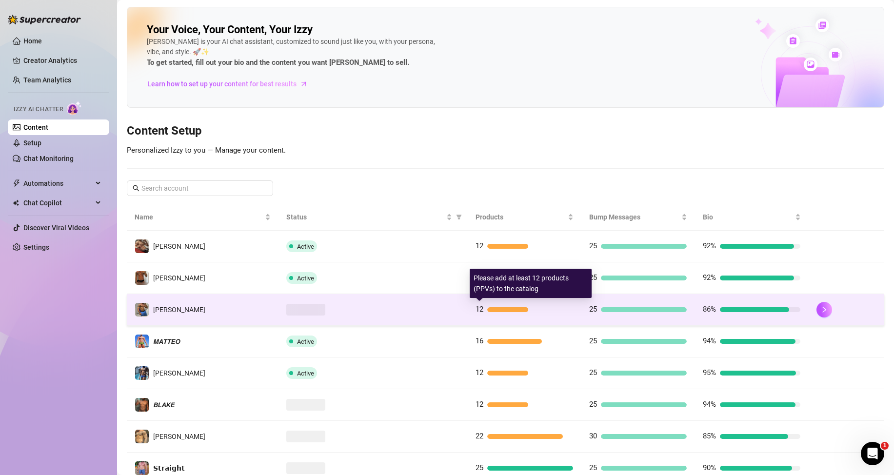
click at [493, 313] on div "12" at bounding box center [525, 310] width 98 height 12
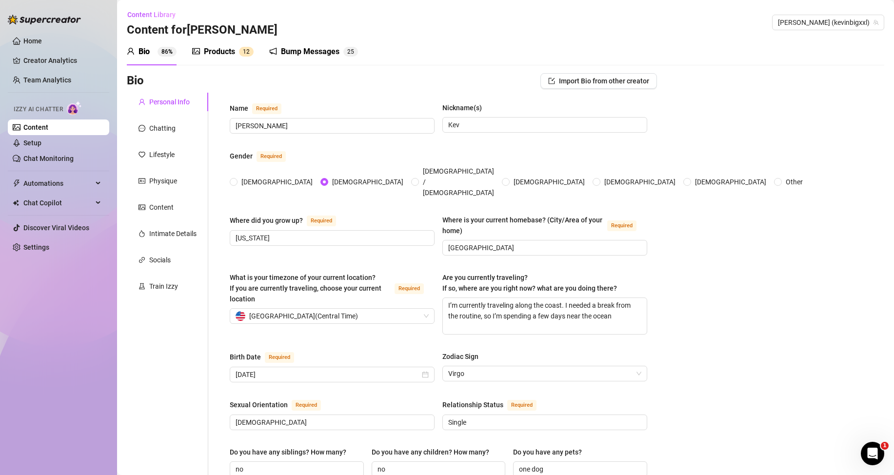
click at [234, 52] on div "Products" at bounding box center [219, 52] width 31 height 12
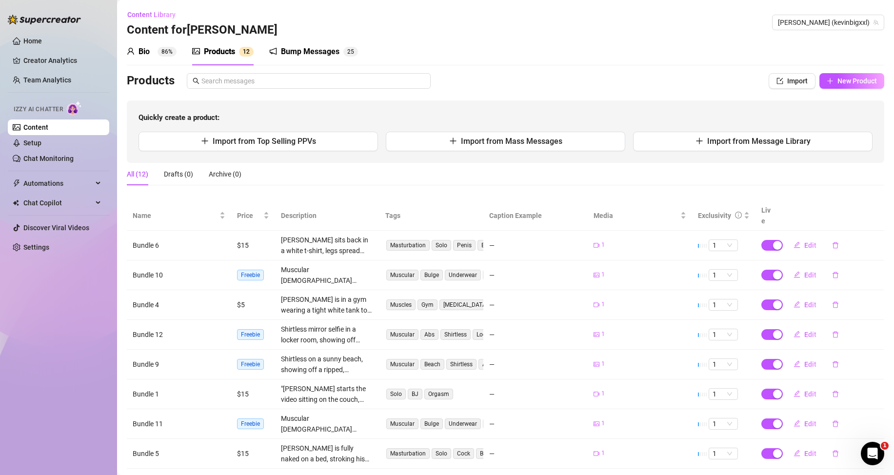
scroll to position [110, 0]
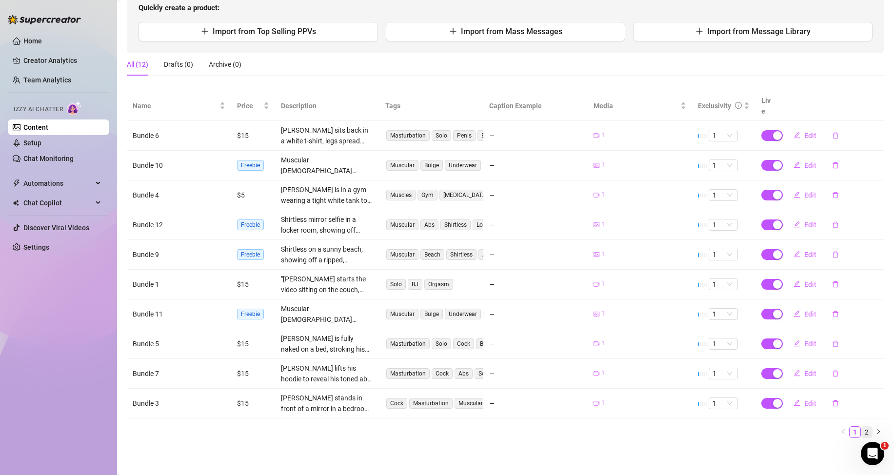
click at [861, 431] on link "2" at bounding box center [866, 432] width 11 height 11
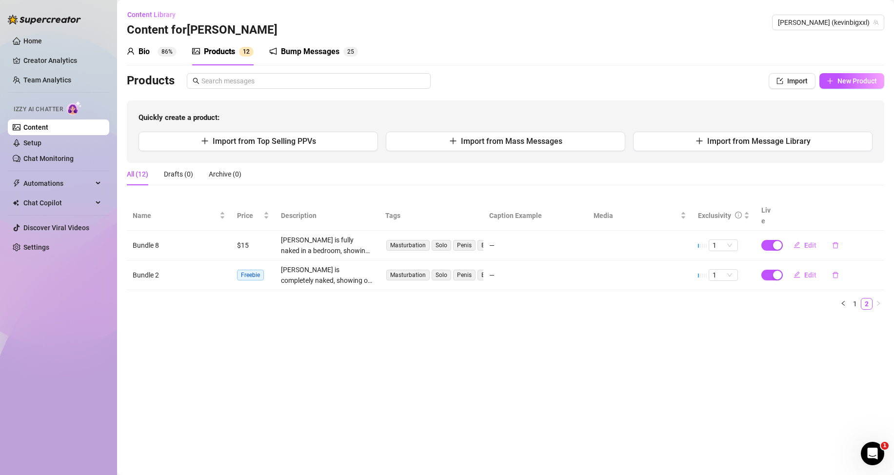
scroll to position [0, 0]
click at [806, 273] on span "Edit" at bounding box center [810, 275] width 12 height 8
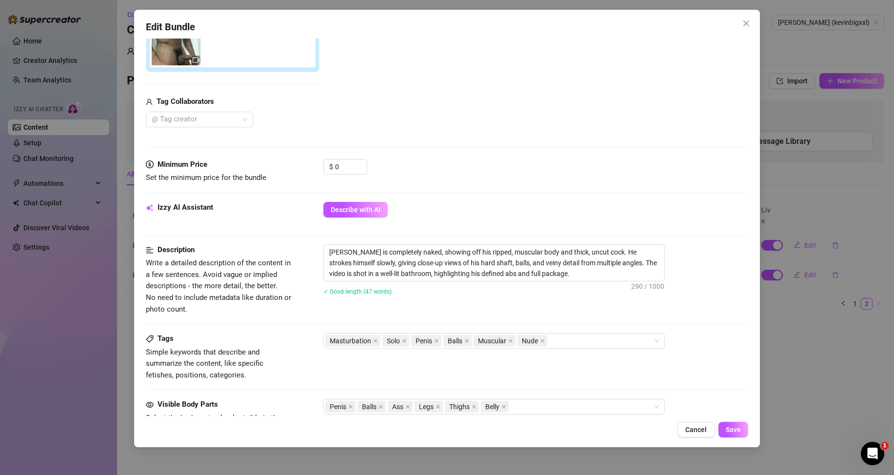
scroll to position [146, 0]
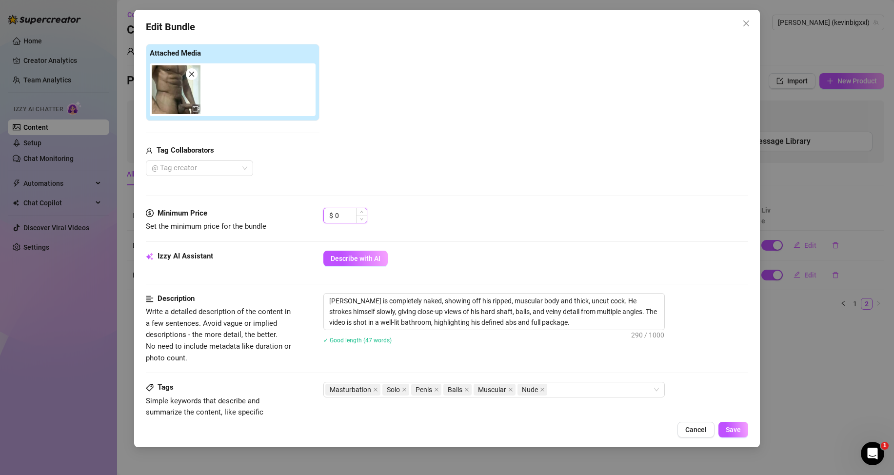
click at [351, 217] on input "0" at bounding box center [351, 215] width 32 height 15
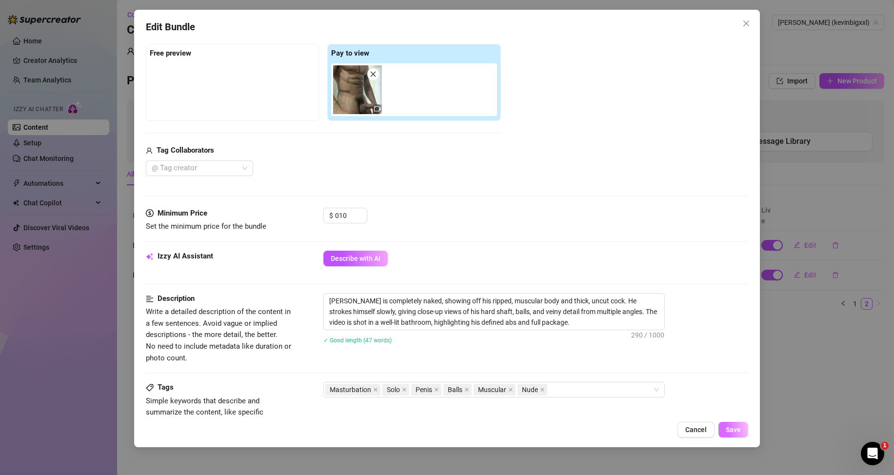
type input "10"
click at [734, 431] on span "Save" at bounding box center [733, 430] width 15 height 8
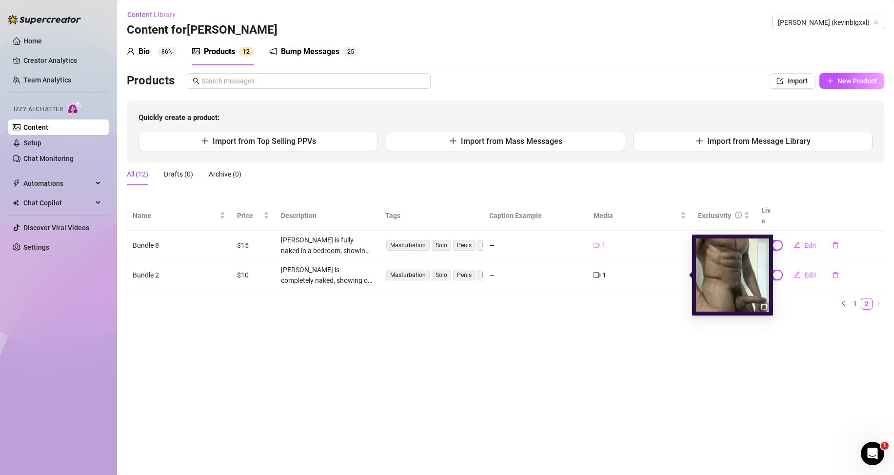
click at [764, 307] on icon "video-camera" at bounding box center [764, 306] width 7 height 7
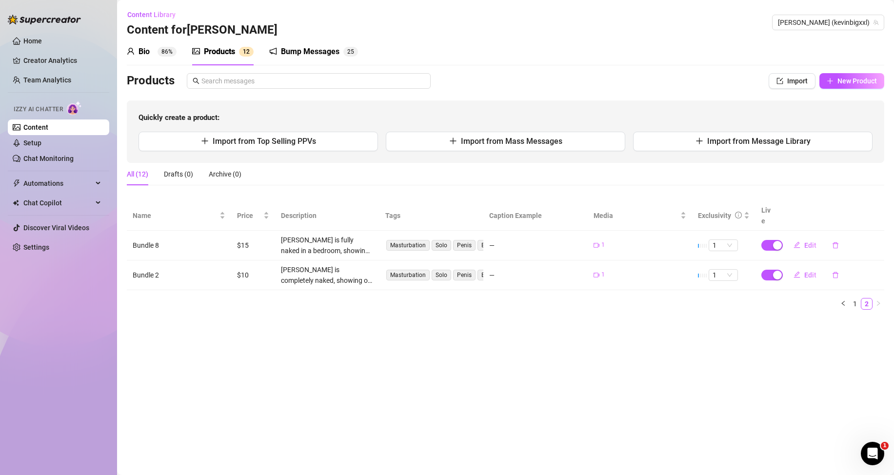
drag, startPoint x: 531, startPoint y: 360, endPoint x: 514, endPoint y: 356, distance: 17.5
click at [530, 360] on main "Content Library Content for 𝙆𝙀𝙑𝙄𝙉 𝙆𝙀𝙑𝙄𝙉 (kevinbigxxl) Bio 86% Products 1 2 Bump…" at bounding box center [505, 237] width 777 height 475
click at [52, 158] on link "Chat Monitoring" at bounding box center [48, 159] width 50 height 8
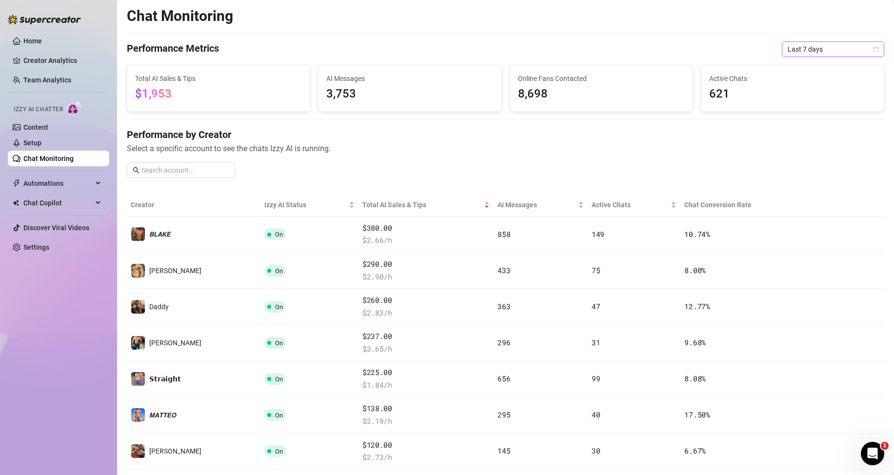
click at [812, 46] on span "Last 7 days" at bounding box center [833, 49] width 91 height 15
click at [810, 65] on div "Last 24 hours" at bounding box center [824, 68] width 87 height 11
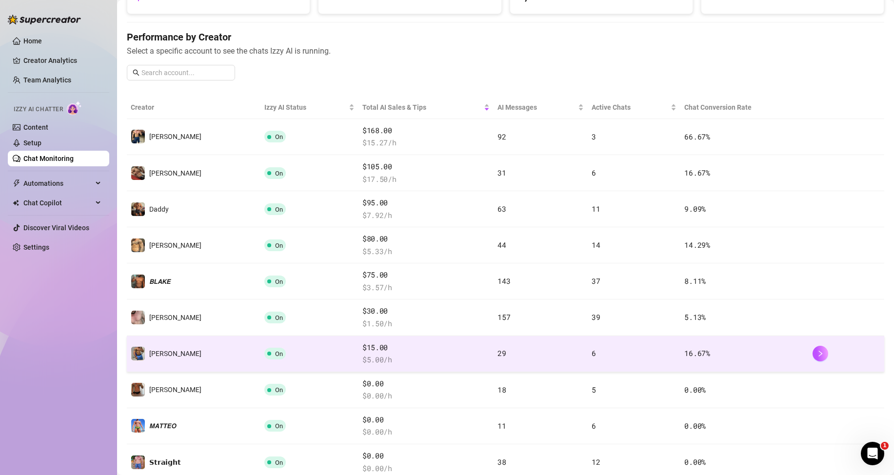
scroll to position [146, 0]
